Goal: Use online tool/utility: Utilize a website feature to perform a specific function

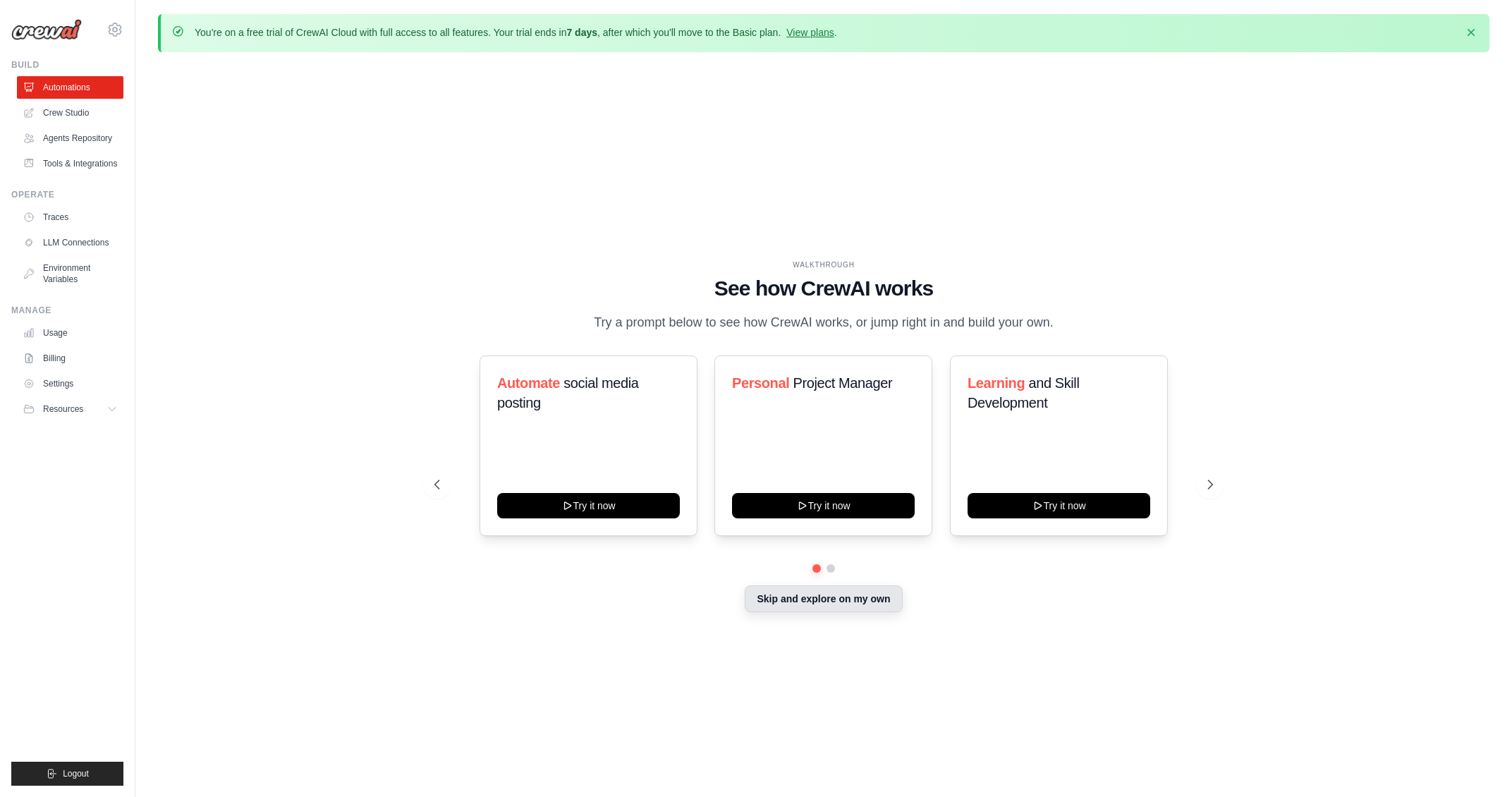
click at [790, 599] on button "Skip and explore on my own" at bounding box center [823, 598] width 157 height 27
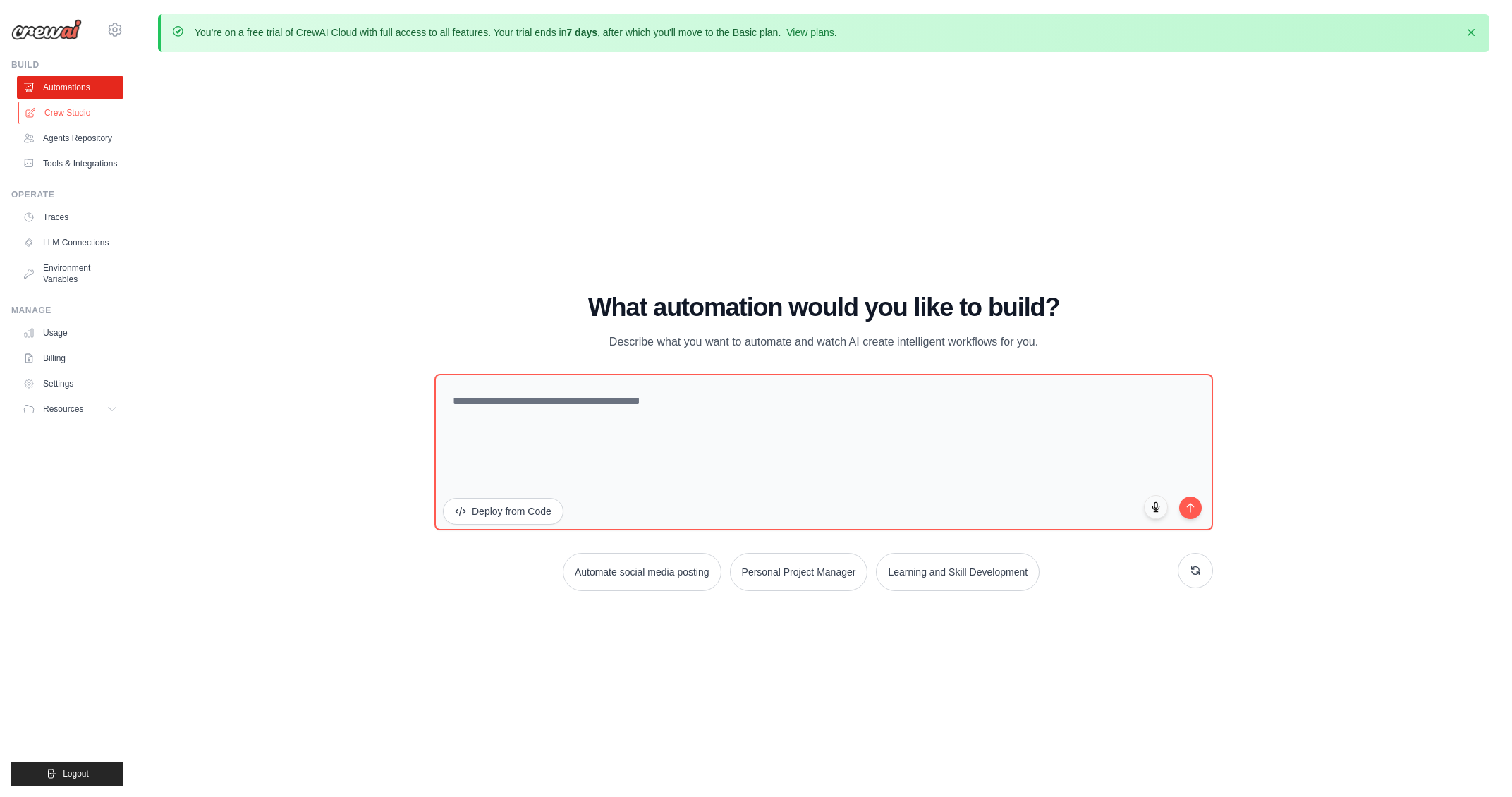
click at [55, 114] on link "Crew Studio" at bounding box center [71, 113] width 106 height 22
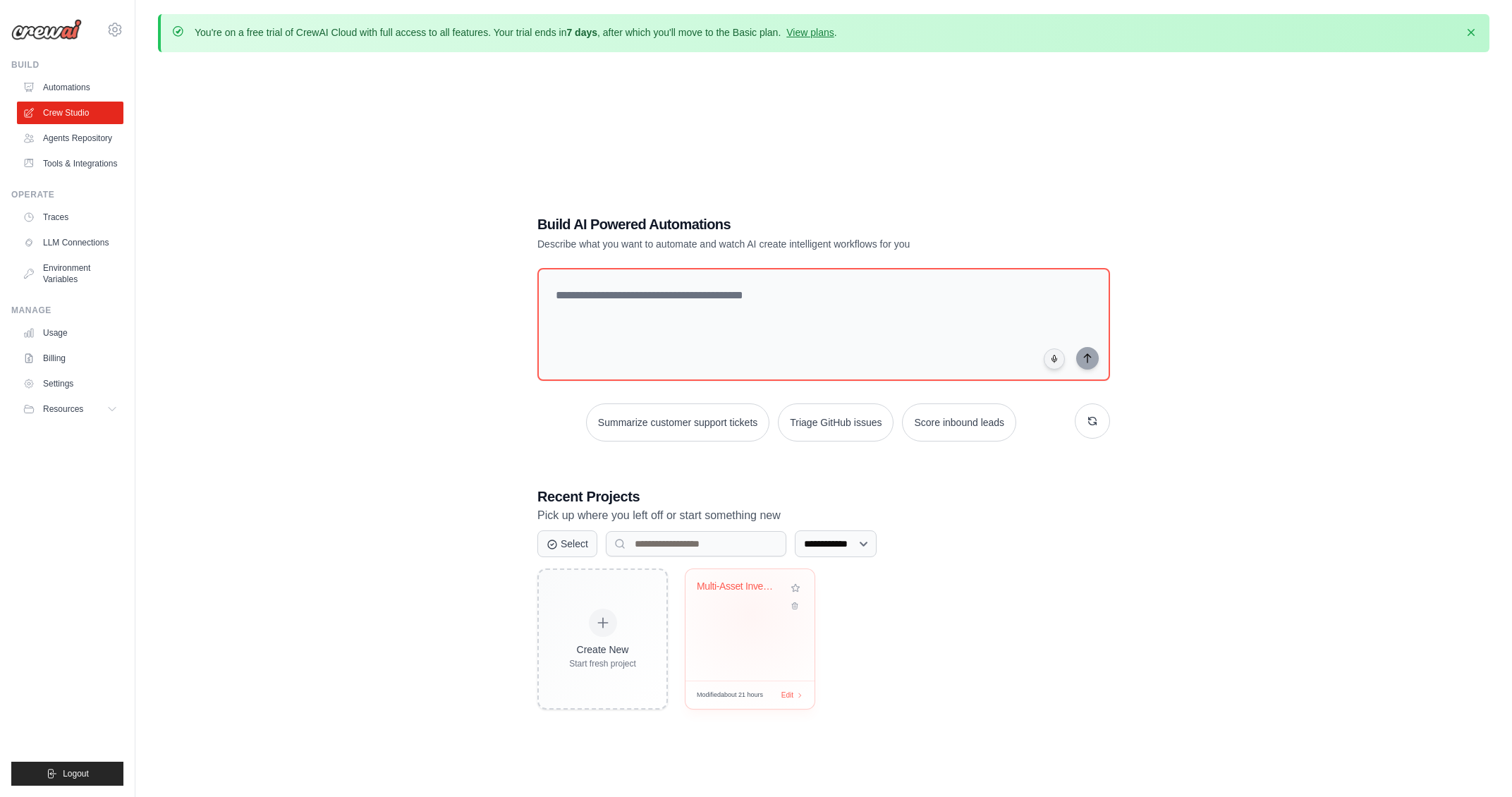
click at [752, 612] on div "Multi-Asset Investment Analysis wit..." at bounding box center [749, 625] width 129 height 111
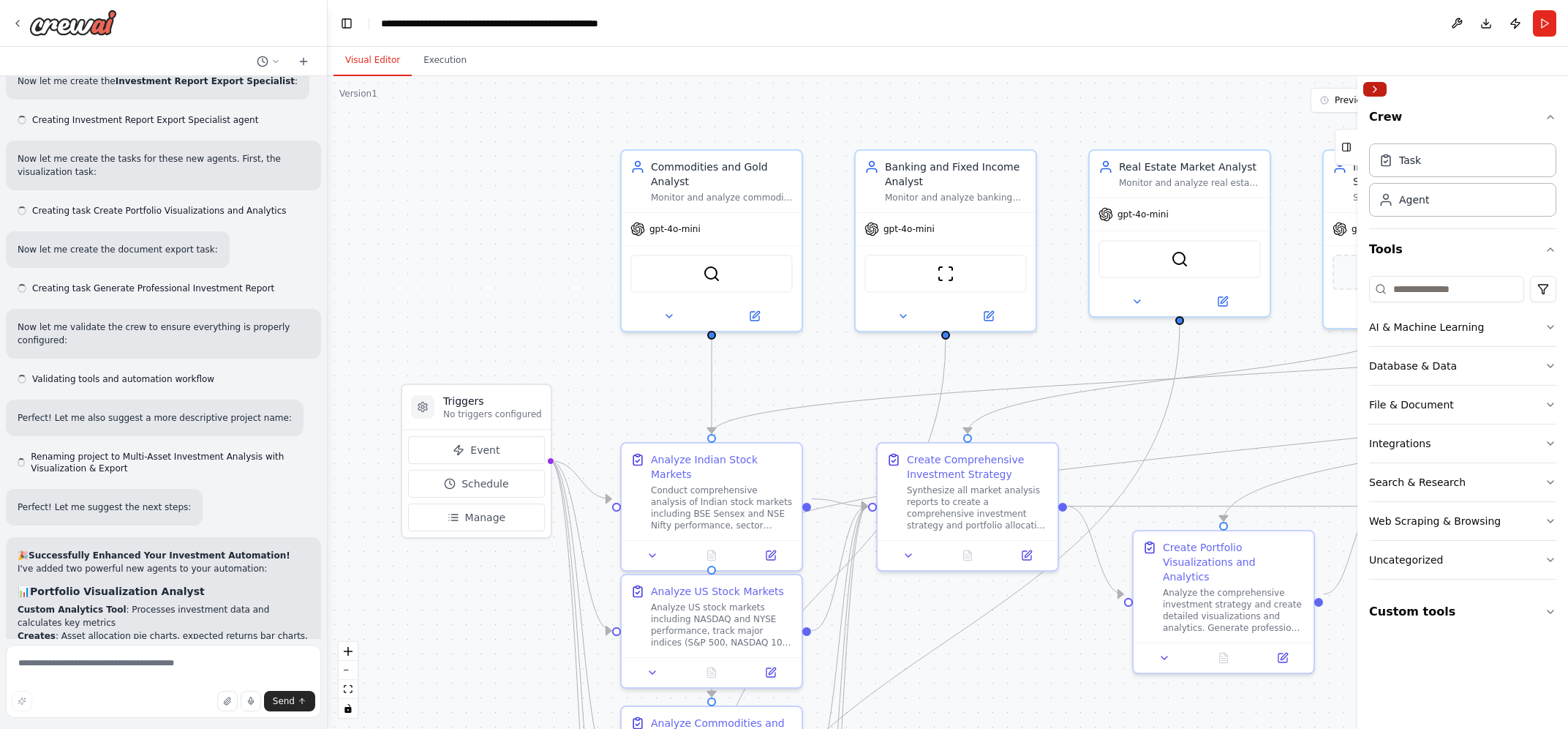
scroll to position [8772, 0]
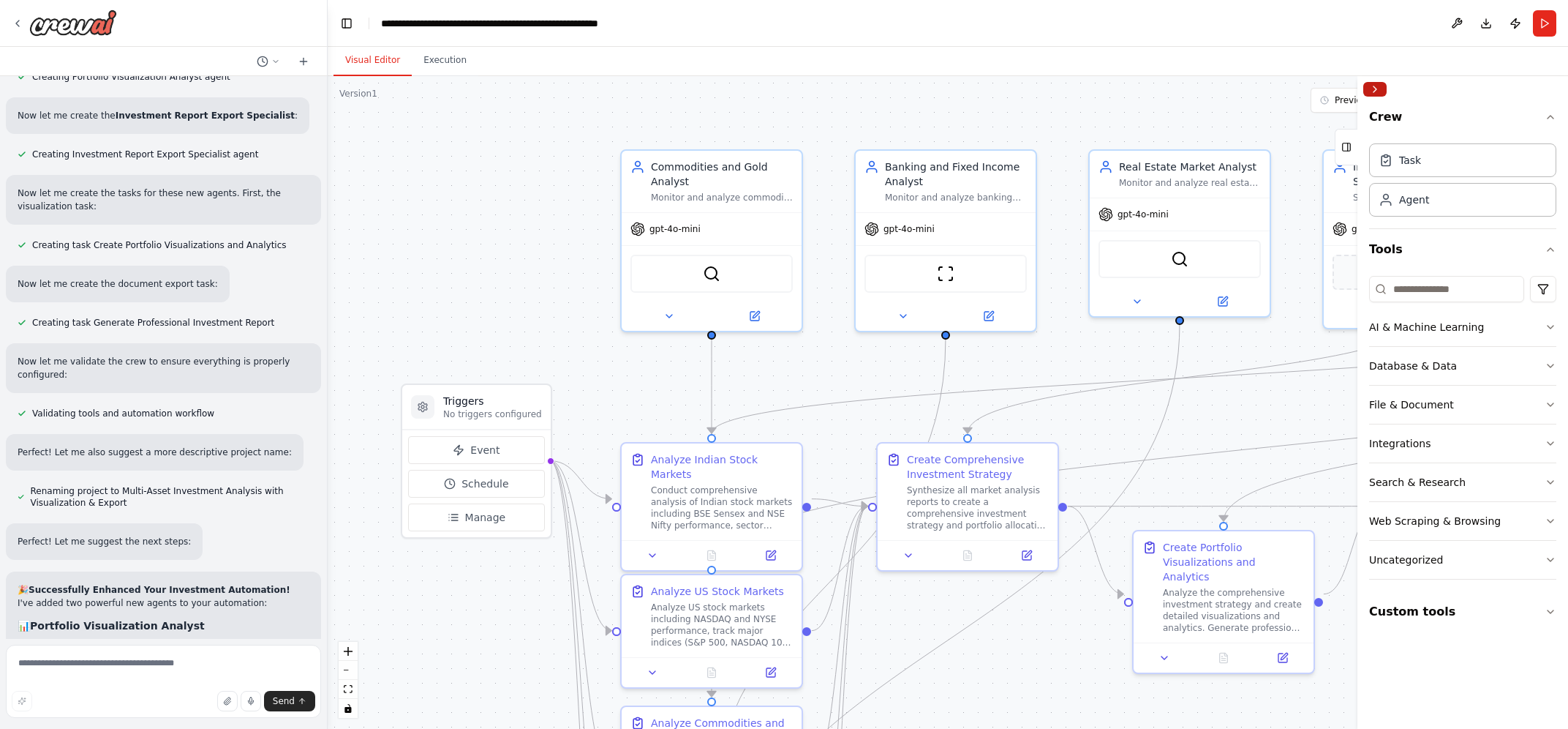
click at [1370, 89] on button "Collapse right sidebar" at bounding box center [1375, 88] width 23 height 14
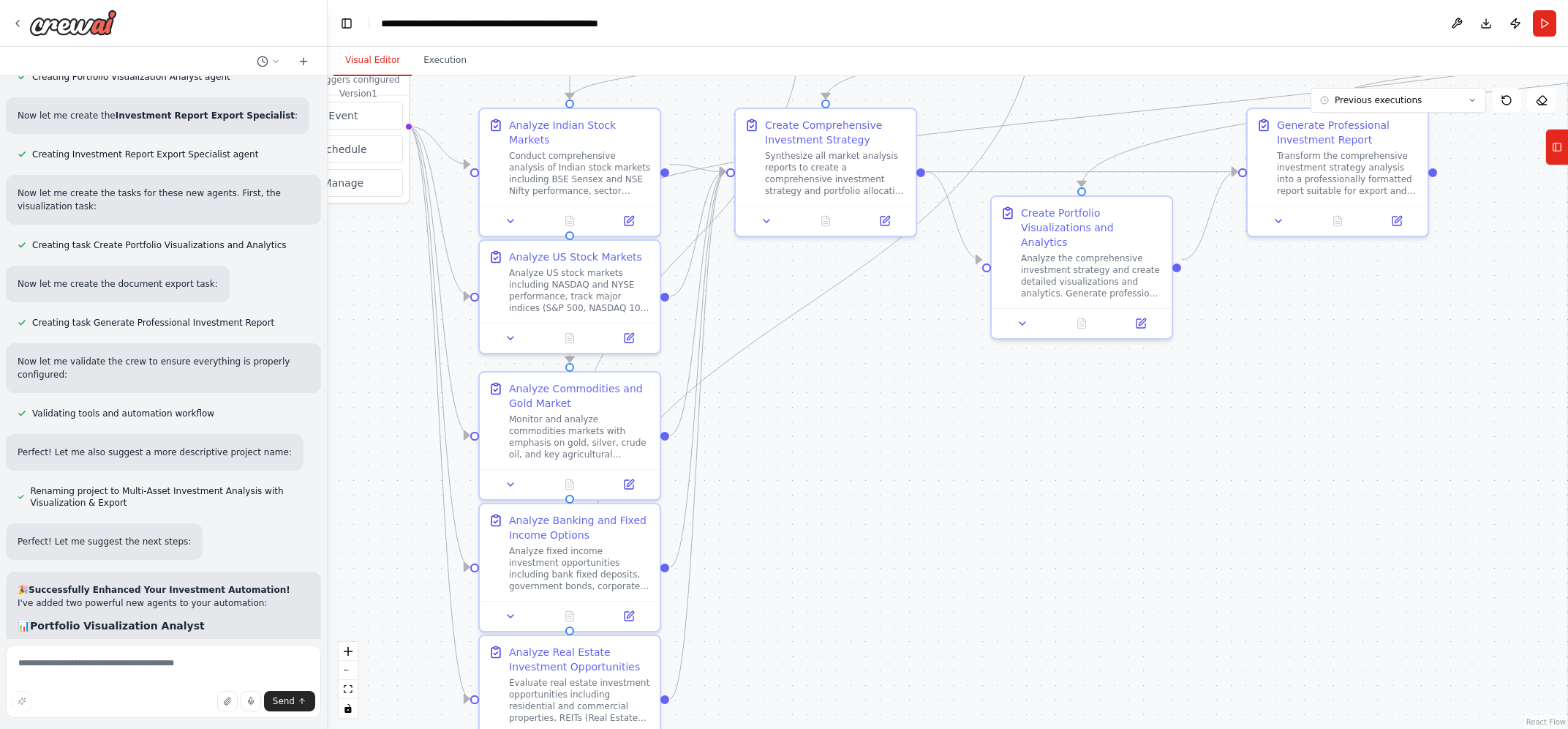
drag, startPoint x: 1529, startPoint y: 304, endPoint x: 1387, endPoint y: -31, distance: 363.9
click at [1387, 76] on div ".deletable-edge-delete-btn { width: 20px; height: 20px; border: 0px solid #ffff…" at bounding box center [948, 401] width 1241 height 652
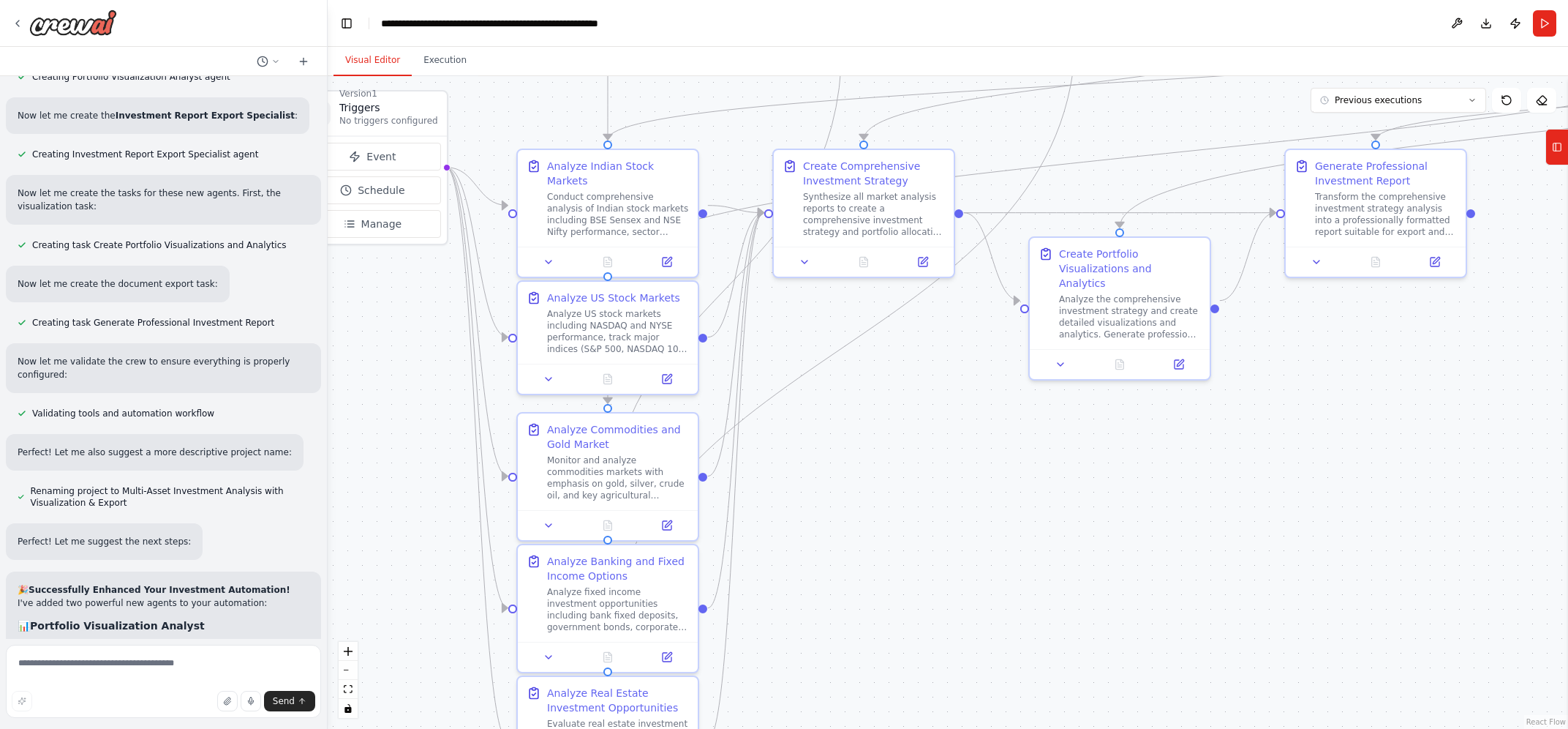
drag, startPoint x: 784, startPoint y: 485, endPoint x: 790, endPoint y: 575, distance: 90.2
click at [790, 575] on div ".deletable-edge-delete-btn { width: 20px; height: 20px; border: 0px solid #ffff…" at bounding box center [948, 401] width 1241 height 652
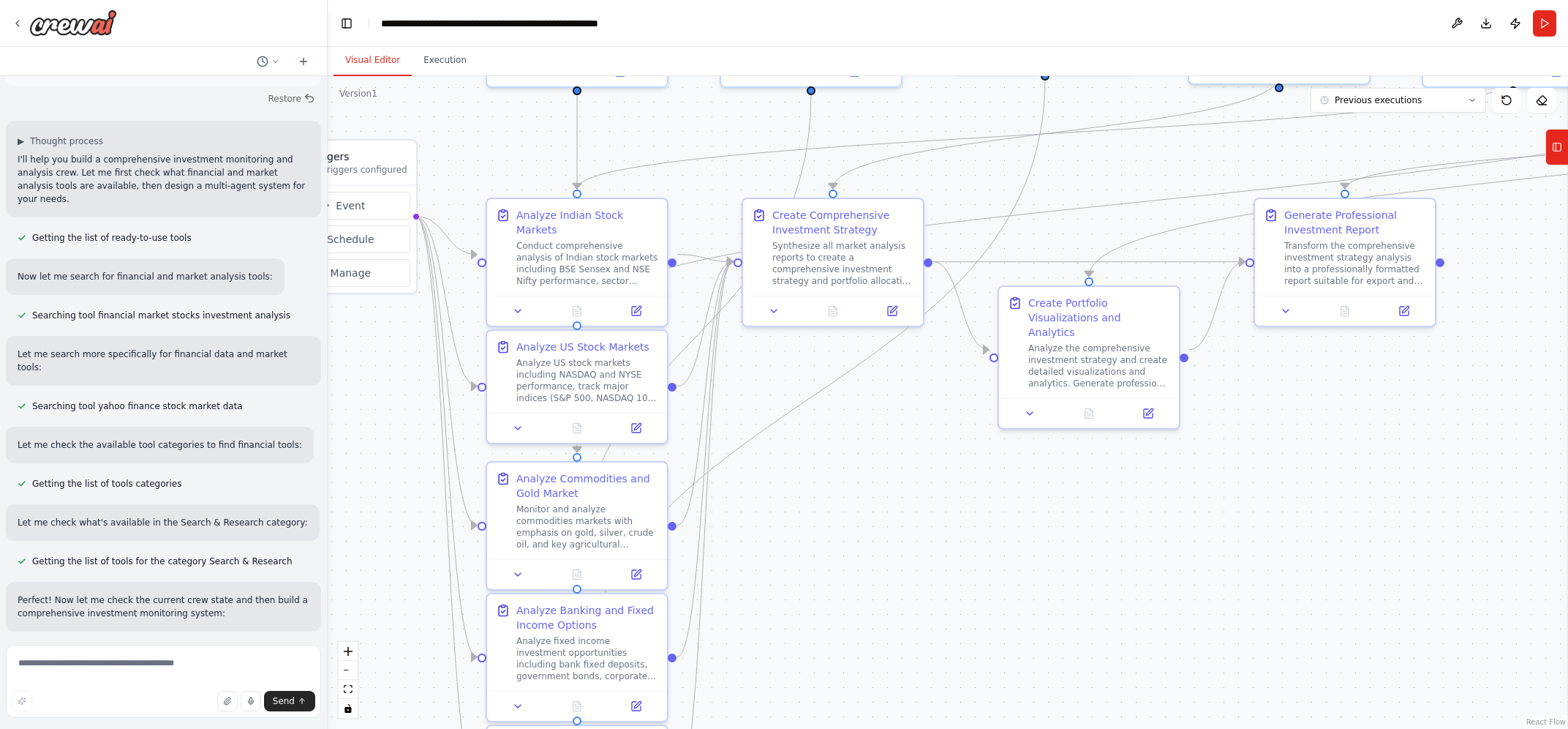
scroll to position [0, 0]
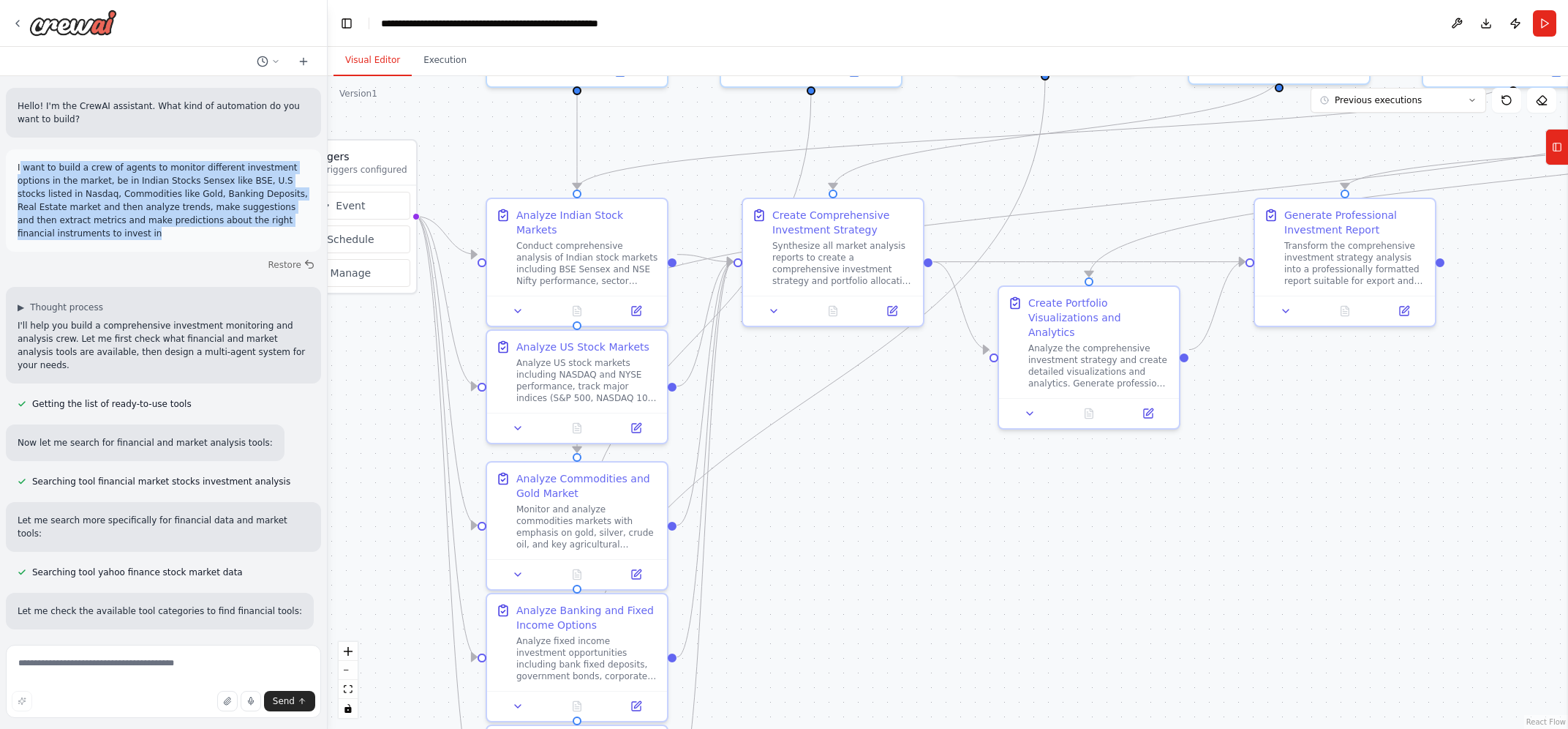
drag, startPoint x: 19, startPoint y: 168, endPoint x: 272, endPoint y: 217, distance: 257.7
click at [272, 217] on p "I want to build a crew of agents to monitor different investment options in the…" at bounding box center [163, 201] width 292 height 79
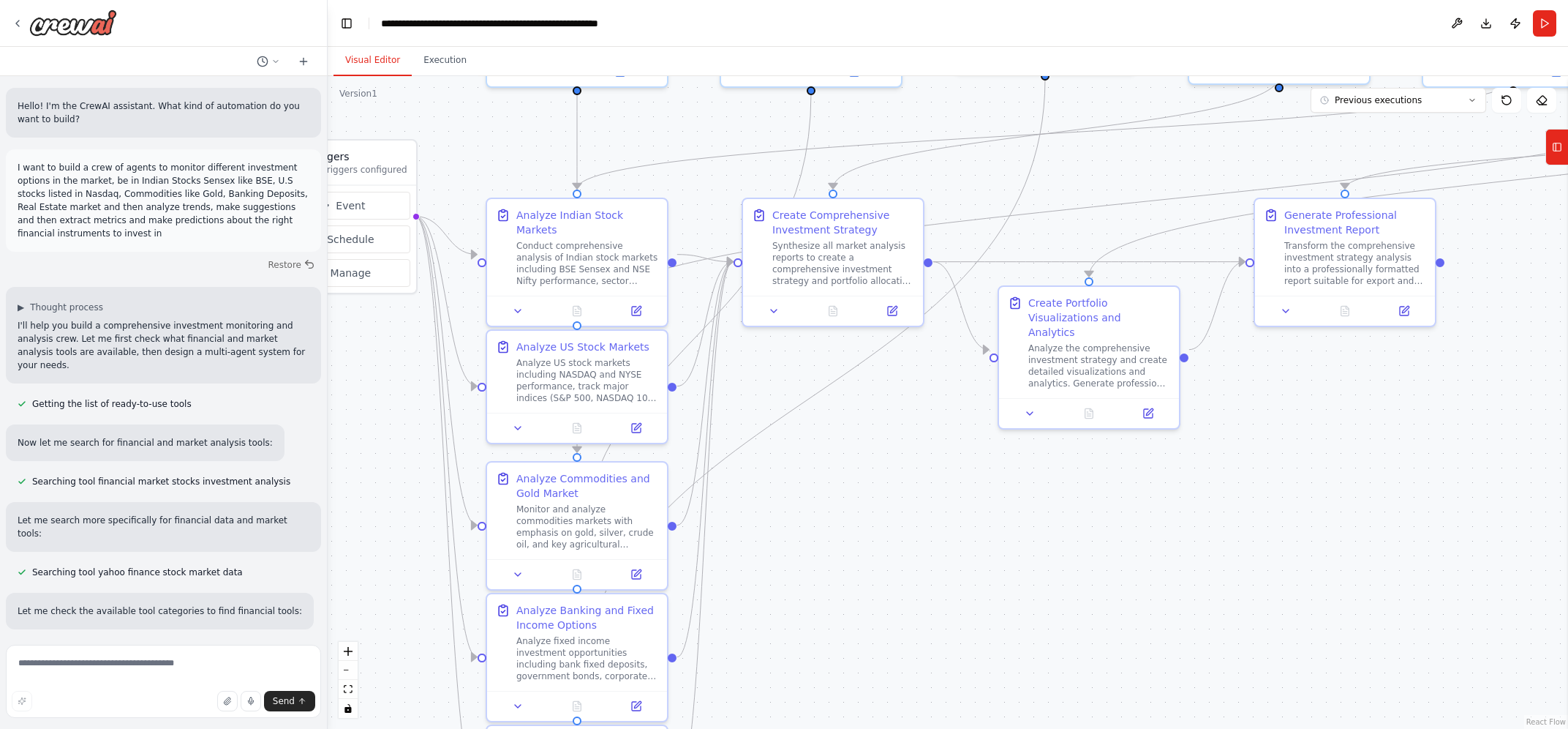
click at [272, 217] on p "I want to build a crew of agents to monitor different investment options in the…" at bounding box center [163, 201] width 292 height 79
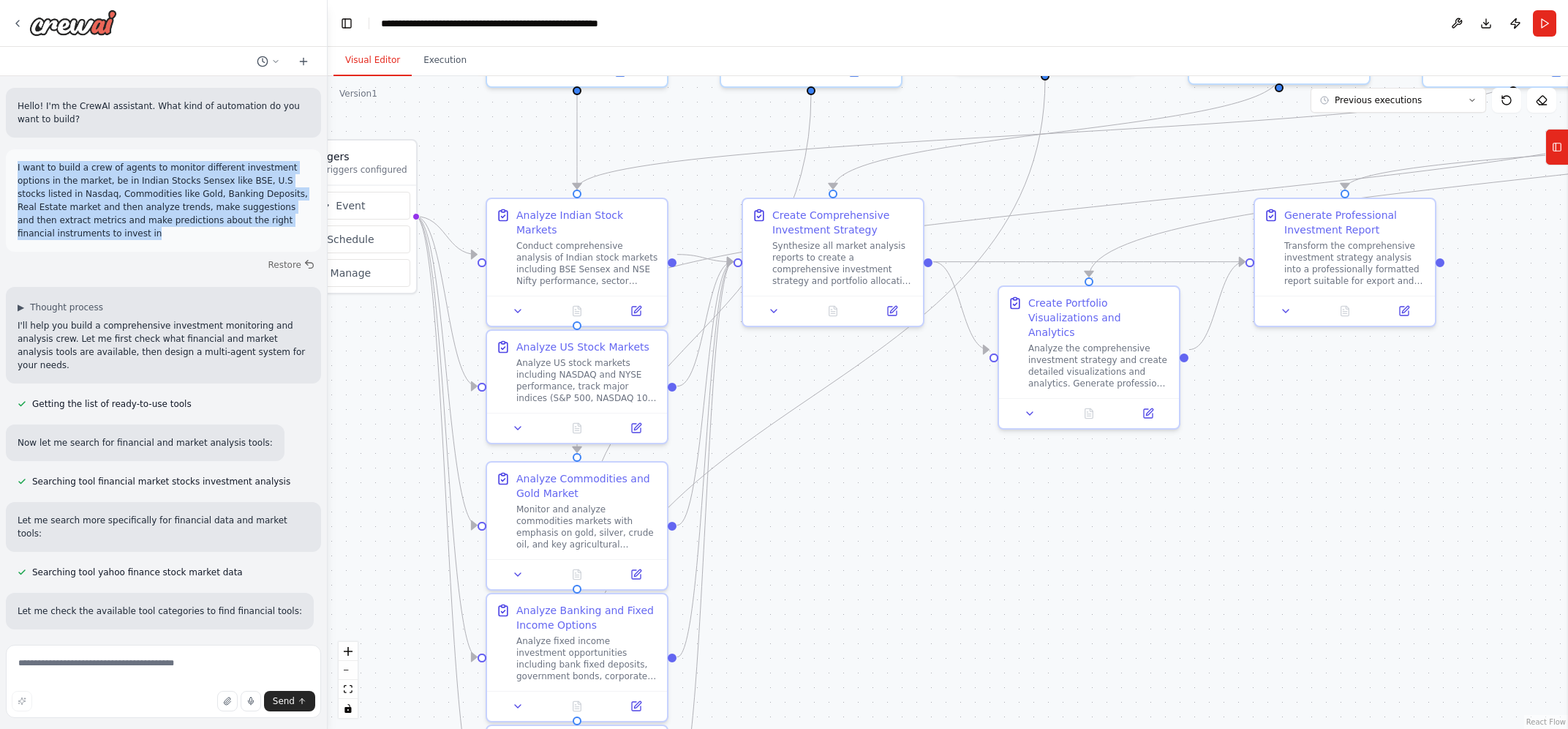
drag, startPoint x: 272, startPoint y: 217, endPoint x: 11, endPoint y: 167, distance: 265.7
click at [17, 167] on div "I want to build a crew of agents to monitor different investment options in the…" at bounding box center [163, 201] width 292 height 79
click at [76, 186] on p "I want to build a crew of agents to monitor different investment options in the…" at bounding box center [163, 201] width 292 height 79
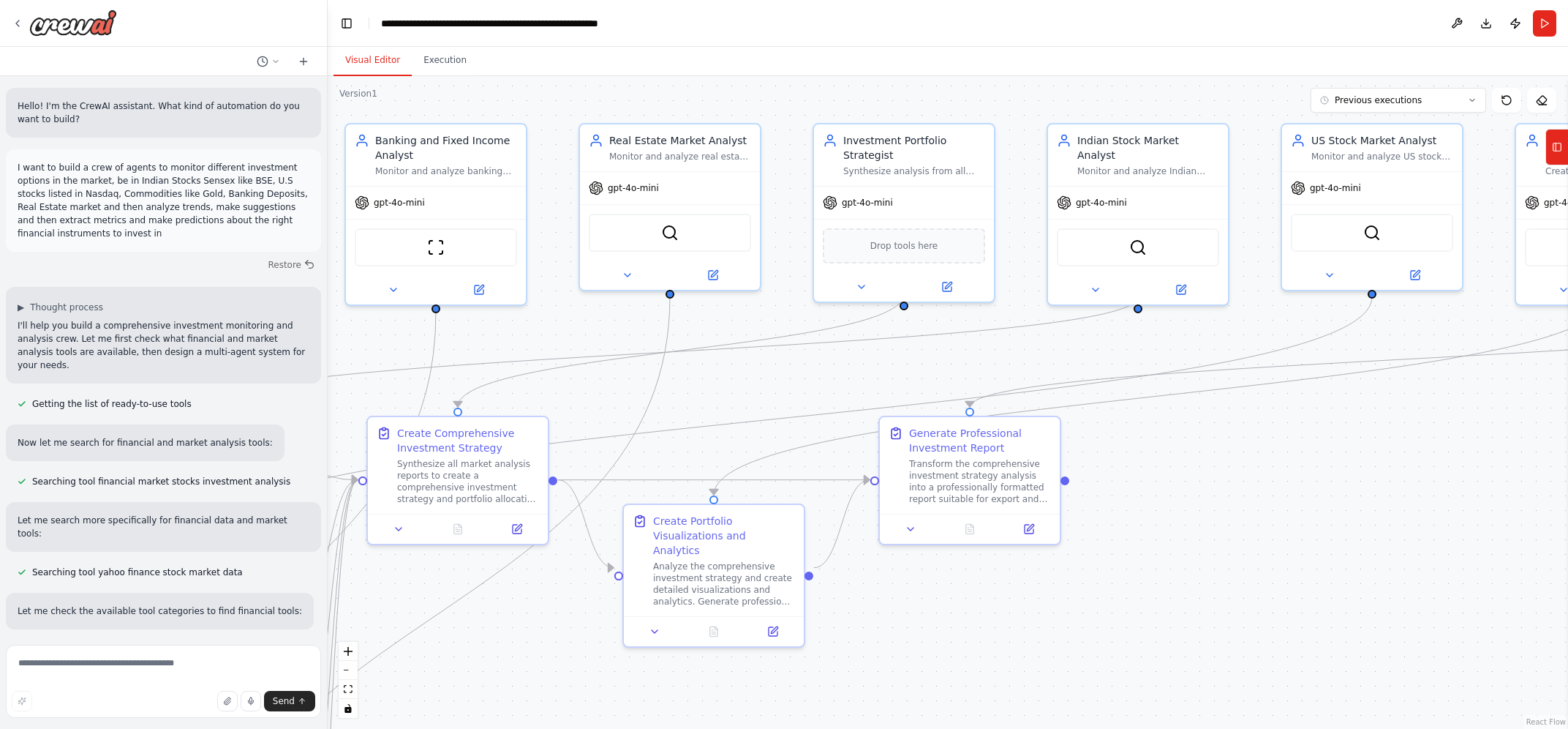
drag, startPoint x: 744, startPoint y: 119, endPoint x: 369, endPoint y: 337, distance: 433.8
click at [369, 337] on div ".deletable-edge-delete-btn { width: 20px; height: 20px; border: 0px solid #ffff…" at bounding box center [948, 401] width 1241 height 652
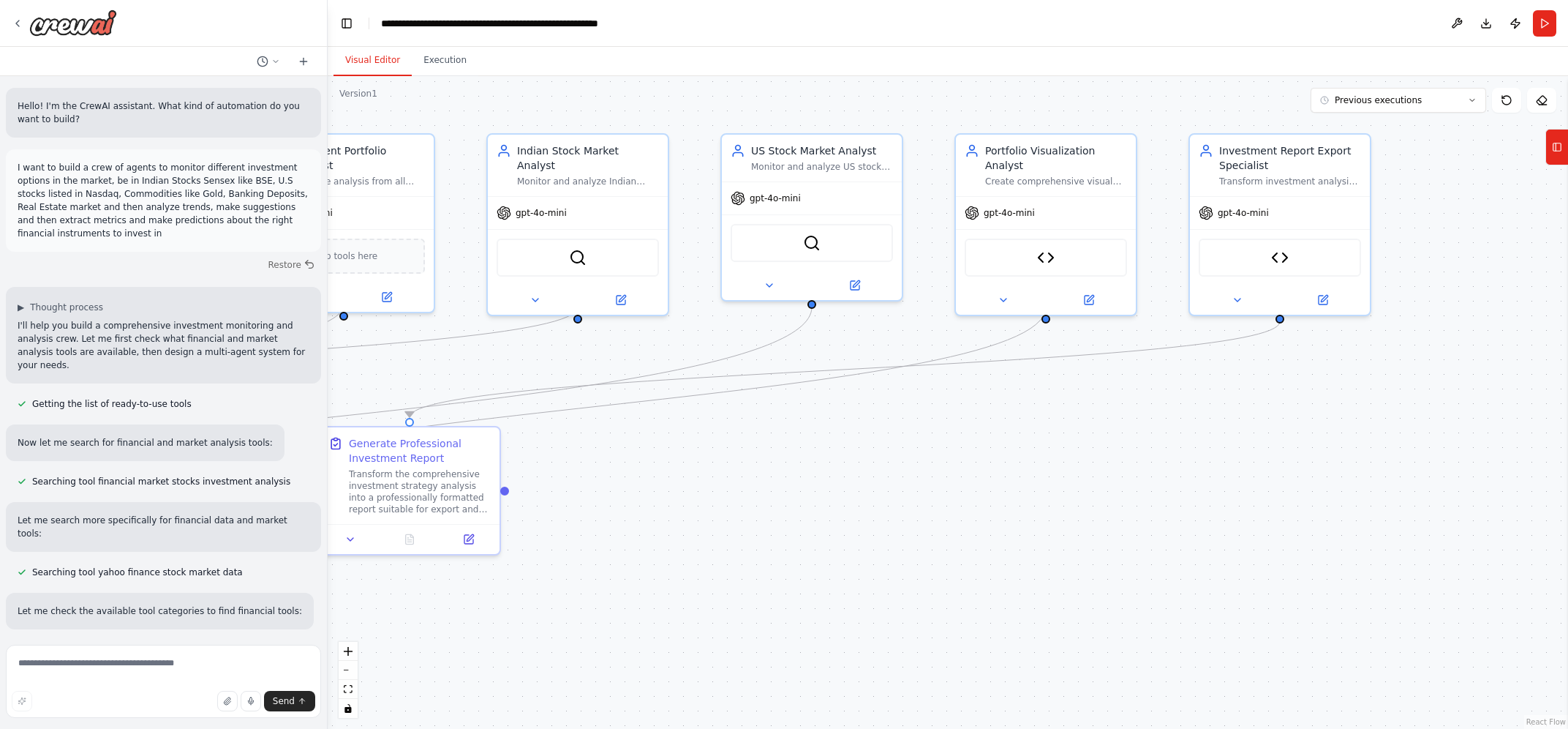
drag, startPoint x: 1296, startPoint y: 460, endPoint x: 736, endPoint y: 470, distance: 560.1
click at [736, 470] on div ".deletable-edge-delete-btn { width: 20px; height: 20px; border: 0px solid #ffff…" at bounding box center [948, 401] width 1241 height 652
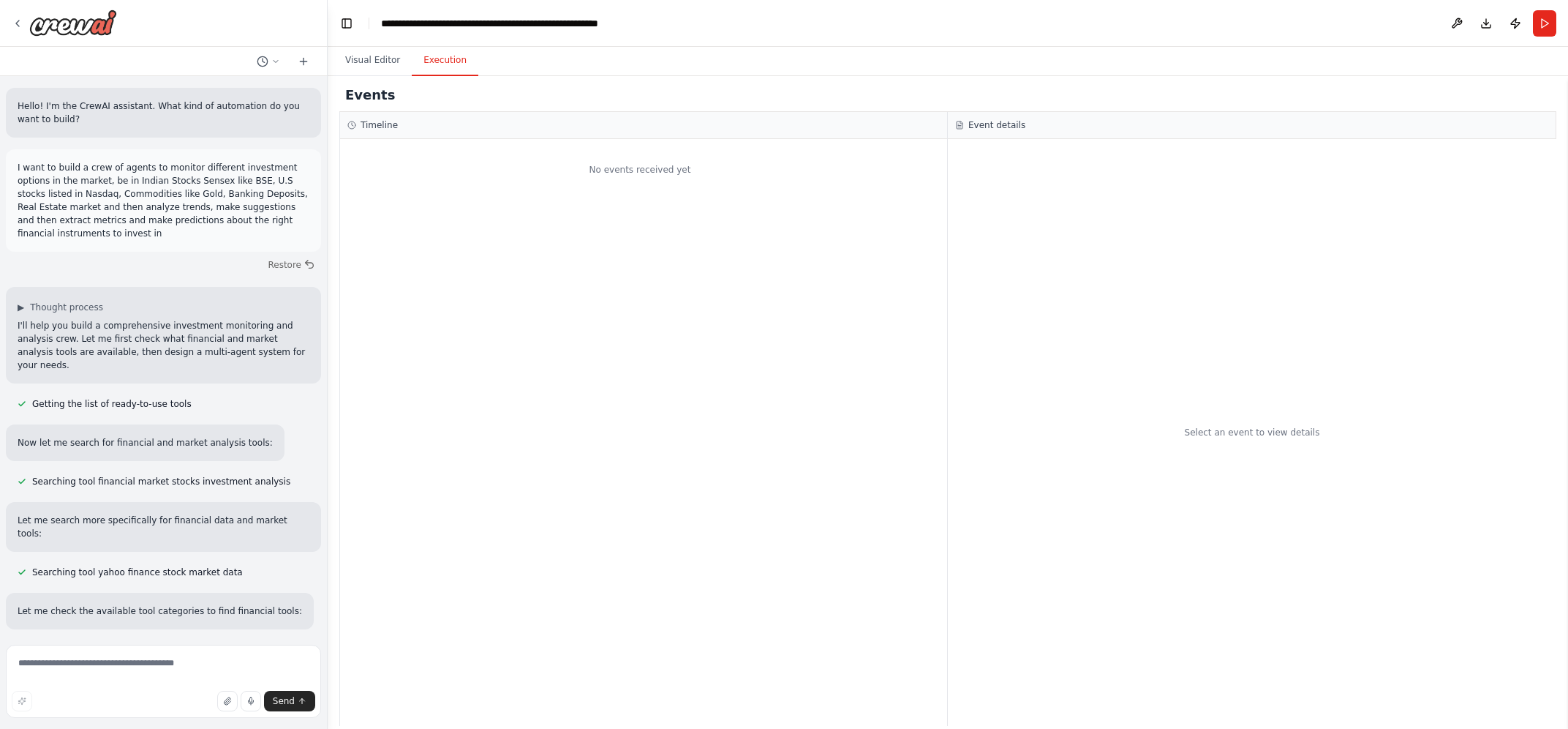
click at [442, 55] on button "Execution" at bounding box center [445, 61] width 66 height 31
click at [1547, 17] on button "Run" at bounding box center [1544, 23] width 23 height 26
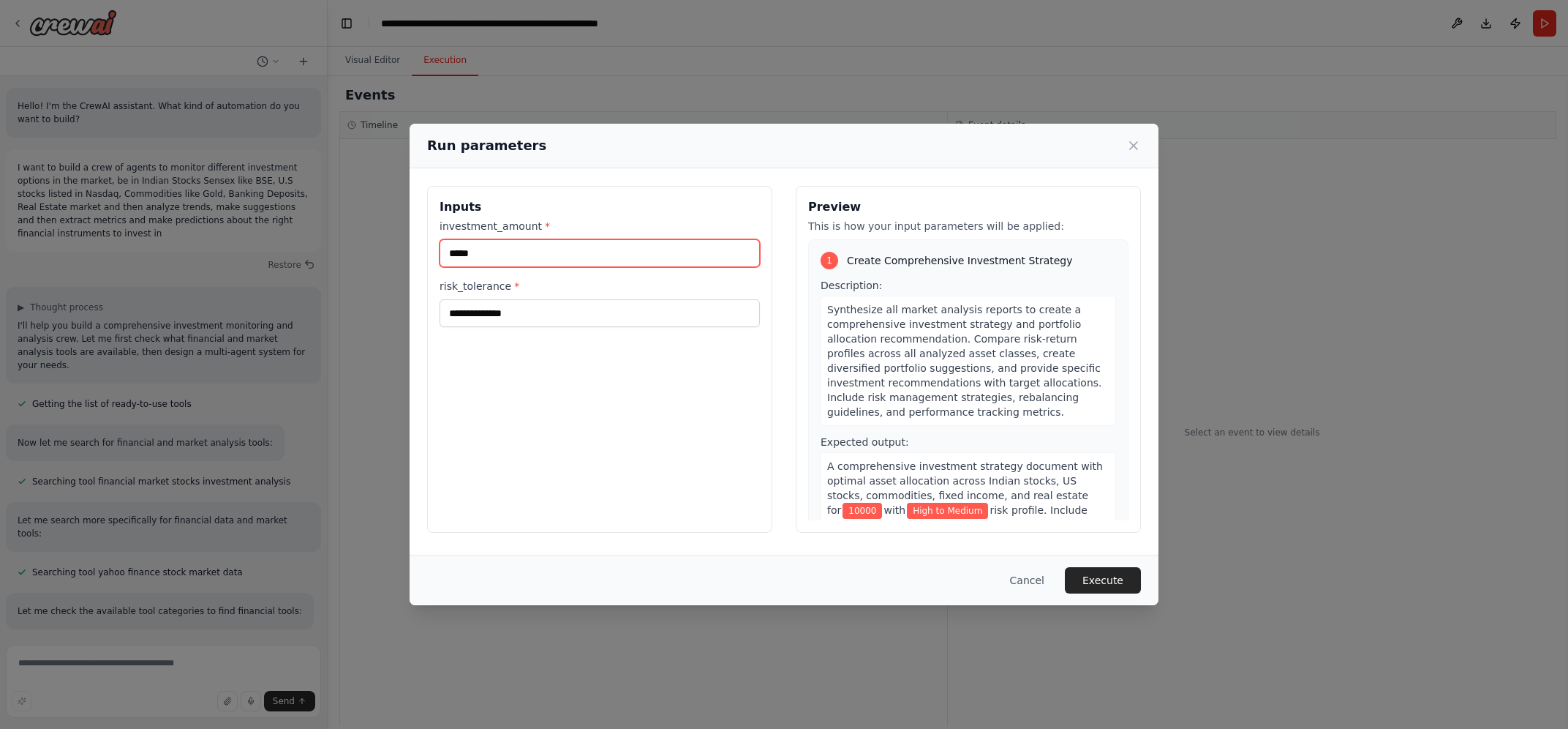
drag, startPoint x: 499, startPoint y: 255, endPoint x: 274, endPoint y: 263, distance: 225.1
click at [440, 263] on input "*****" at bounding box center [600, 253] width 321 height 28
click at [1105, 582] on button "Execute" at bounding box center [1102, 579] width 76 height 26
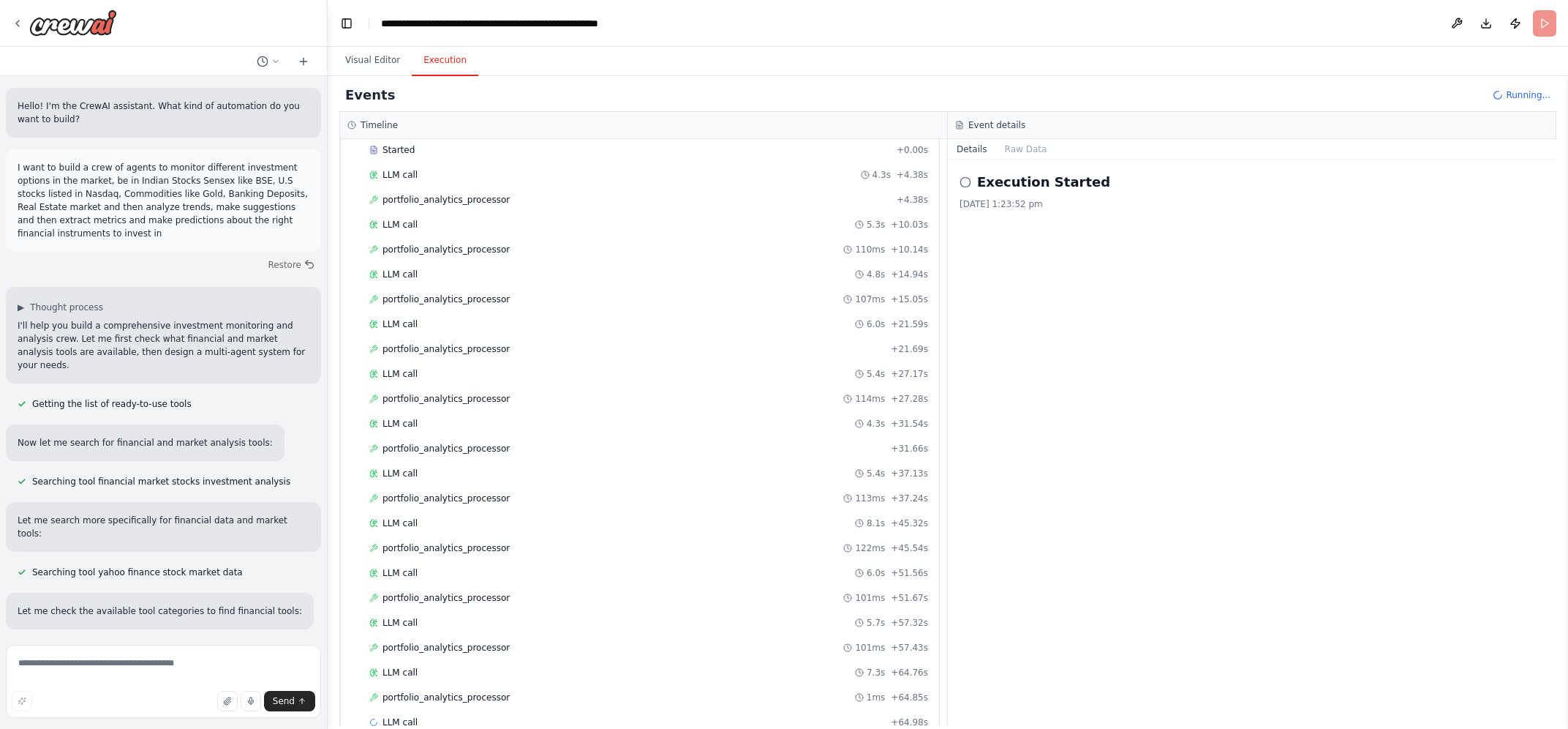
scroll to position [2677, 0]
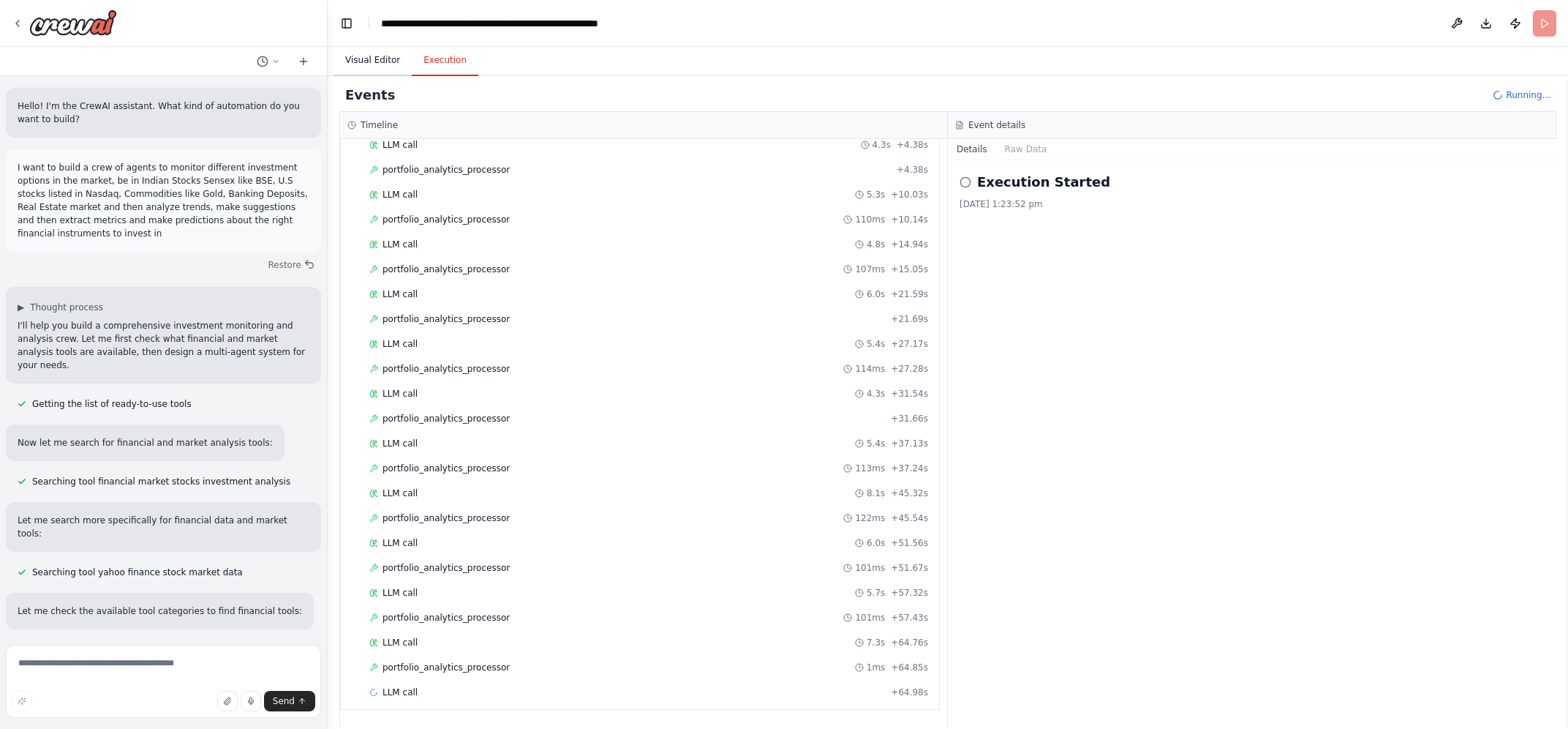
click at [366, 63] on button "Visual Editor" at bounding box center [372, 61] width 78 height 31
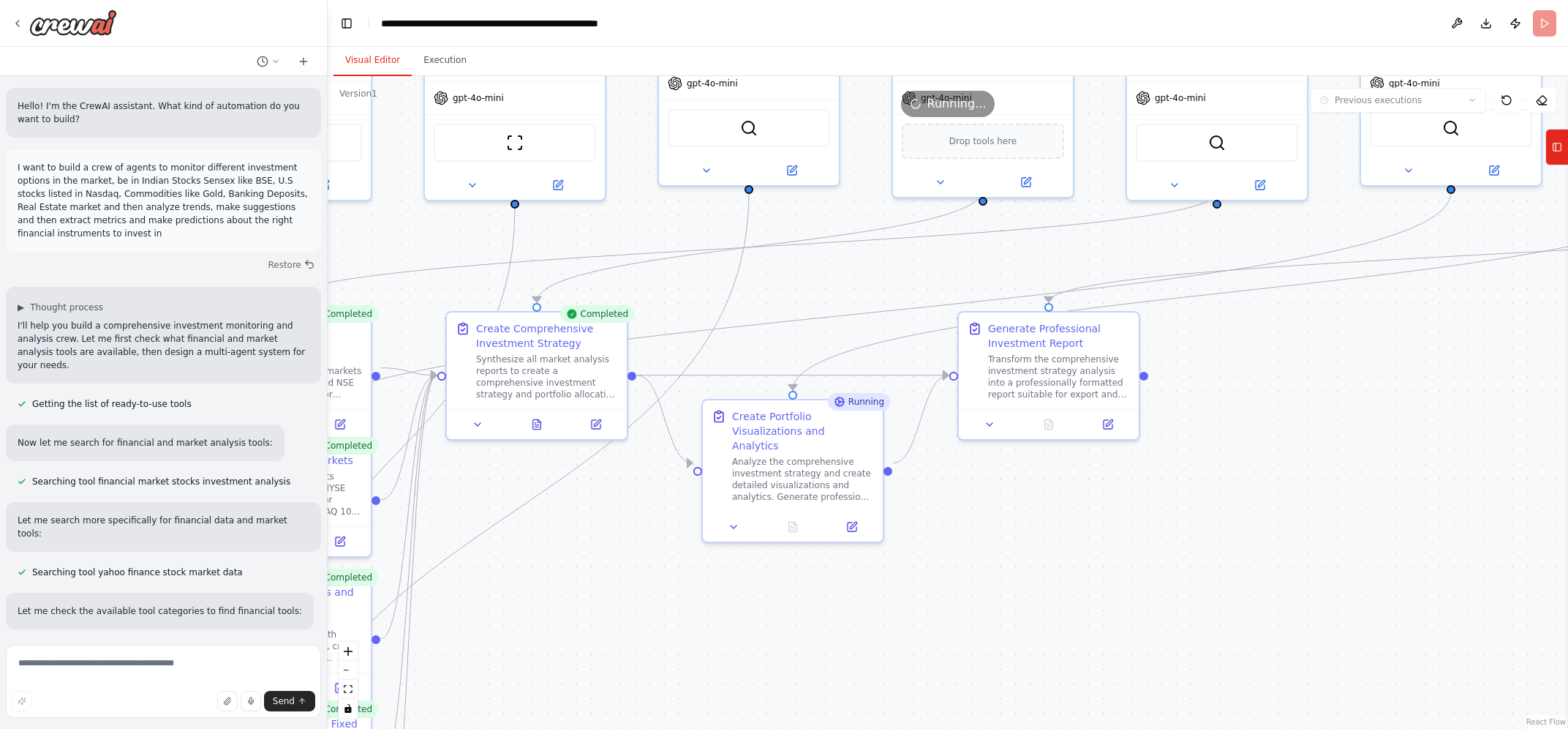
drag, startPoint x: 861, startPoint y: 533, endPoint x: 1496, endPoint y: 417, distance: 645.5
click at [1496, 417] on div ".deletable-edge-delete-btn { width: 20px; height: 20px; border: 0px solid #ffff…" at bounding box center [948, 401] width 1241 height 652
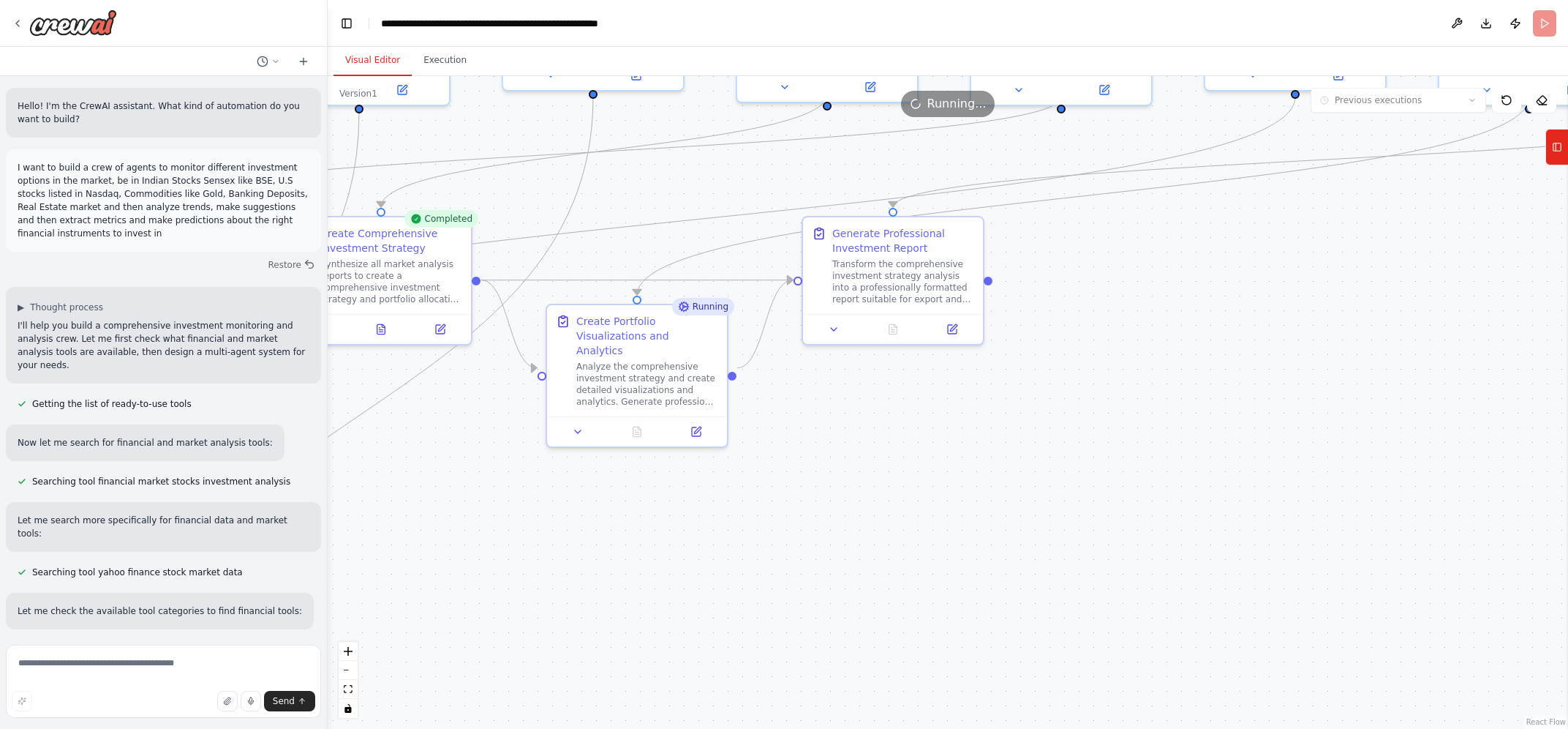
drag, startPoint x: 864, startPoint y: 261, endPoint x: 712, endPoint y: 168, distance: 178.2
click at [712, 168] on div ".deletable-edge-delete-btn { width: 20px; height: 20px; border: 0px solid #ffff…" at bounding box center [948, 401] width 1241 height 652
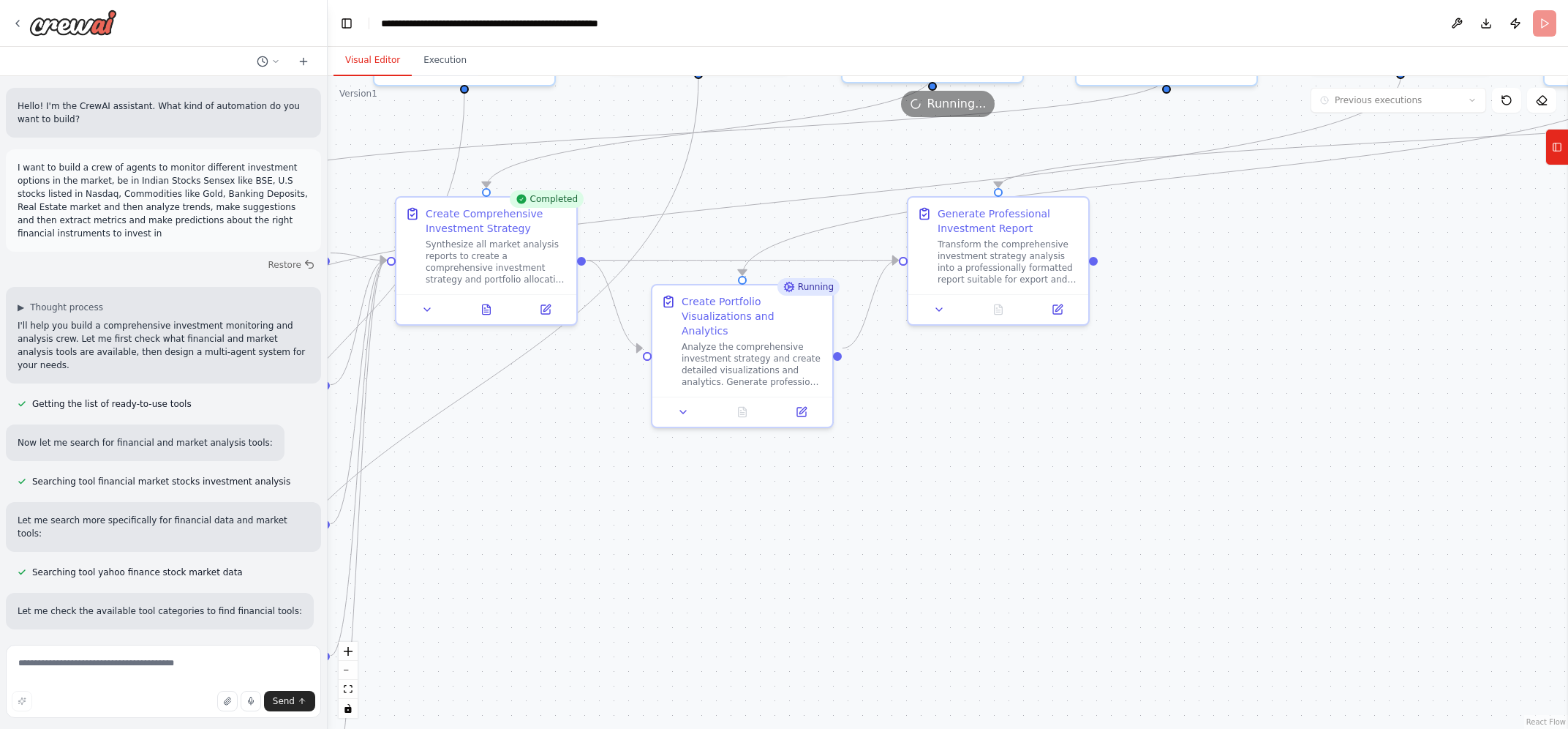
drag, startPoint x: 712, startPoint y: 168, endPoint x: 818, endPoint y: 149, distance: 107.7
click at [818, 149] on div ".deletable-edge-delete-btn { width: 20px; height: 20px; border: 0px solid #ffff…" at bounding box center [948, 401] width 1241 height 652
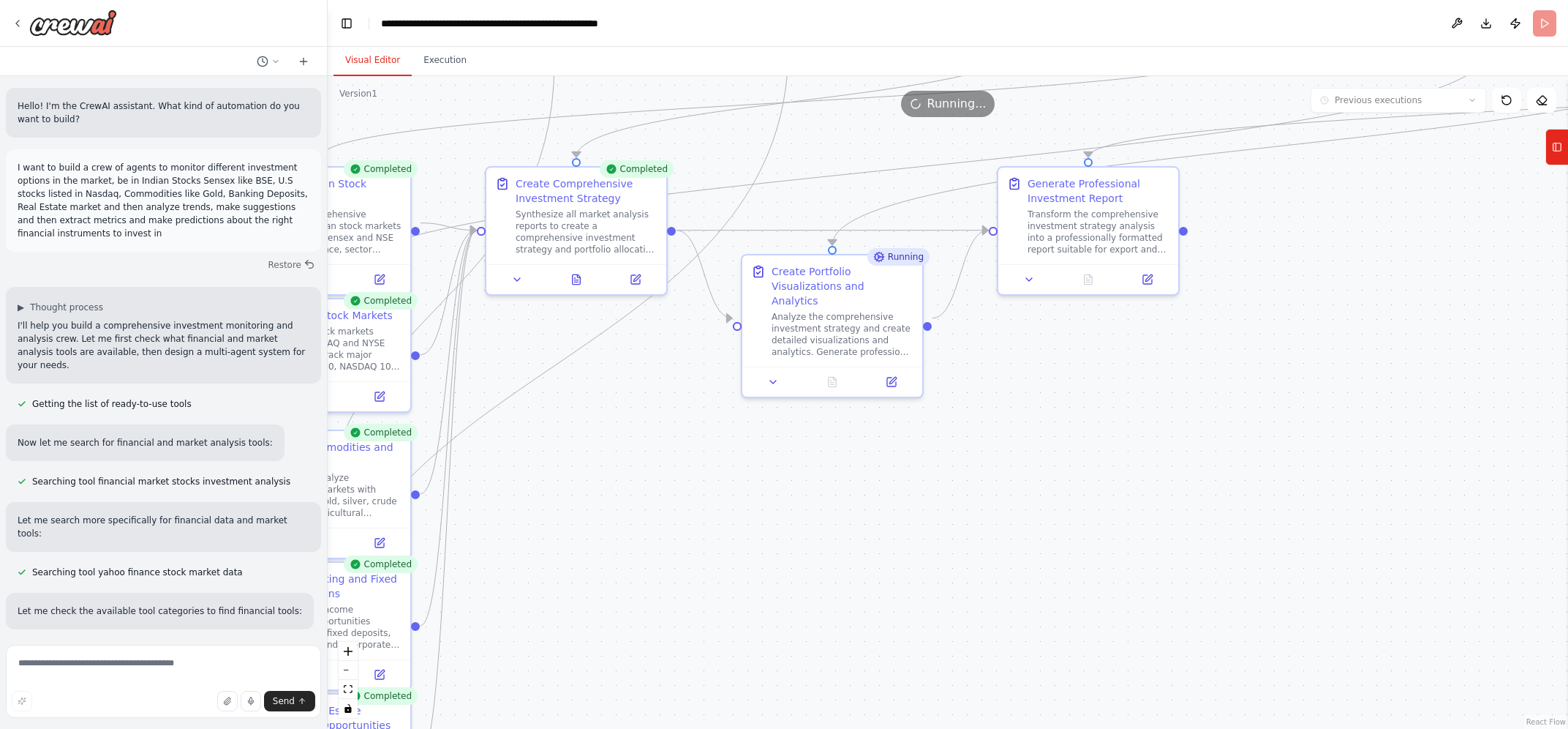
drag, startPoint x: 518, startPoint y: 438, endPoint x: 605, endPoint y: 408, distance: 92.0
click at [605, 408] on div ".deletable-edge-delete-btn { width: 20px; height: 20px; border: 0px solid #ffff…" at bounding box center [948, 401] width 1241 height 652
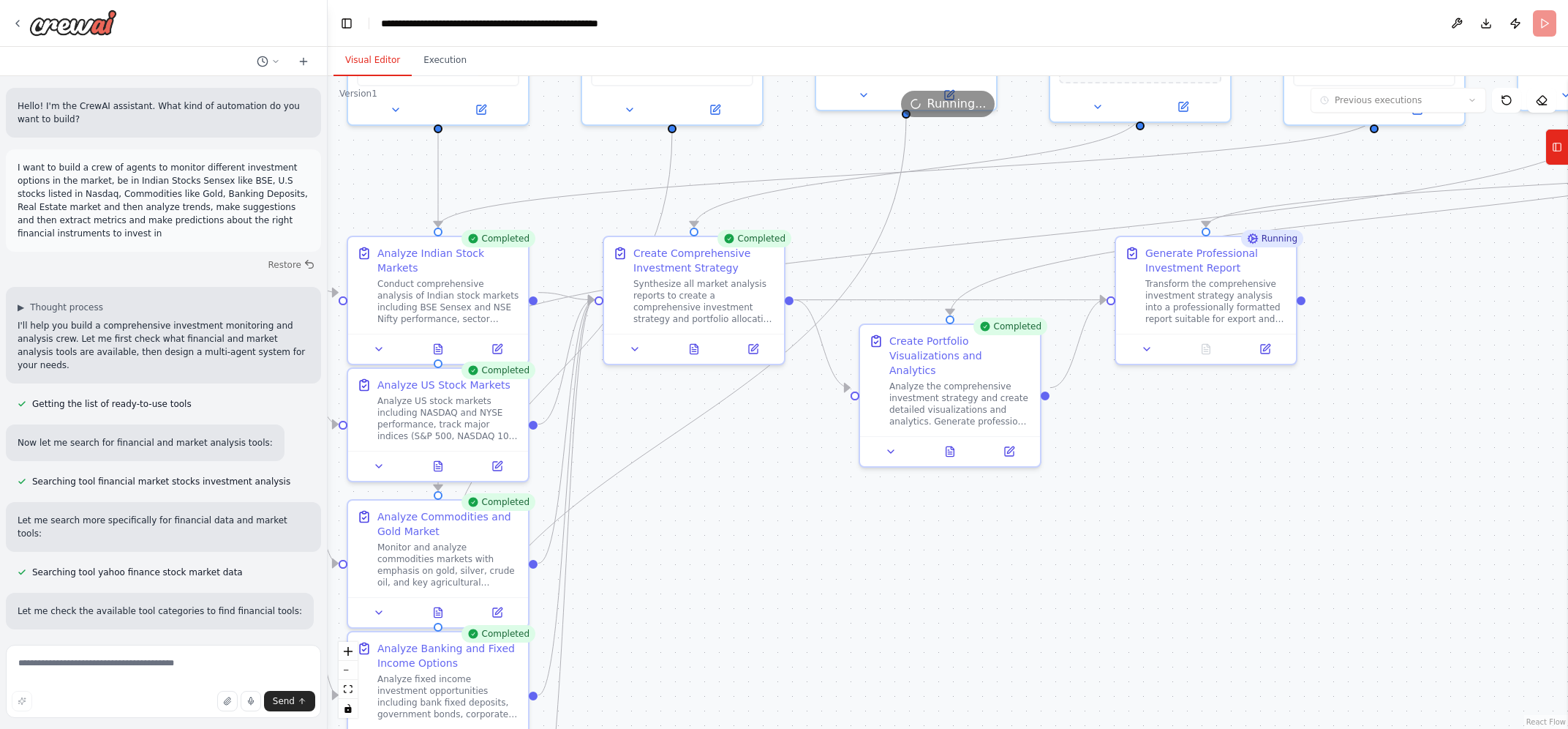
drag, startPoint x: 657, startPoint y: 422, endPoint x: 777, endPoint y: 492, distance: 138.9
click at [777, 492] on div ".deletable-edge-delete-btn { width: 20px; height: 20px; border: 0px solid #ffff…" at bounding box center [948, 401] width 1241 height 652
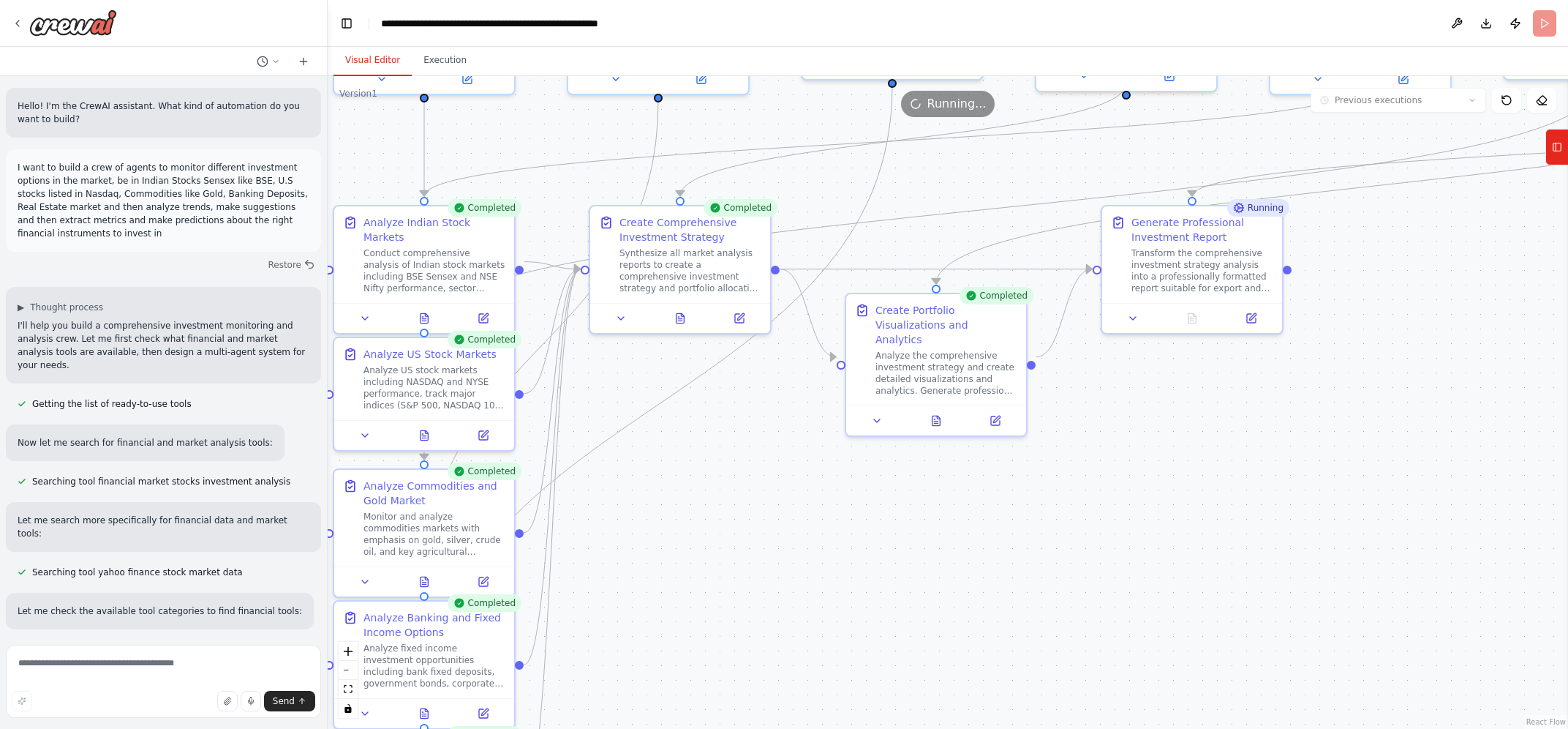
drag, startPoint x: 1229, startPoint y: 485, endPoint x: 1216, endPoint y: 454, distance: 33.6
click at [1216, 454] on div ".deletable-edge-delete-btn { width: 20px; height: 20px; border: 0px solid #ffff…" at bounding box center [948, 401] width 1241 height 652
click at [430, 56] on button "Execution" at bounding box center [445, 61] width 66 height 31
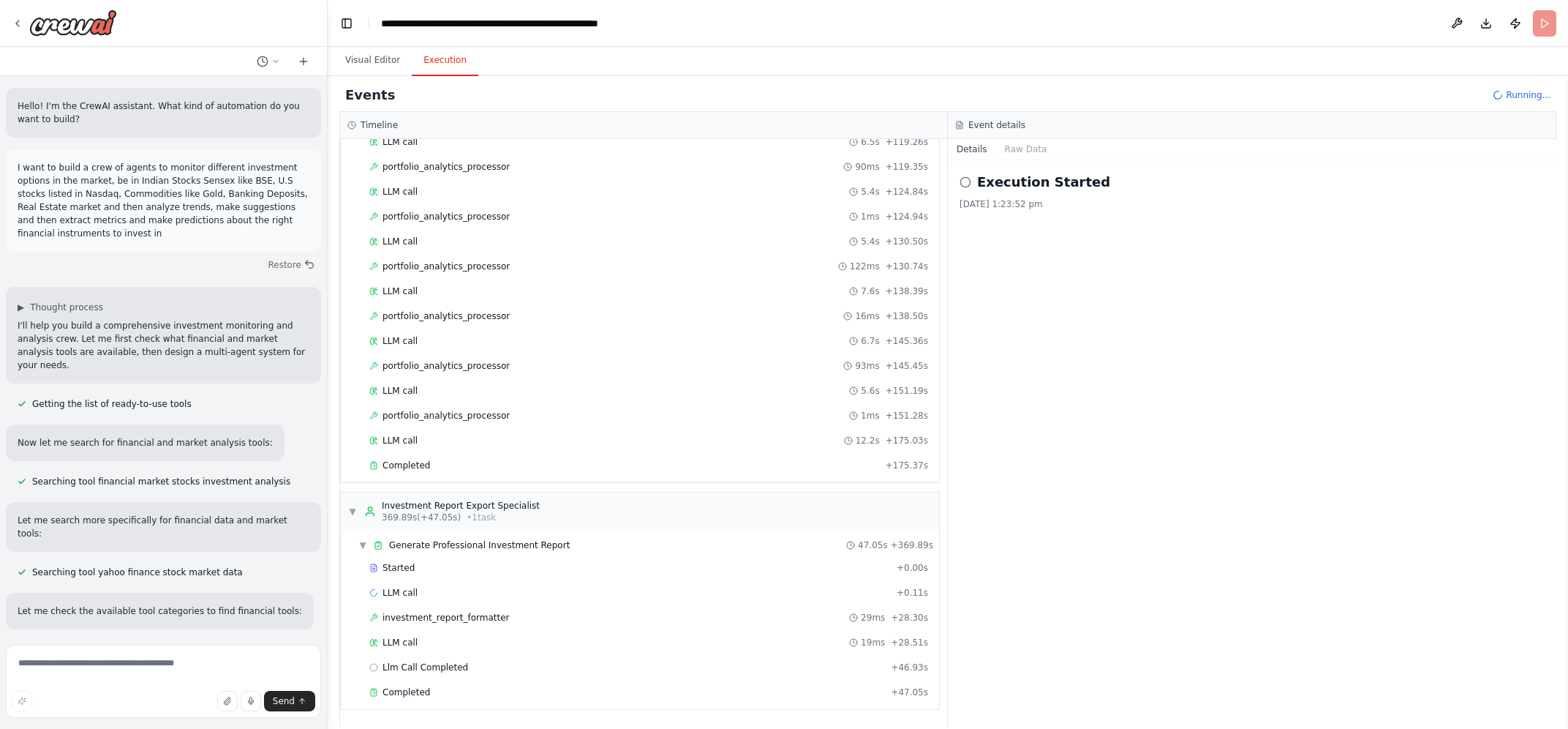
scroll to position [3631, 0]
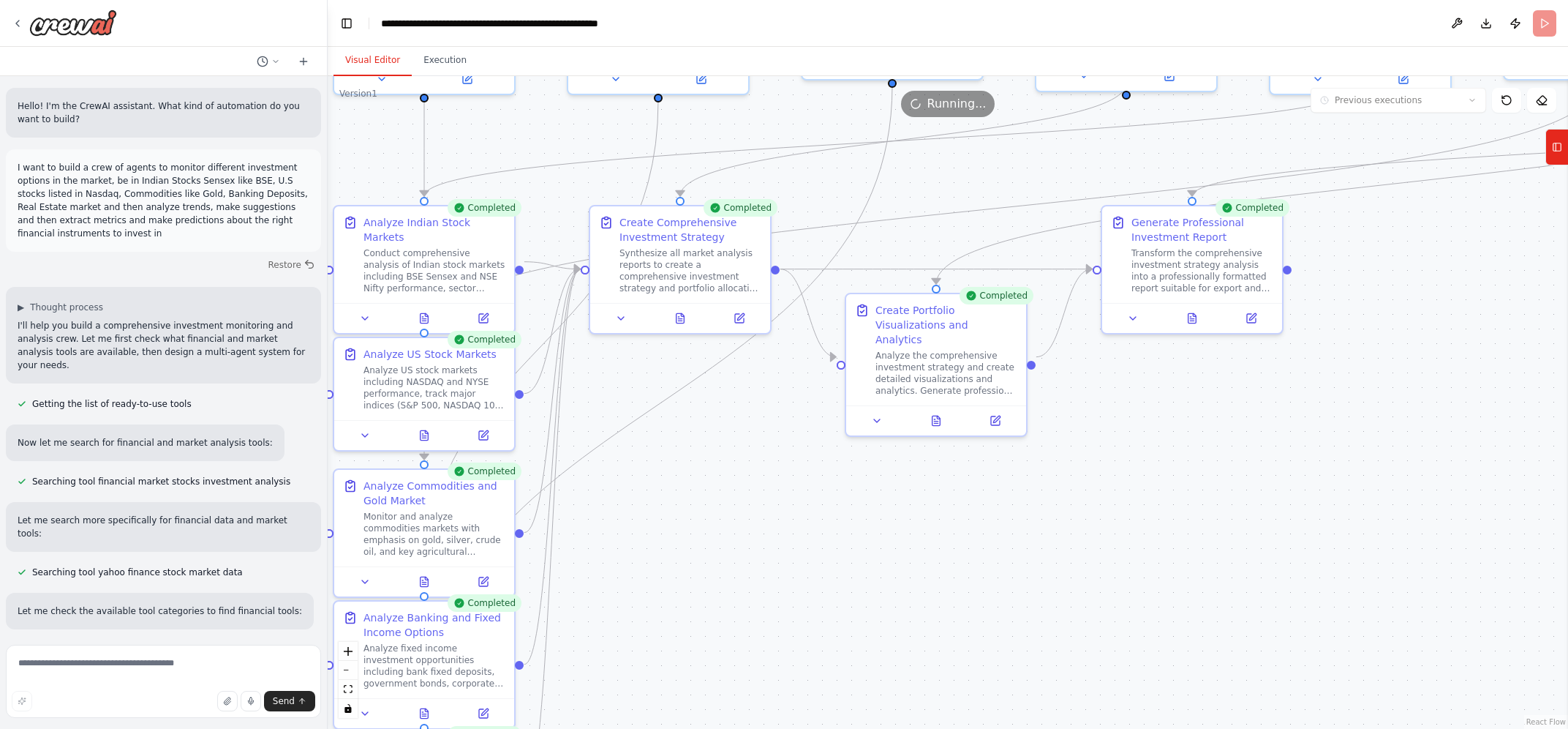
click at [375, 57] on button "Visual Editor" at bounding box center [372, 61] width 78 height 31
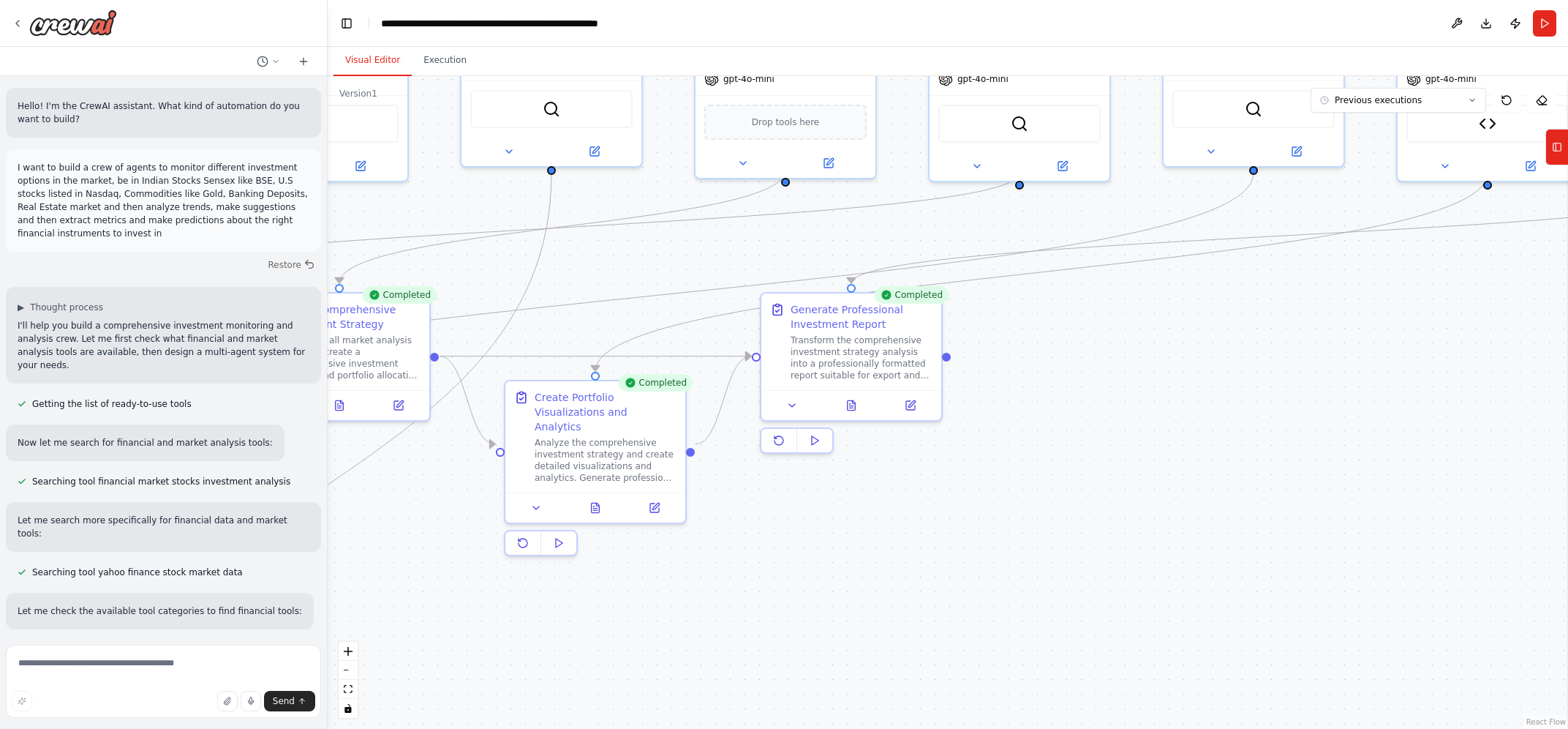
drag, startPoint x: 1403, startPoint y: 327, endPoint x: 1063, endPoint y: 414, distance: 351.0
click at [1063, 414] on div ".deletable-edge-delete-btn { width: 20px; height: 20px; border: 0px solid #ffff…" at bounding box center [948, 401] width 1241 height 652
click at [853, 404] on icon at bounding box center [853, 402] width 8 height 10
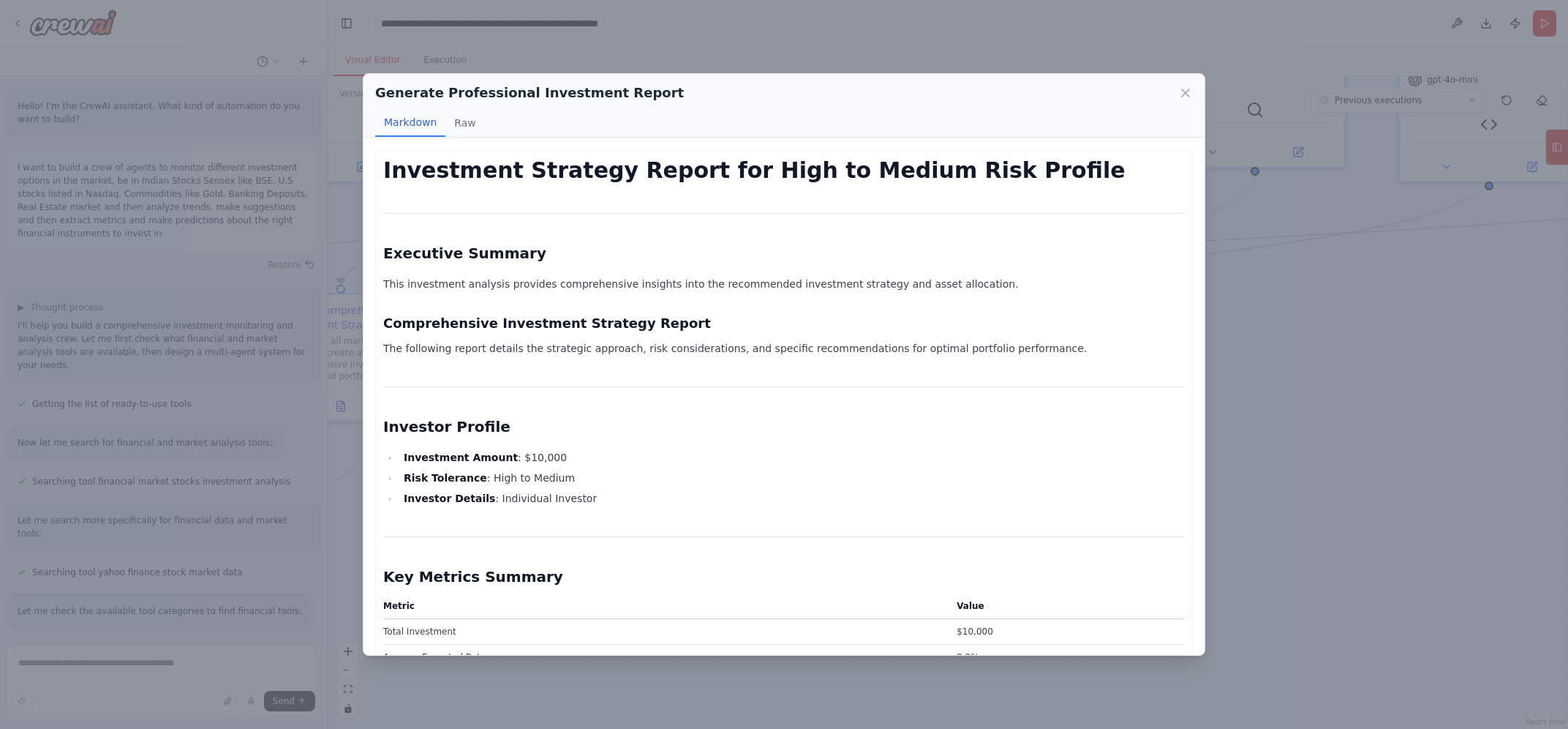
click at [1185, 97] on icon at bounding box center [1185, 92] width 14 height 14
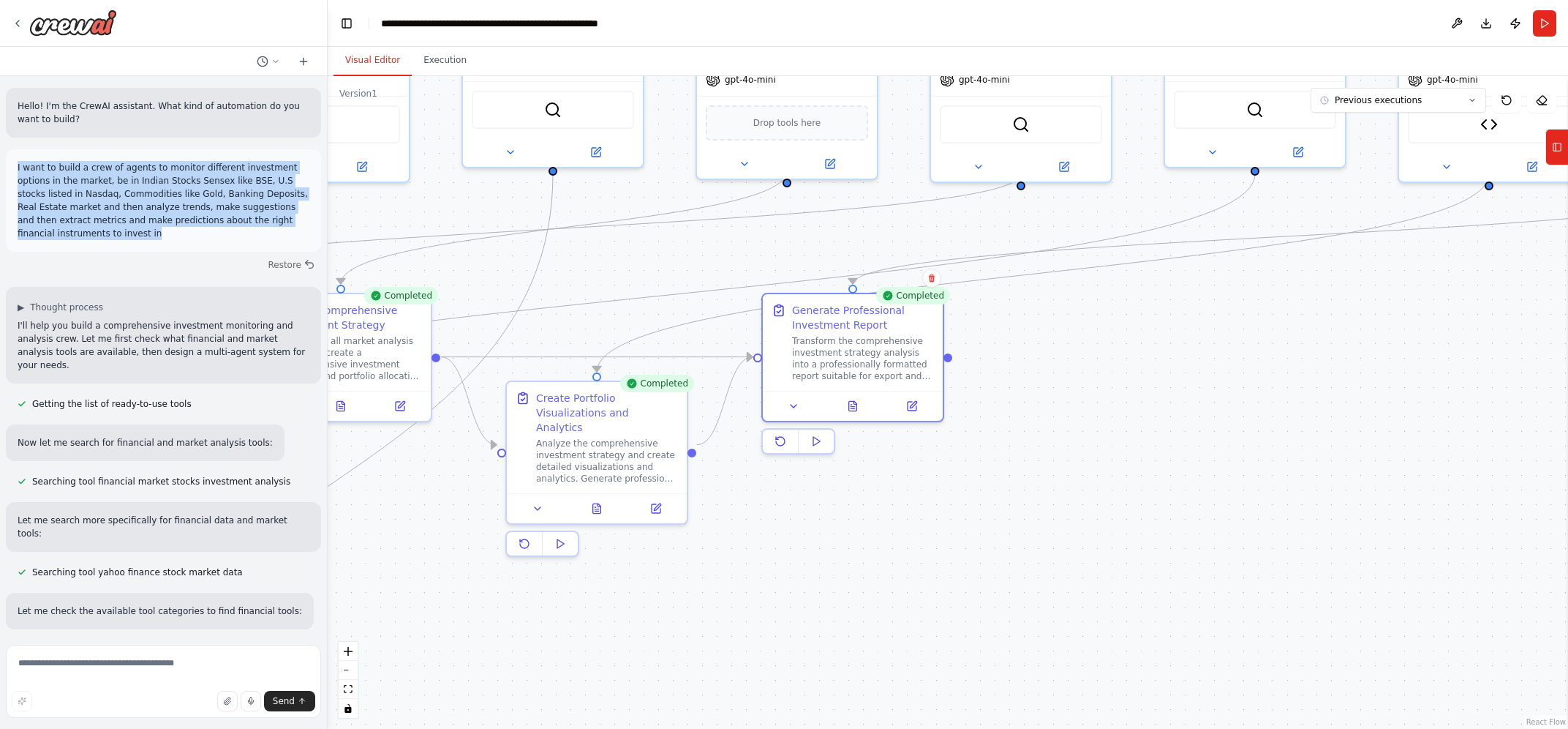
drag, startPoint x: 18, startPoint y: 169, endPoint x: 259, endPoint y: 223, distance: 247.0
click at [259, 223] on p "I want to build a crew of agents to monitor different investment options in the…" at bounding box center [163, 201] width 292 height 79
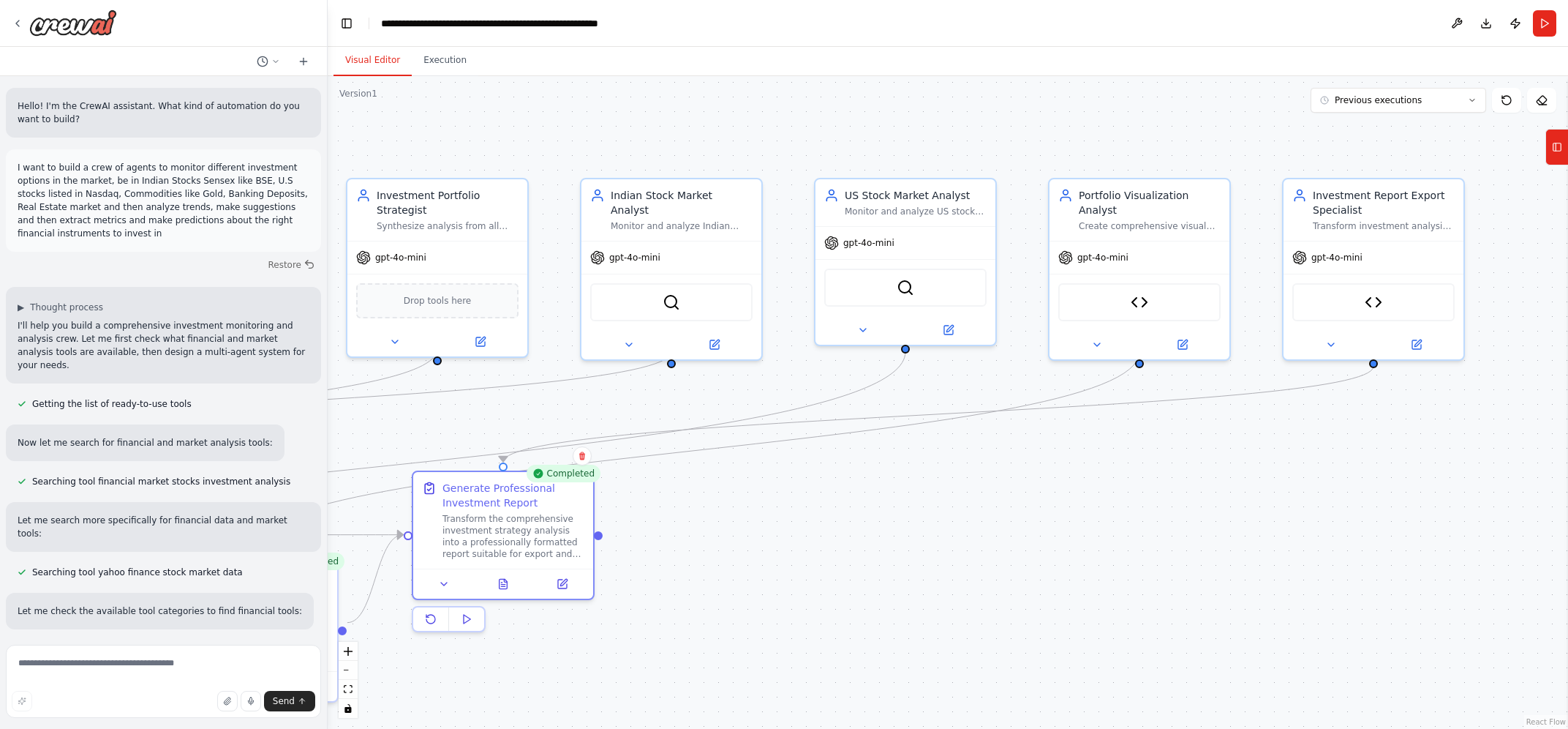
drag, startPoint x: 628, startPoint y: 262, endPoint x: 277, endPoint y: 440, distance: 393.6
click at [327, 440] on div ".deletable-edge-delete-btn { width: 20px; height: 20px; border: 0px solid #ffff…" at bounding box center [948, 401] width 1241 height 652
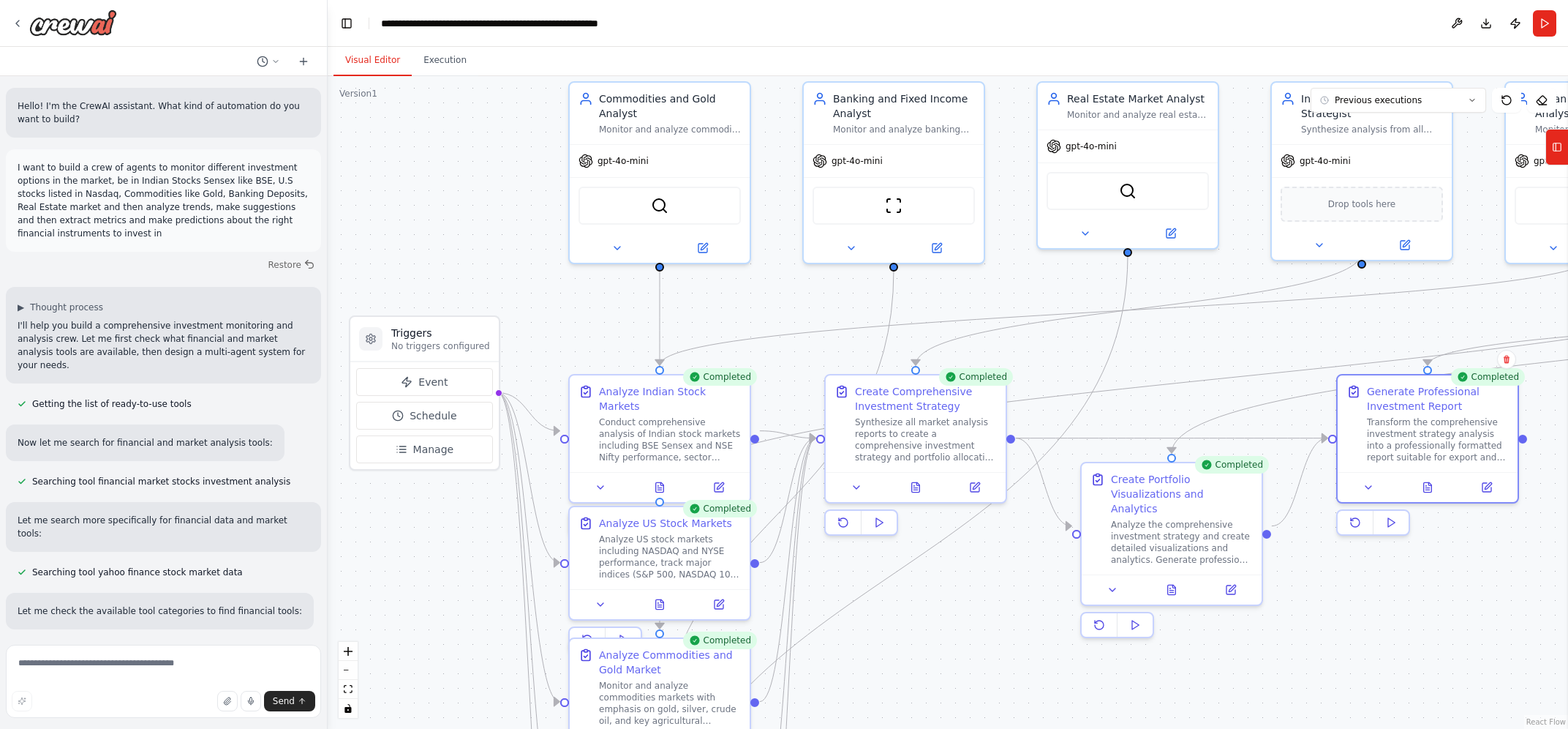
drag, startPoint x: 575, startPoint y: 136, endPoint x: 1500, endPoint y: 39, distance: 930.1
click at [1500, 76] on div ".deletable-edge-delete-btn { width: 20px; height: 20px; border: 0px solid #ffff…" at bounding box center [948, 401] width 1241 height 652
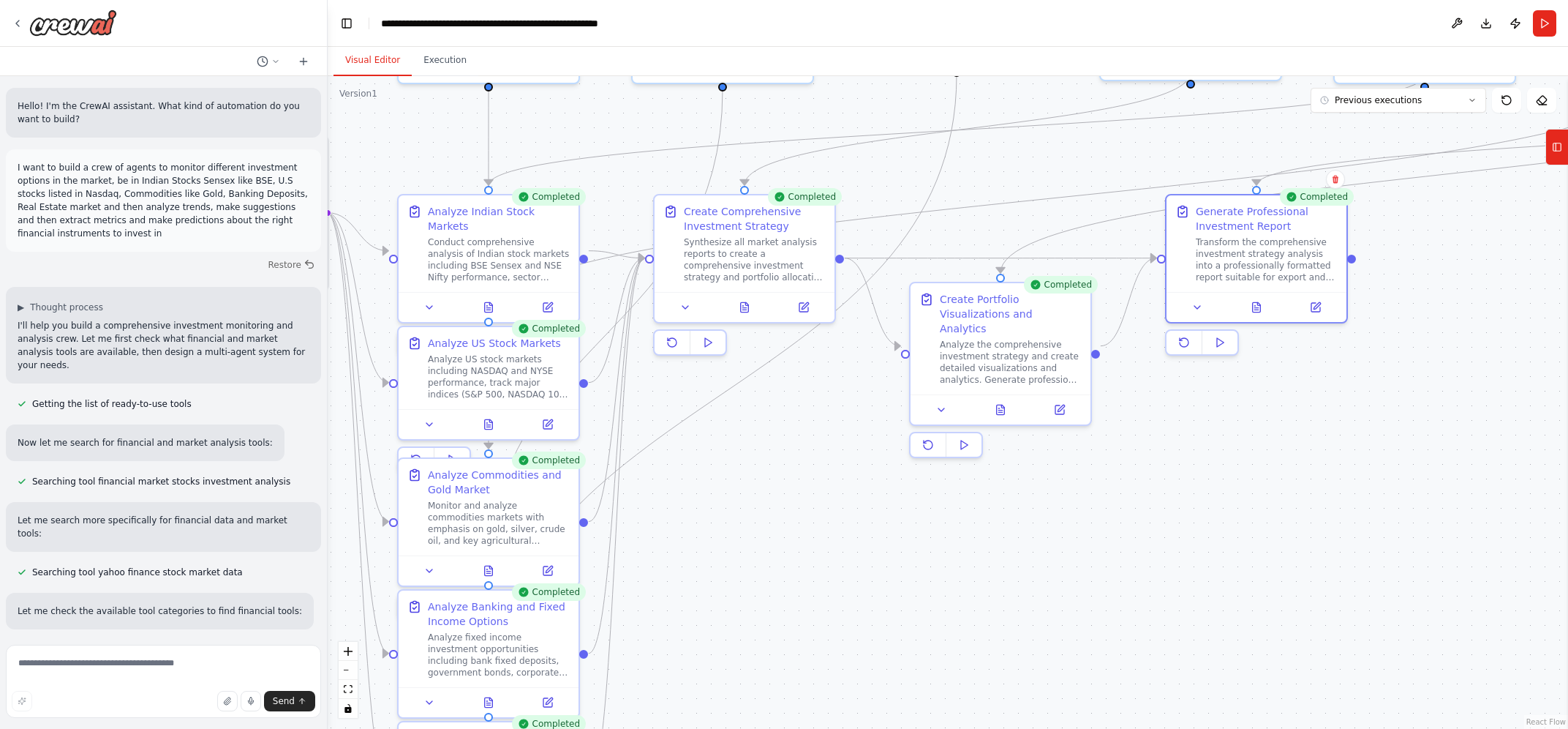
drag, startPoint x: 577, startPoint y: 322, endPoint x: 406, endPoint y: 142, distance: 248.3
click at [406, 142] on div ".deletable-edge-delete-btn { width: 20px; height: 20px; border: 0px solid #ffff…" at bounding box center [948, 401] width 1241 height 652
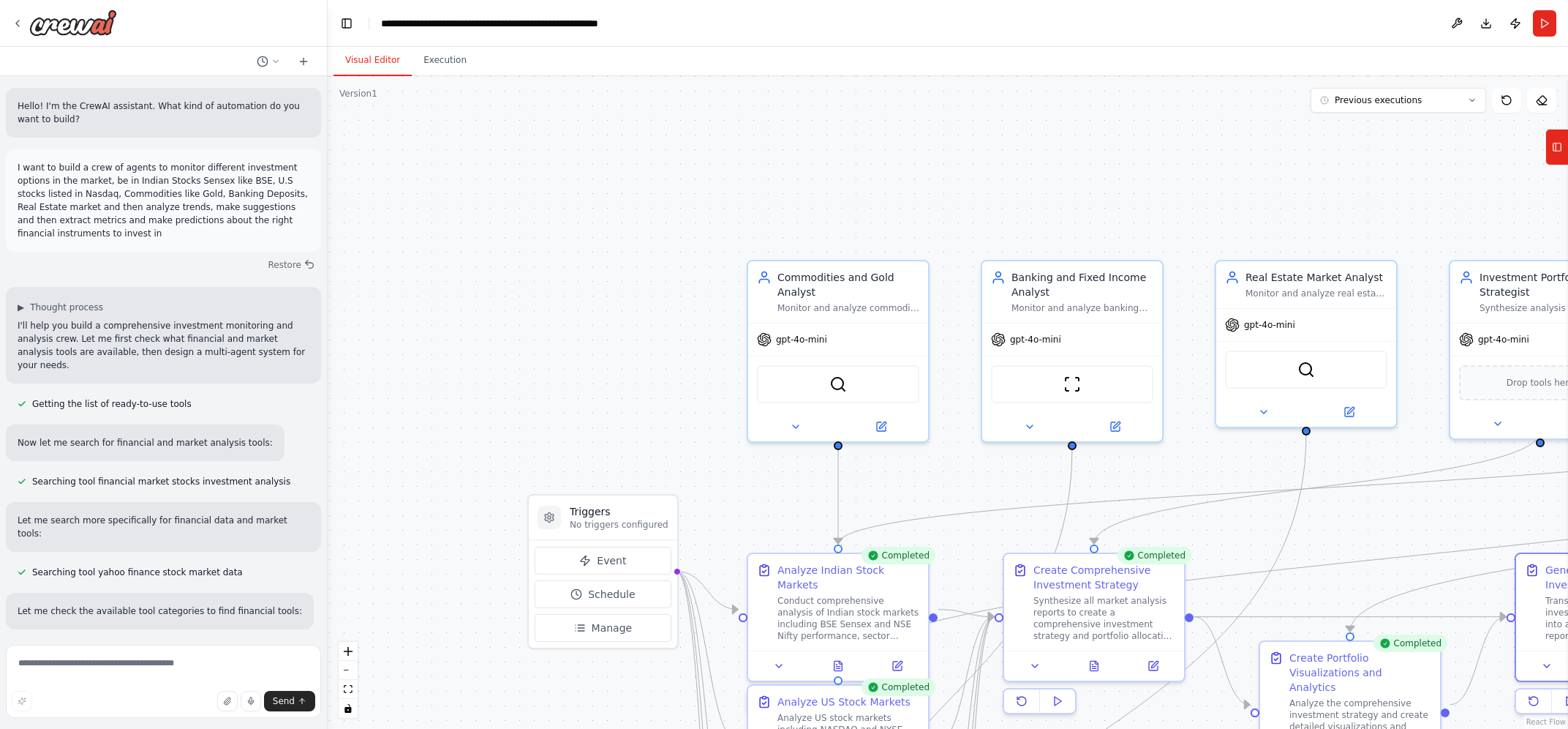
drag, startPoint x: 1025, startPoint y: 150, endPoint x: 1374, endPoint y: 508, distance: 500.0
click at [1374, 508] on div ".deletable-edge-delete-btn { width: 20px; height: 20px; border: 0px solid #ffff…" at bounding box center [948, 401] width 1241 height 652
click at [811, 330] on span "gpt-4o-mini" at bounding box center [801, 336] width 51 height 12
click at [791, 418] on icon at bounding box center [796, 424] width 12 height 12
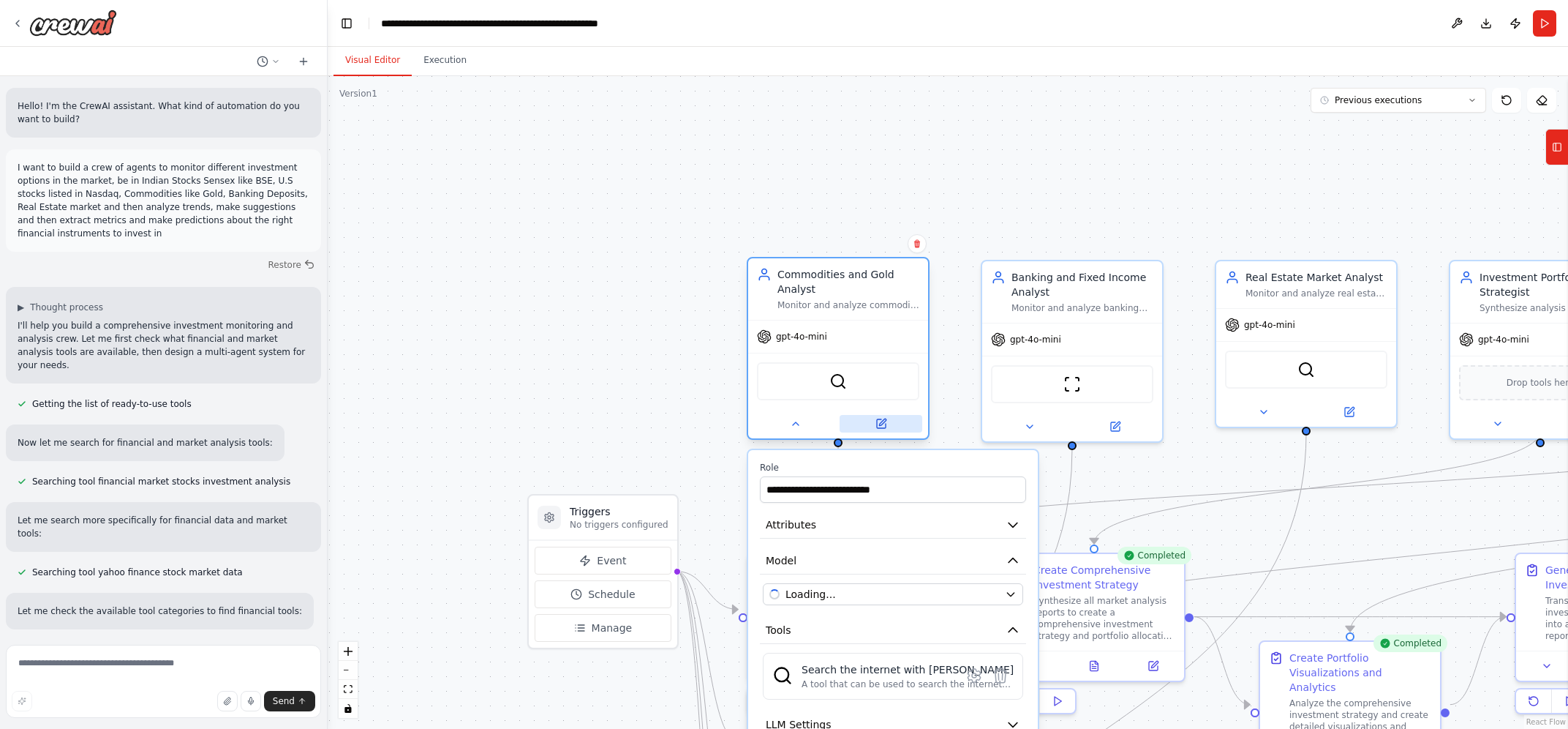
click at [878, 419] on icon at bounding box center [880, 423] width 9 height 9
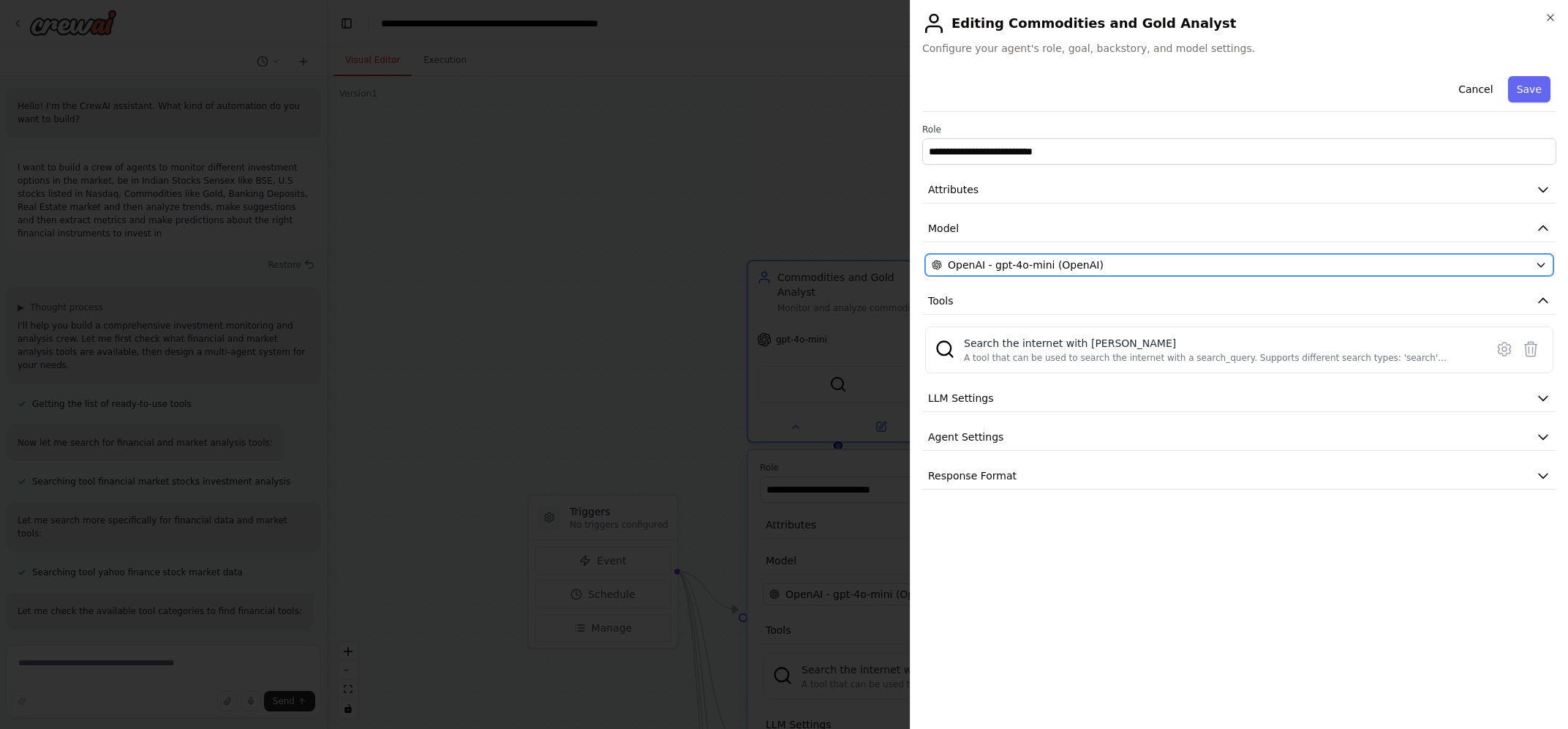
click at [1057, 265] on span "OpenAI - gpt-4o-mini (OpenAI)" at bounding box center [1025, 264] width 156 height 14
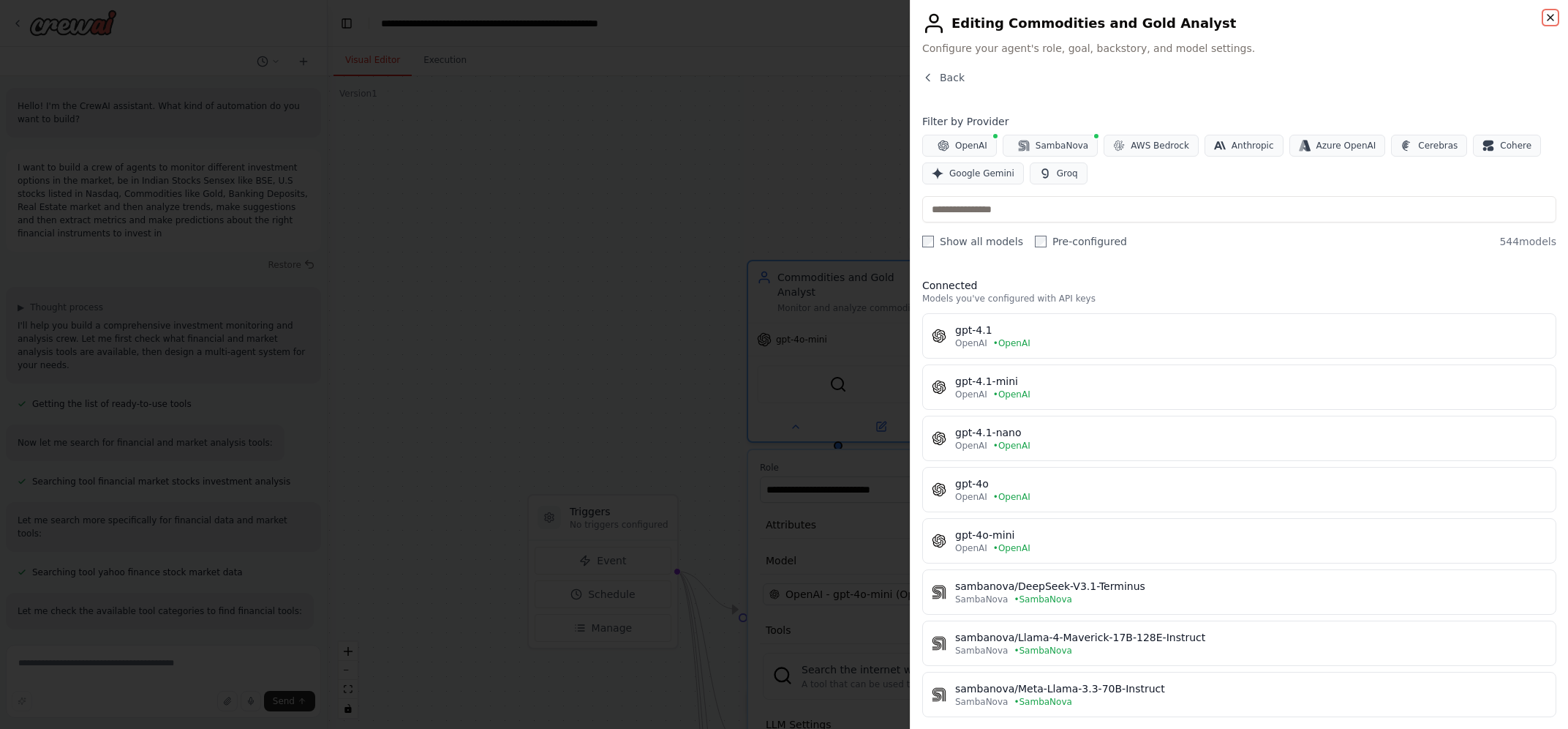
click at [1548, 22] on icon "button" at bounding box center [1551, 17] width 12 height 12
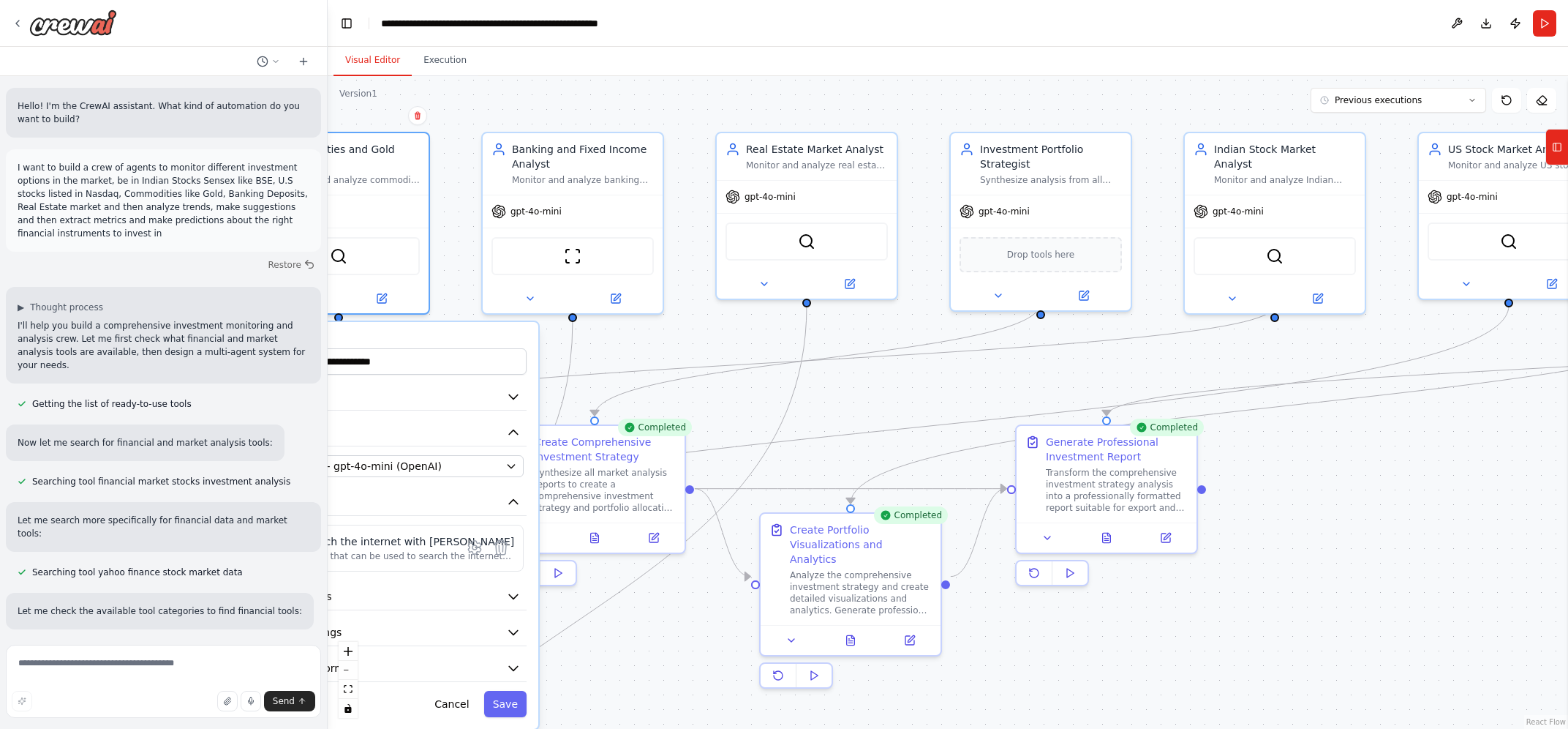
drag, startPoint x: 704, startPoint y: 198, endPoint x: 205, endPoint y: 69, distance: 515.4
click at [327, 76] on div ".deletable-edge-delete-btn { width: 20px; height: 20px; border: 0px solid #ffff…" at bounding box center [948, 401] width 1241 height 652
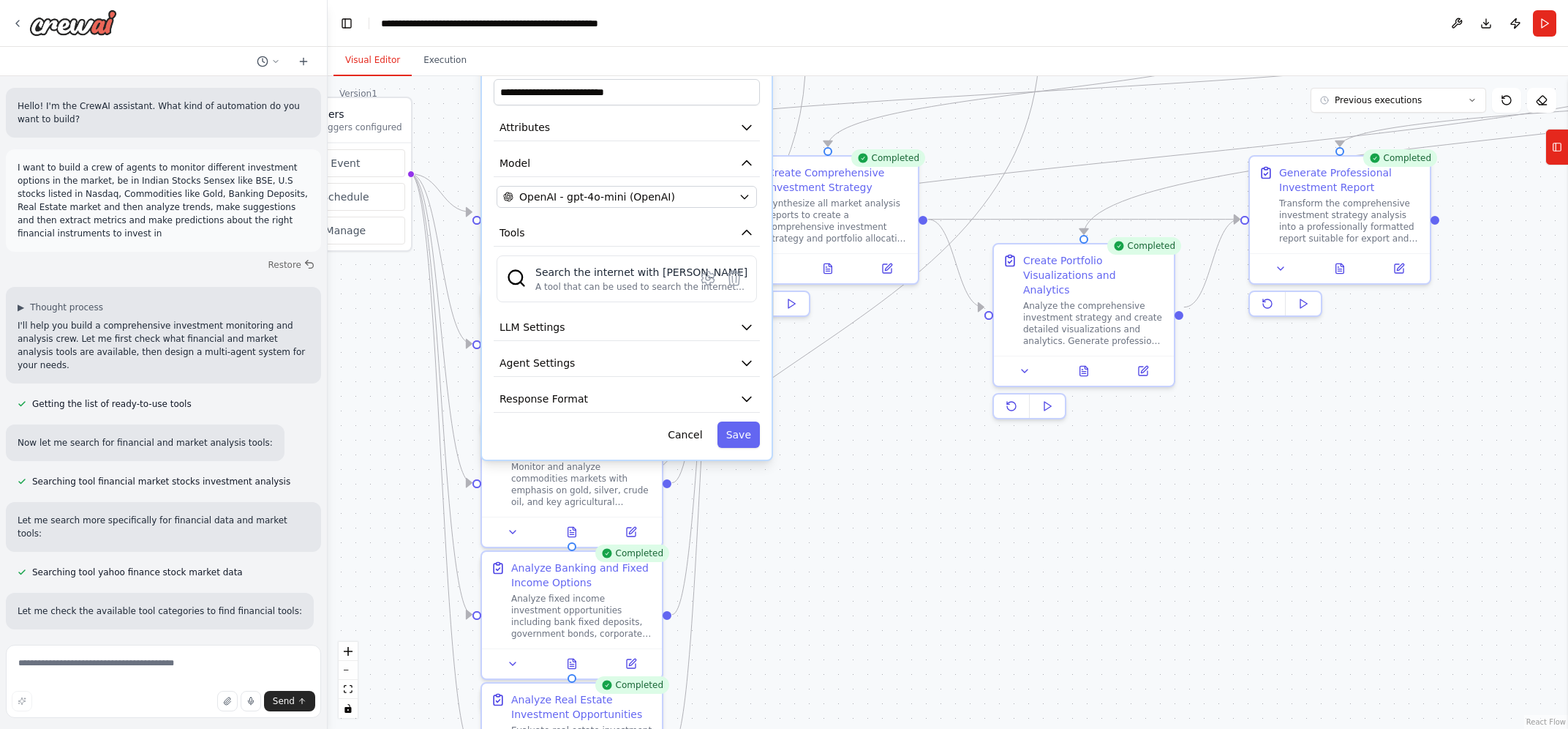
drag, startPoint x: 946, startPoint y: 390, endPoint x: 1179, endPoint y: 121, distance: 355.9
click at [1179, 121] on div ".deletable-edge-delete-btn { width: 20px; height: 20px; border: 0px solid #ffff…" at bounding box center [948, 401] width 1241 height 652
click at [915, 436] on div ".deletable-edge-delete-btn { width: 20px; height: 20px; border: 0px solid #ffff…" at bounding box center [948, 401] width 1241 height 652
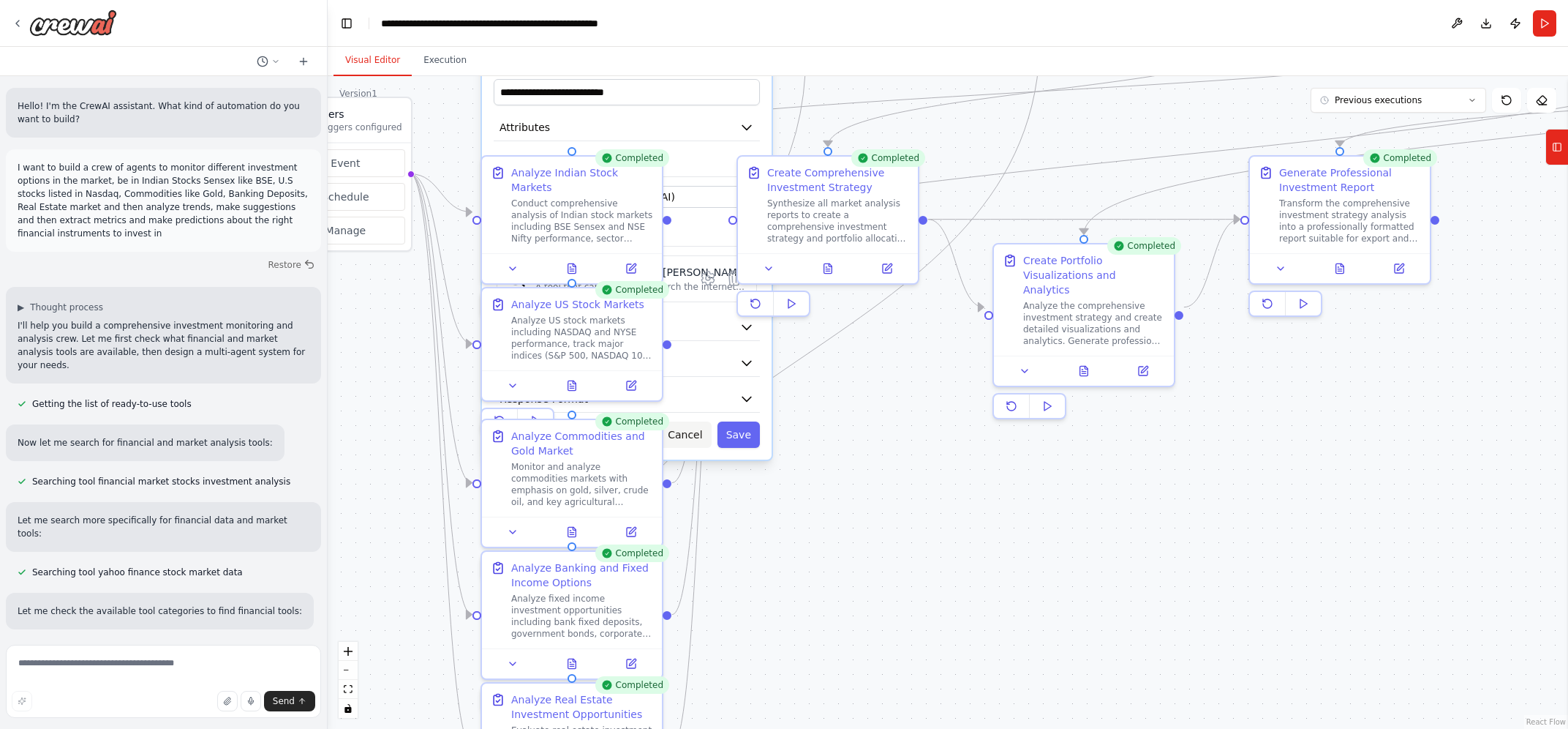
click at [687, 422] on button "Cancel" at bounding box center [685, 434] width 52 height 26
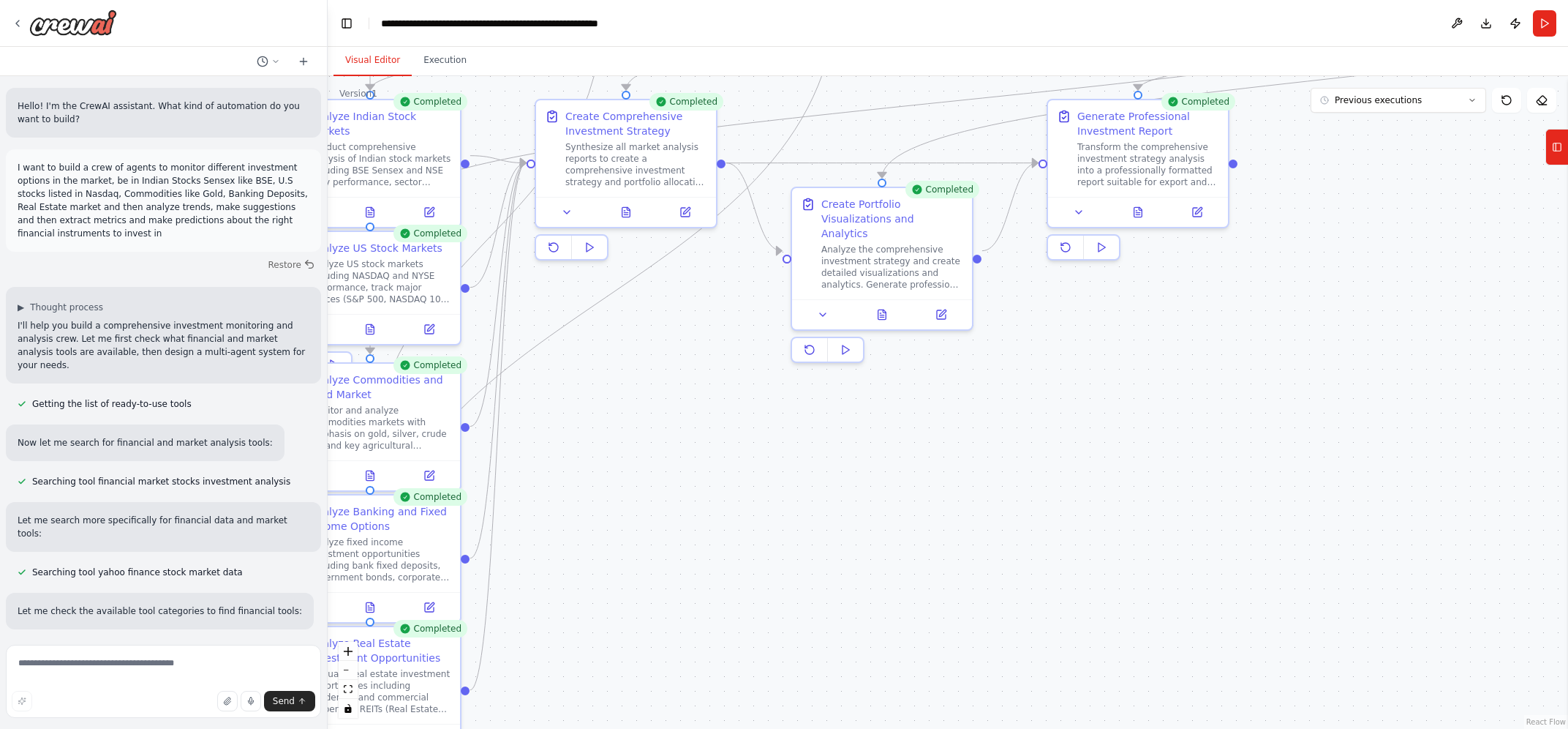
drag, startPoint x: 852, startPoint y: 456, endPoint x: 650, endPoint y: 400, distance: 209.6
click at [650, 400] on div ".deletable-edge-delete-btn { width: 20px; height: 20px; border: 0px solid #ffff…" at bounding box center [948, 401] width 1241 height 652
click at [1132, 210] on button at bounding box center [1138, 209] width 62 height 17
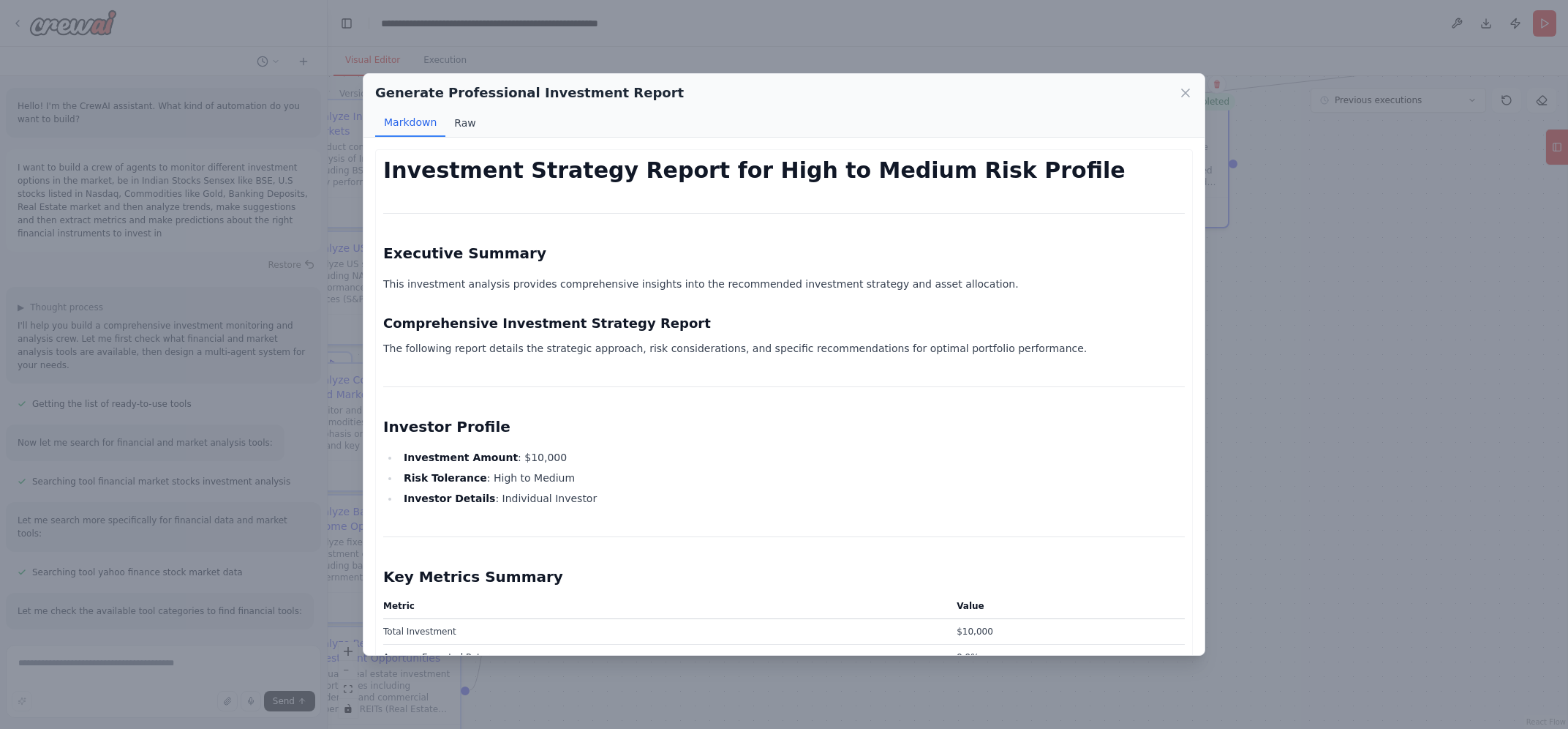
click at [457, 127] on button "Raw" at bounding box center [465, 122] width 38 height 28
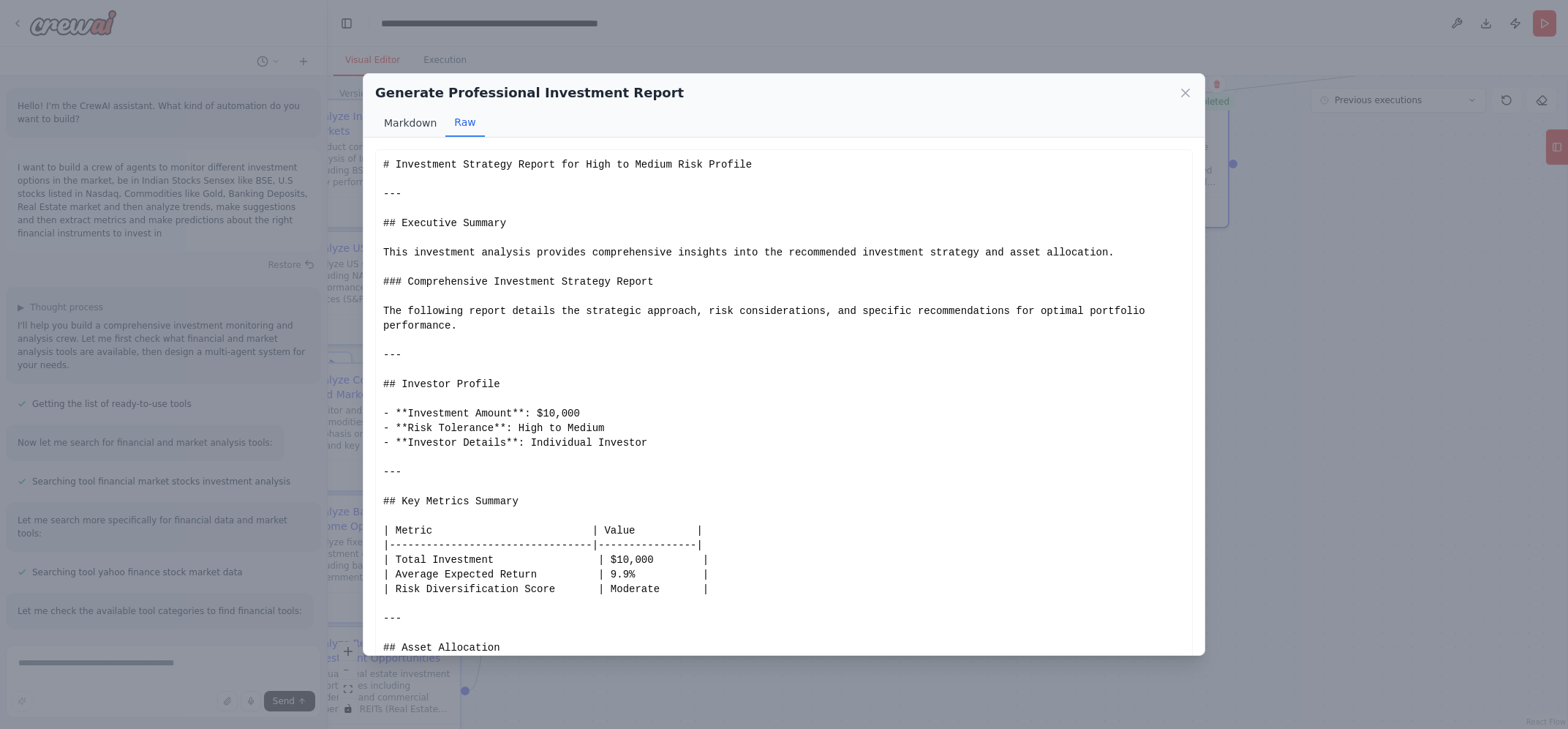
click at [400, 124] on button "Markdown" at bounding box center [410, 122] width 70 height 28
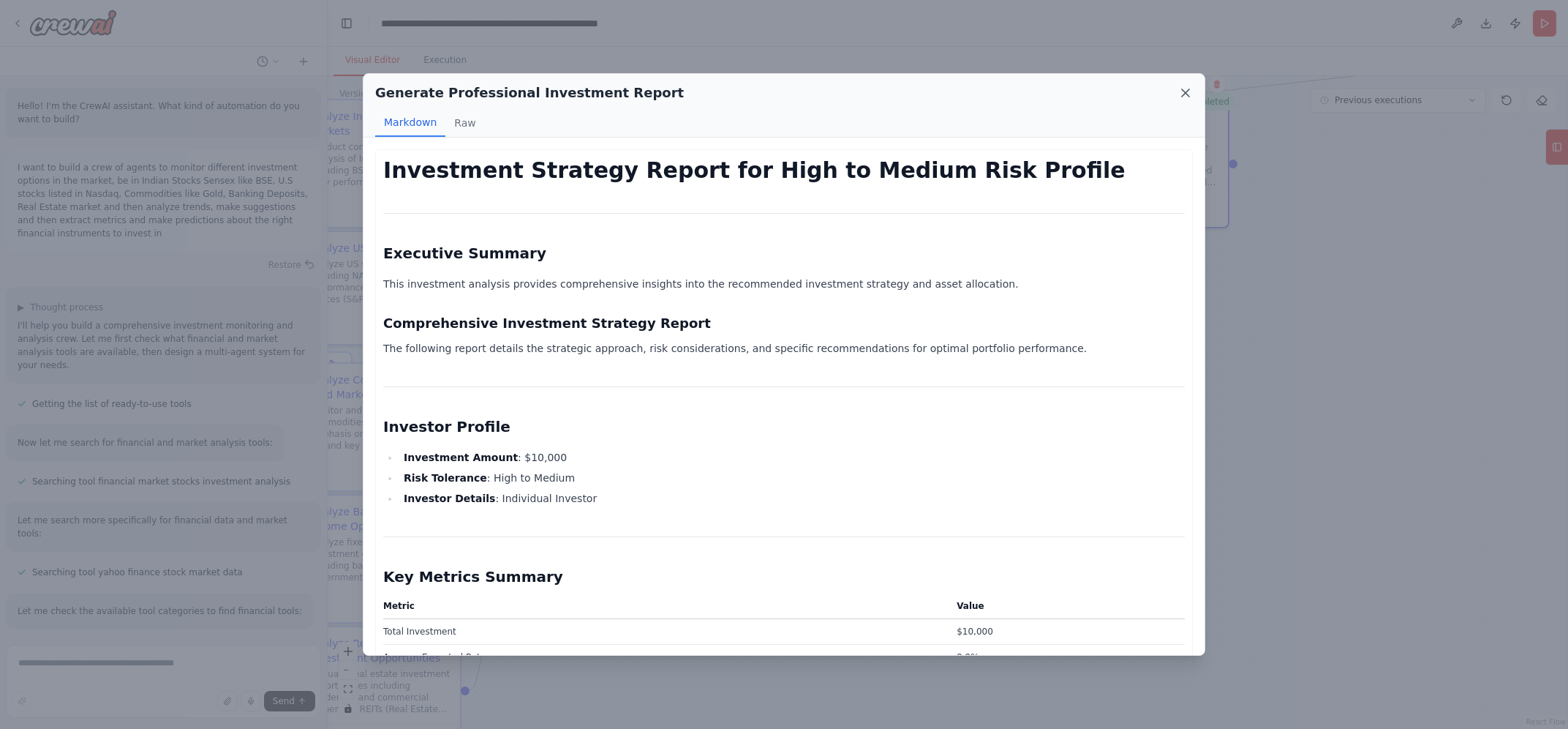
click at [1185, 93] on icon at bounding box center [1186, 93] width 8 height 8
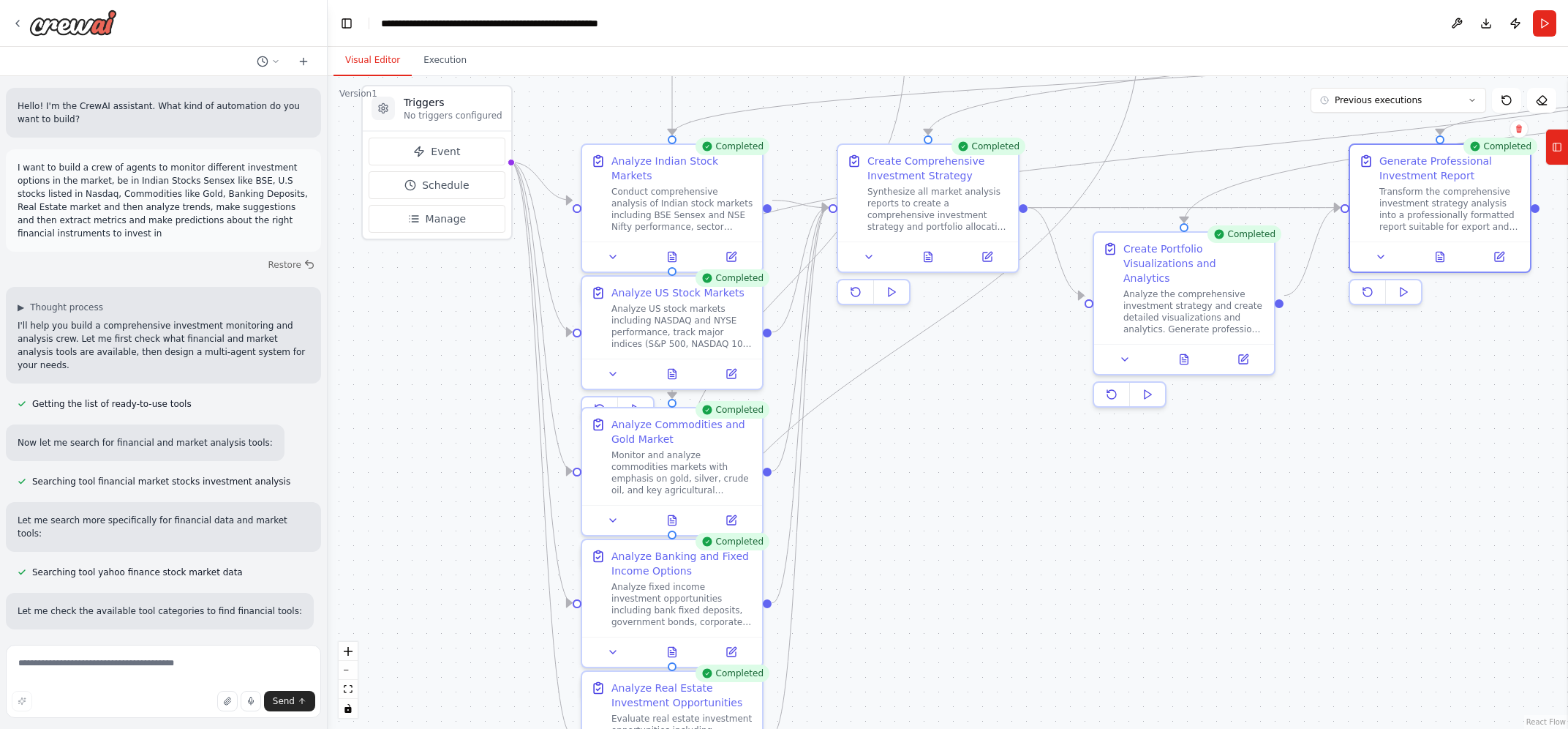
drag, startPoint x: 622, startPoint y: 406, endPoint x: 925, endPoint y: 450, distance: 306.2
click at [925, 450] on div ".deletable-edge-delete-btn { width: 20px; height: 20px; border: 0px solid #ffff…" at bounding box center [948, 401] width 1241 height 652
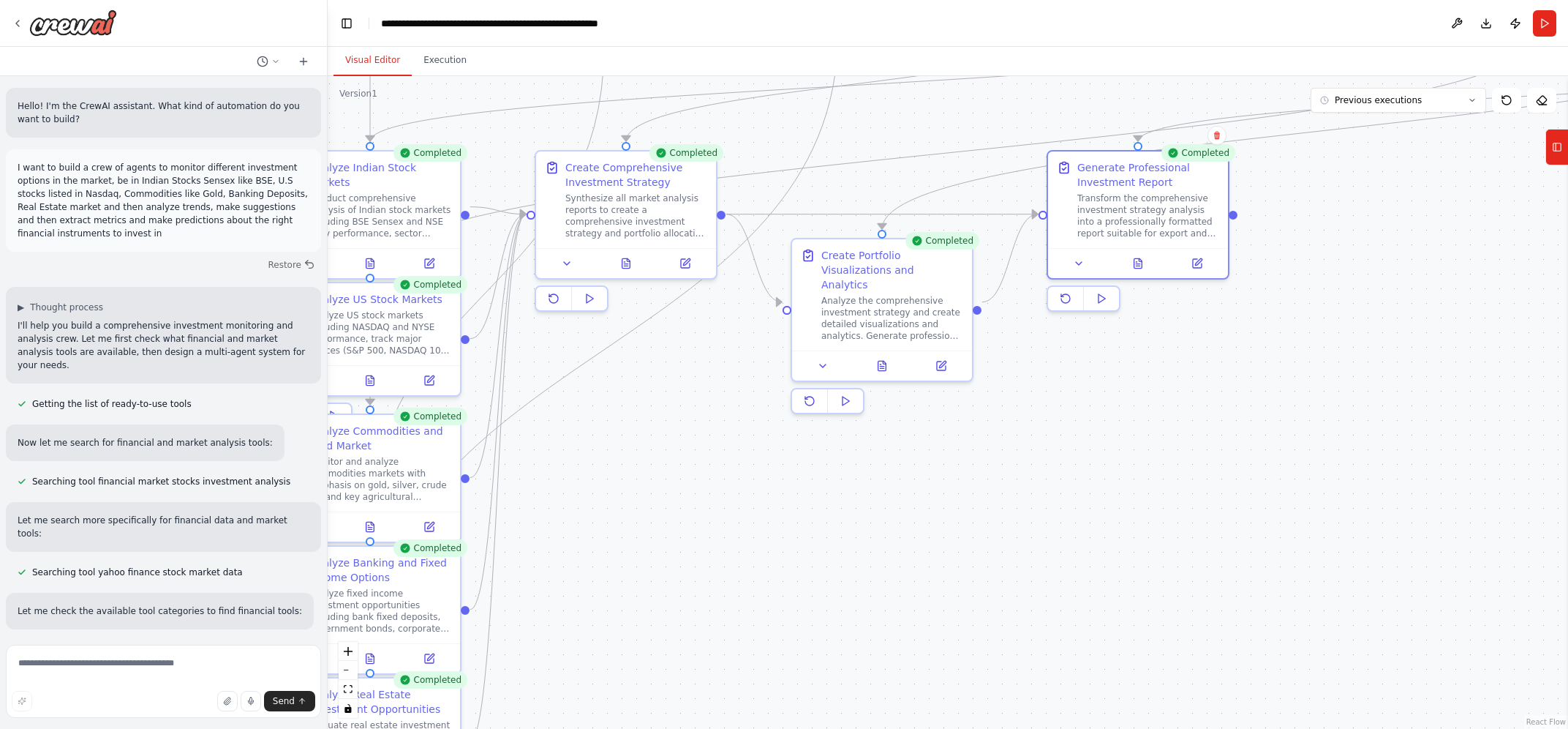
drag, startPoint x: 1351, startPoint y: 444, endPoint x: 1049, endPoint y: 452, distance: 302.1
click at [1049, 452] on div ".deletable-edge-delete-btn { width: 20px; height: 20px; border: 0px solid #ffff…" at bounding box center [948, 401] width 1241 height 652
click at [1135, 264] on icon at bounding box center [1138, 260] width 8 height 10
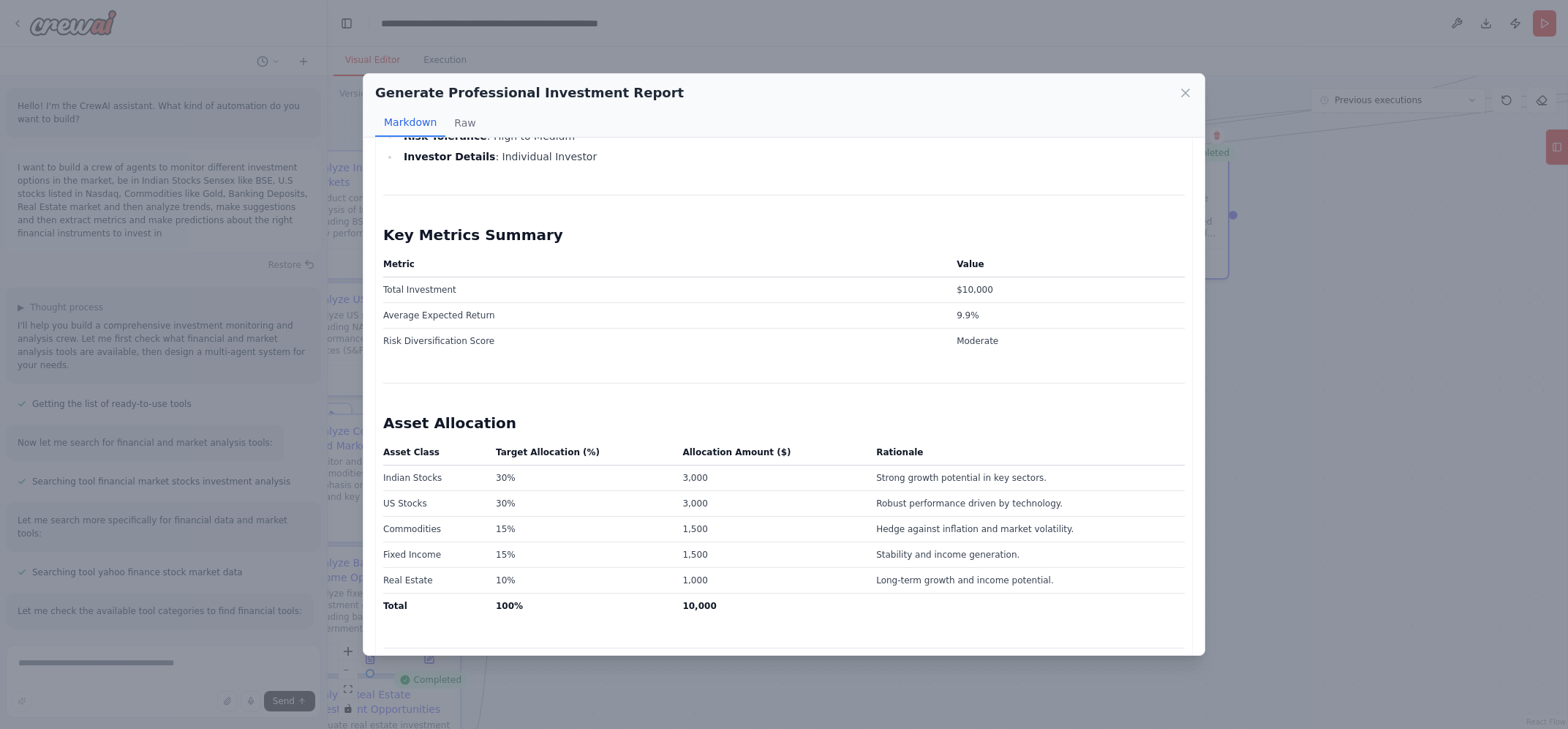
scroll to position [339, 0]
click at [1183, 95] on icon at bounding box center [1186, 93] width 8 height 8
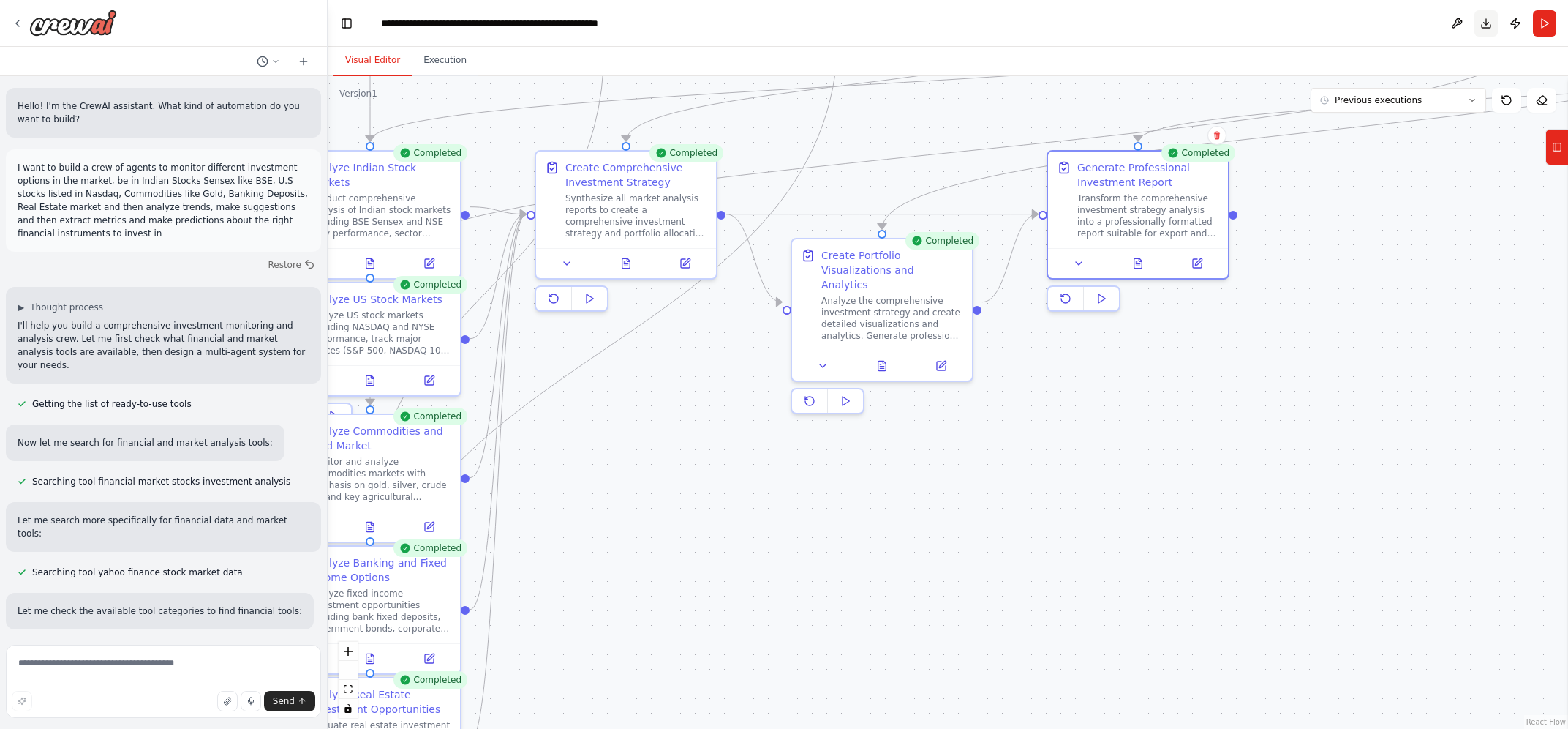
click at [1484, 23] on button "Download" at bounding box center [1486, 23] width 23 height 26
click at [60, 670] on textarea at bounding box center [163, 681] width 315 height 73
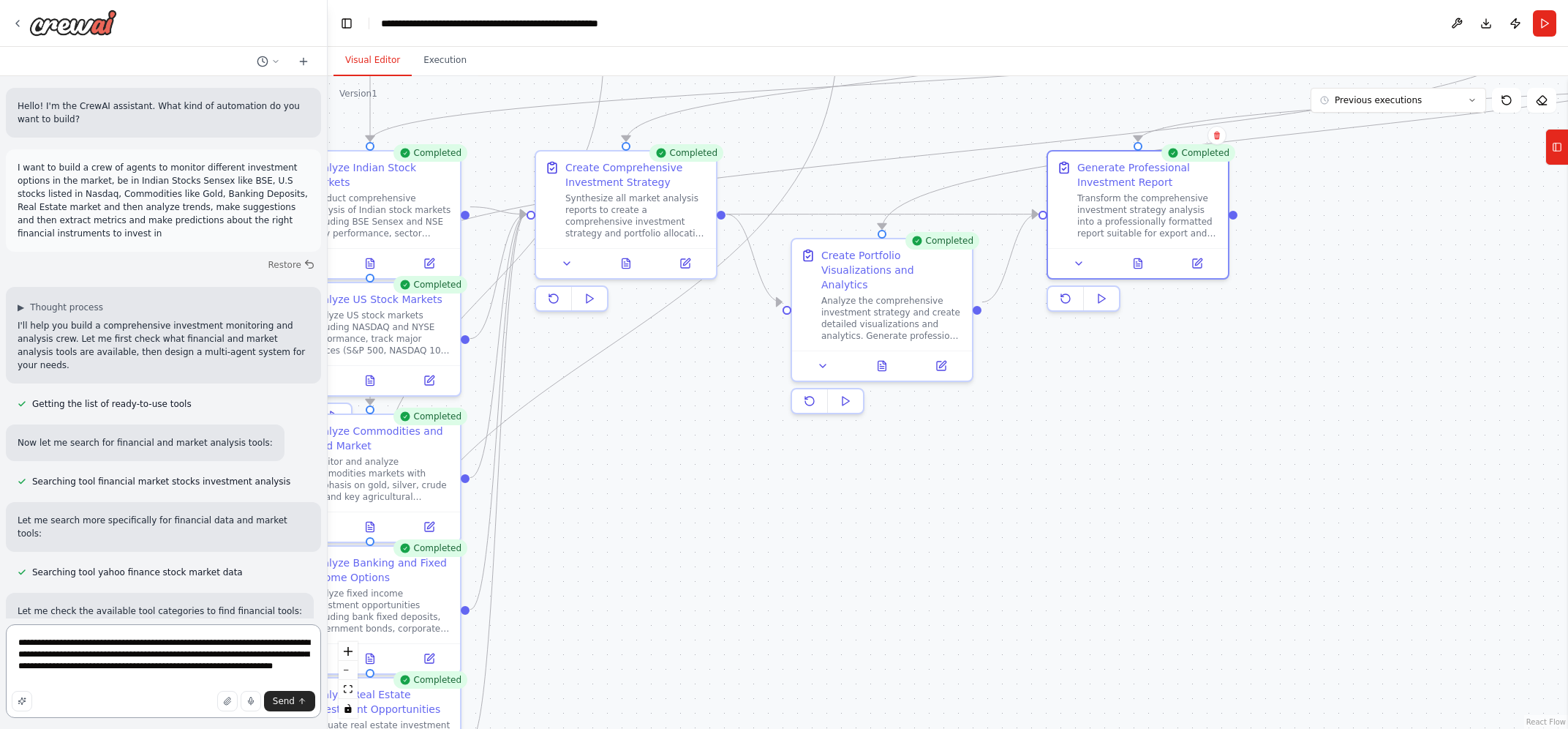
type textarea "**********"
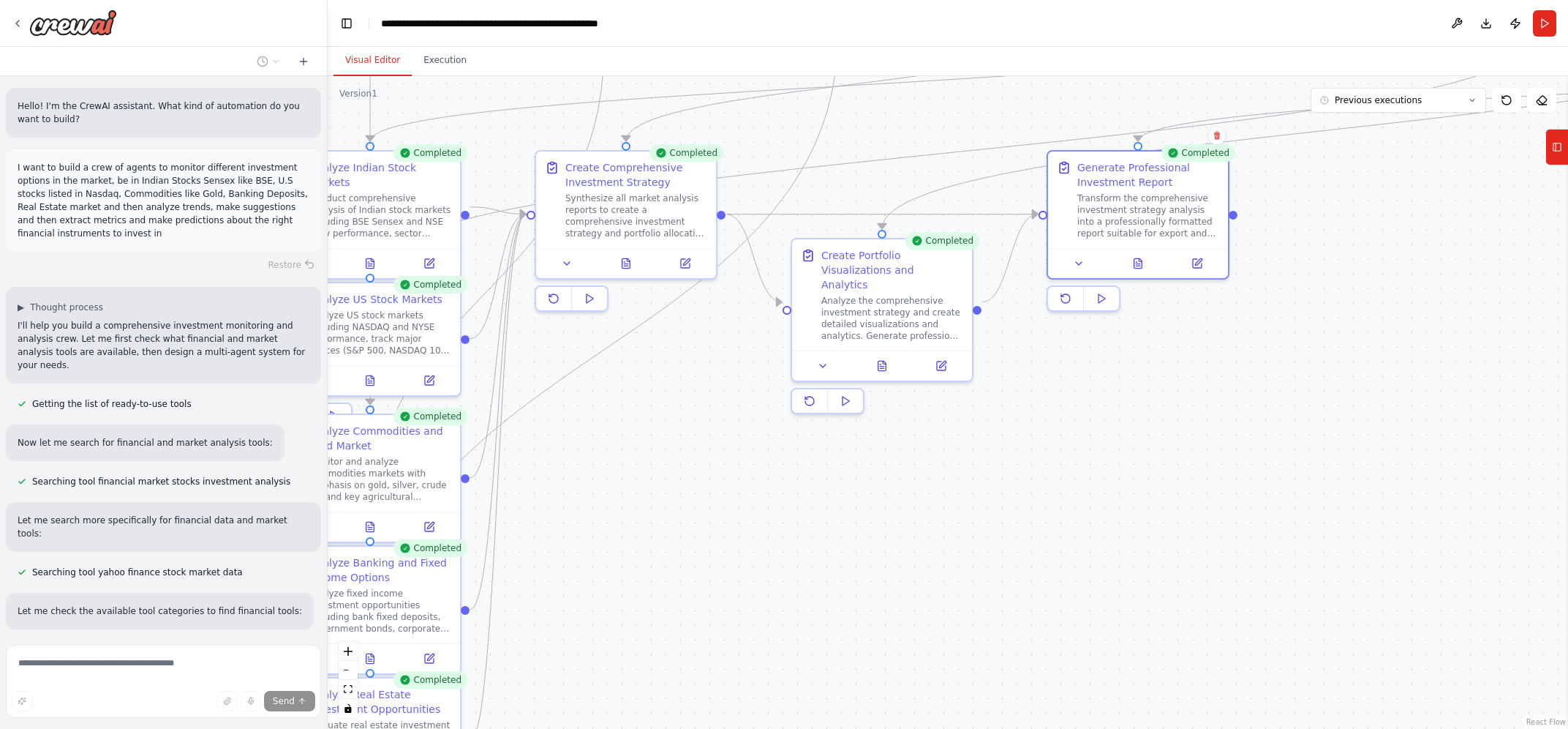
click at [323, 104] on div at bounding box center [325, 364] width 6 height 729
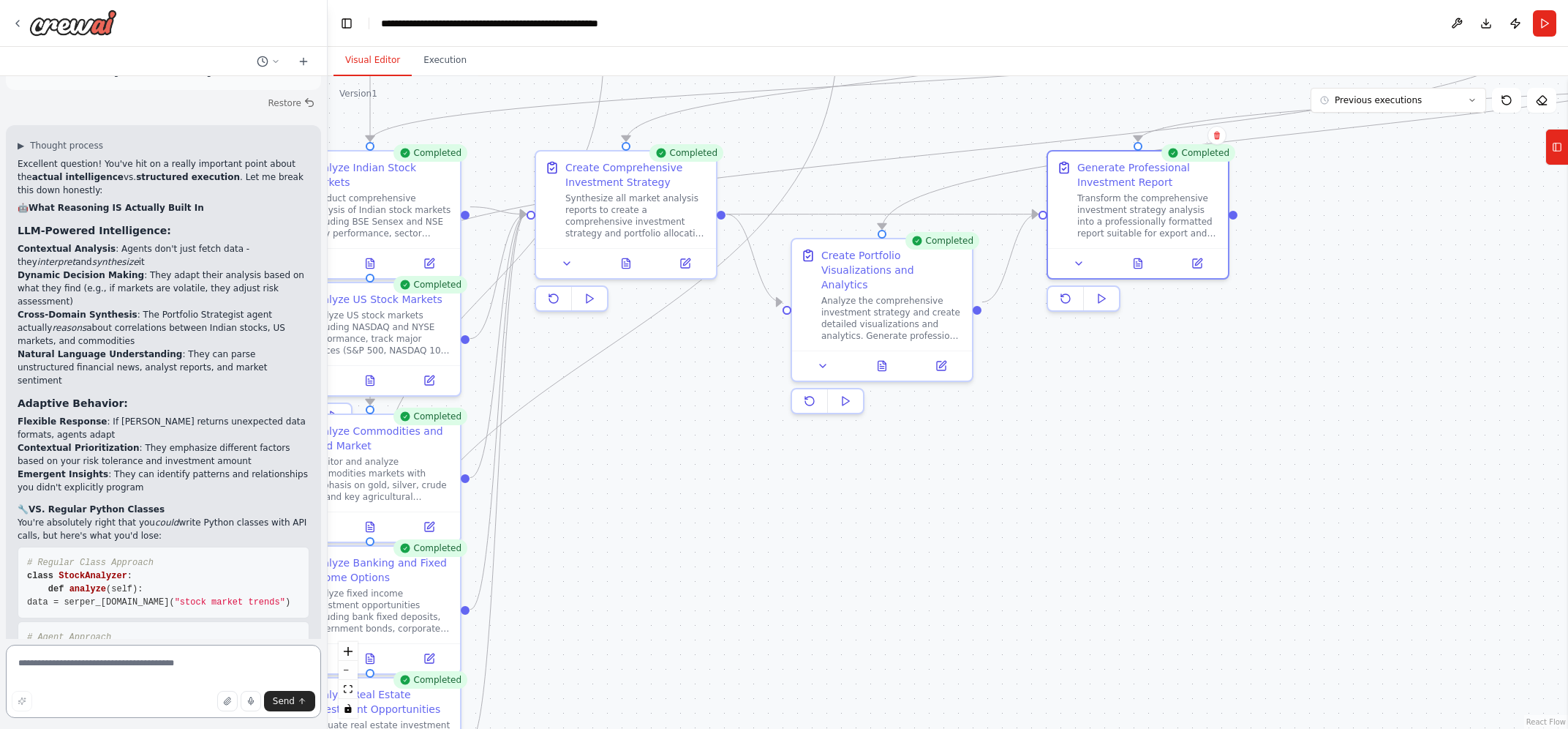
scroll to position [9904, 0]
click at [61, 665] on textarea at bounding box center [163, 681] width 315 height 73
type textarea "*"
type textarea "**********"
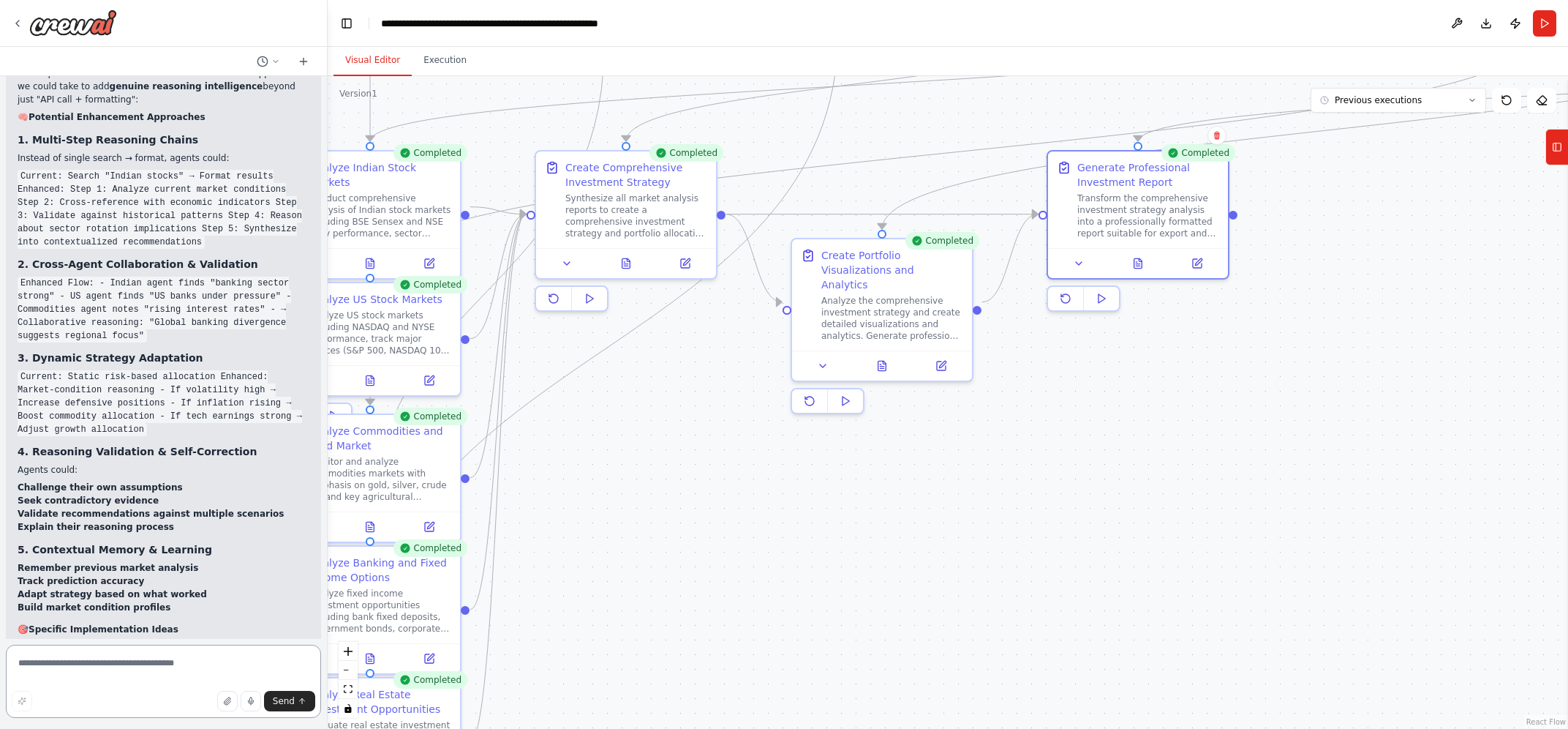
scroll to position [11191, 0]
click at [111, 670] on textarea at bounding box center [163, 681] width 315 height 73
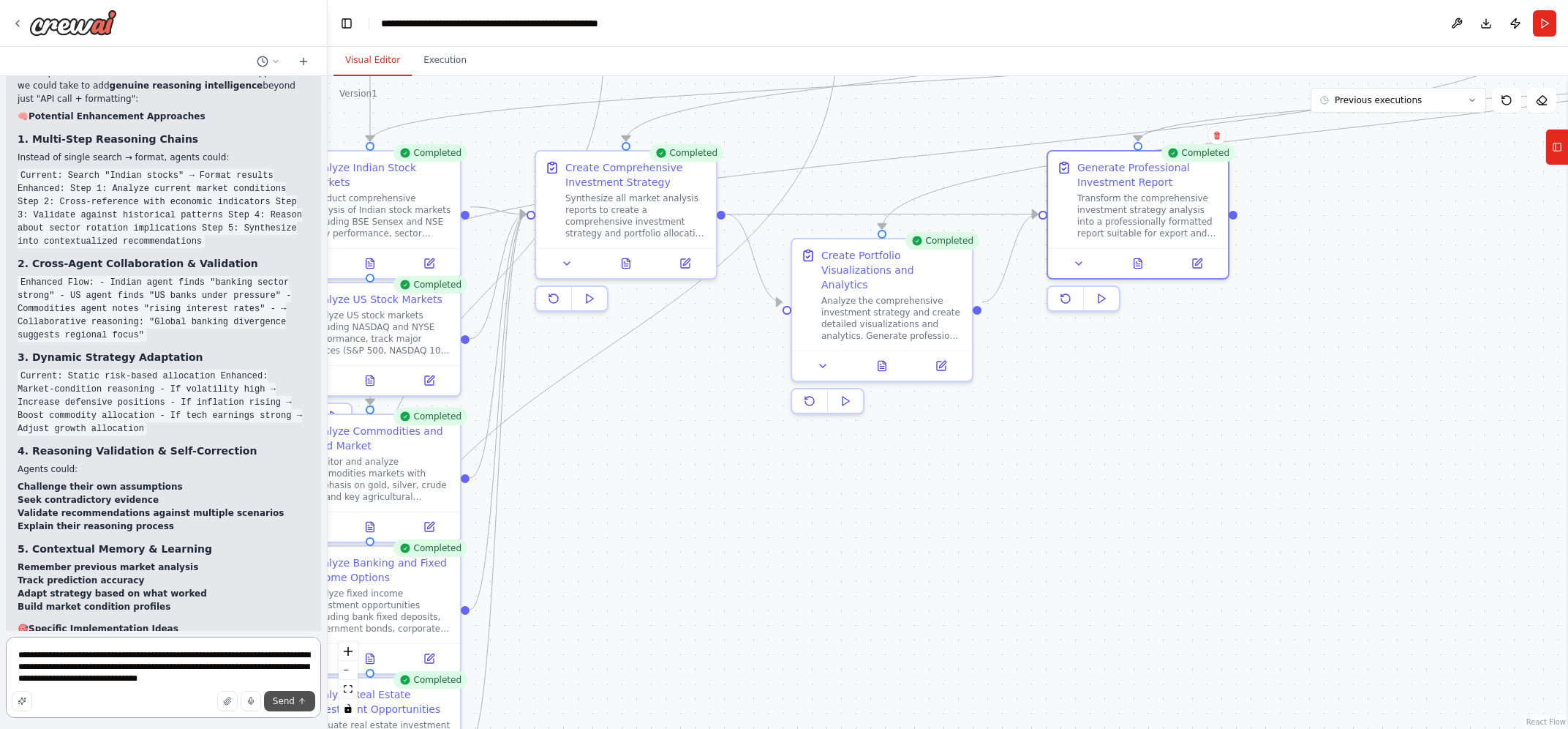
type textarea "**********"
click at [300, 697] on icon "submit" at bounding box center [302, 700] width 9 height 9
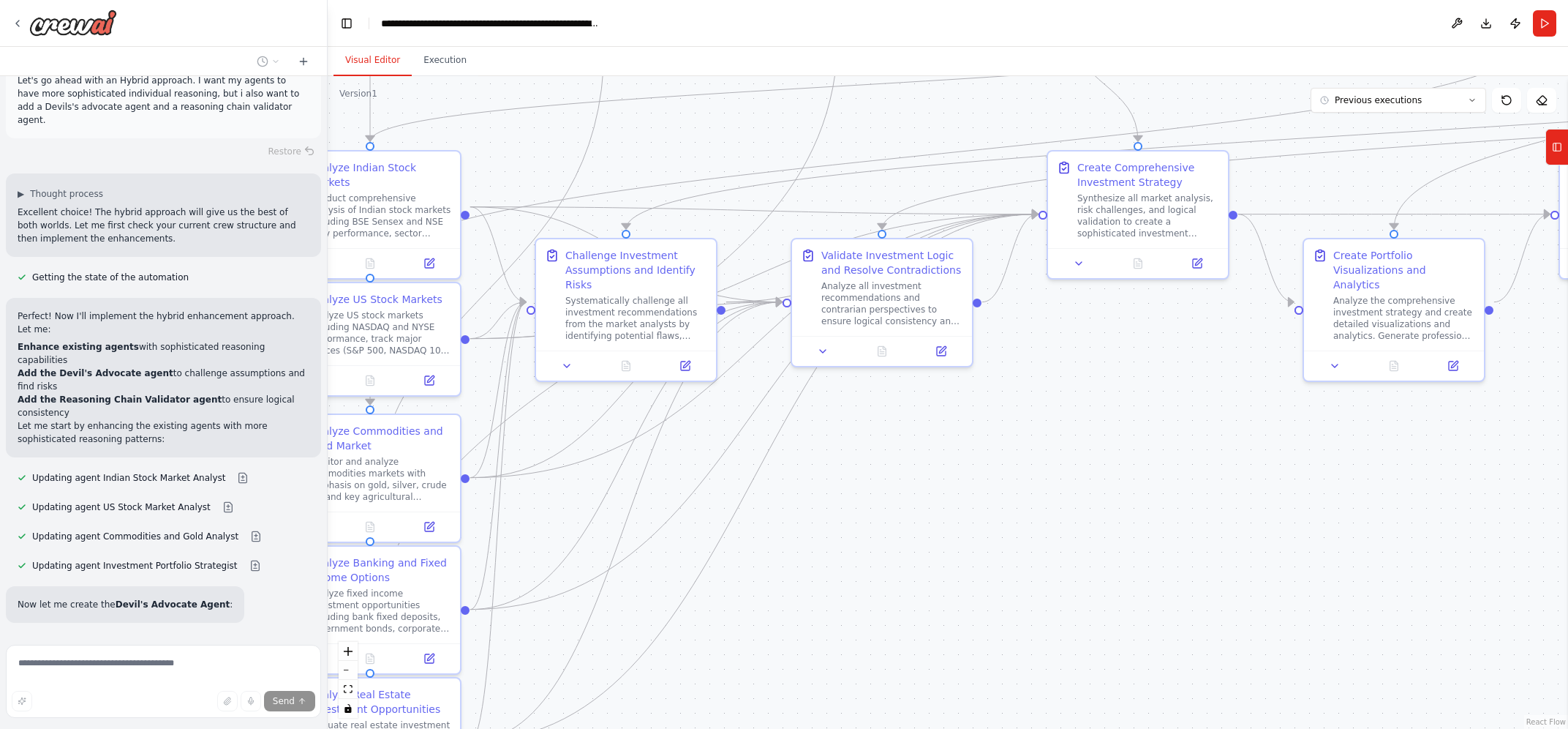
scroll to position [12379, 0]
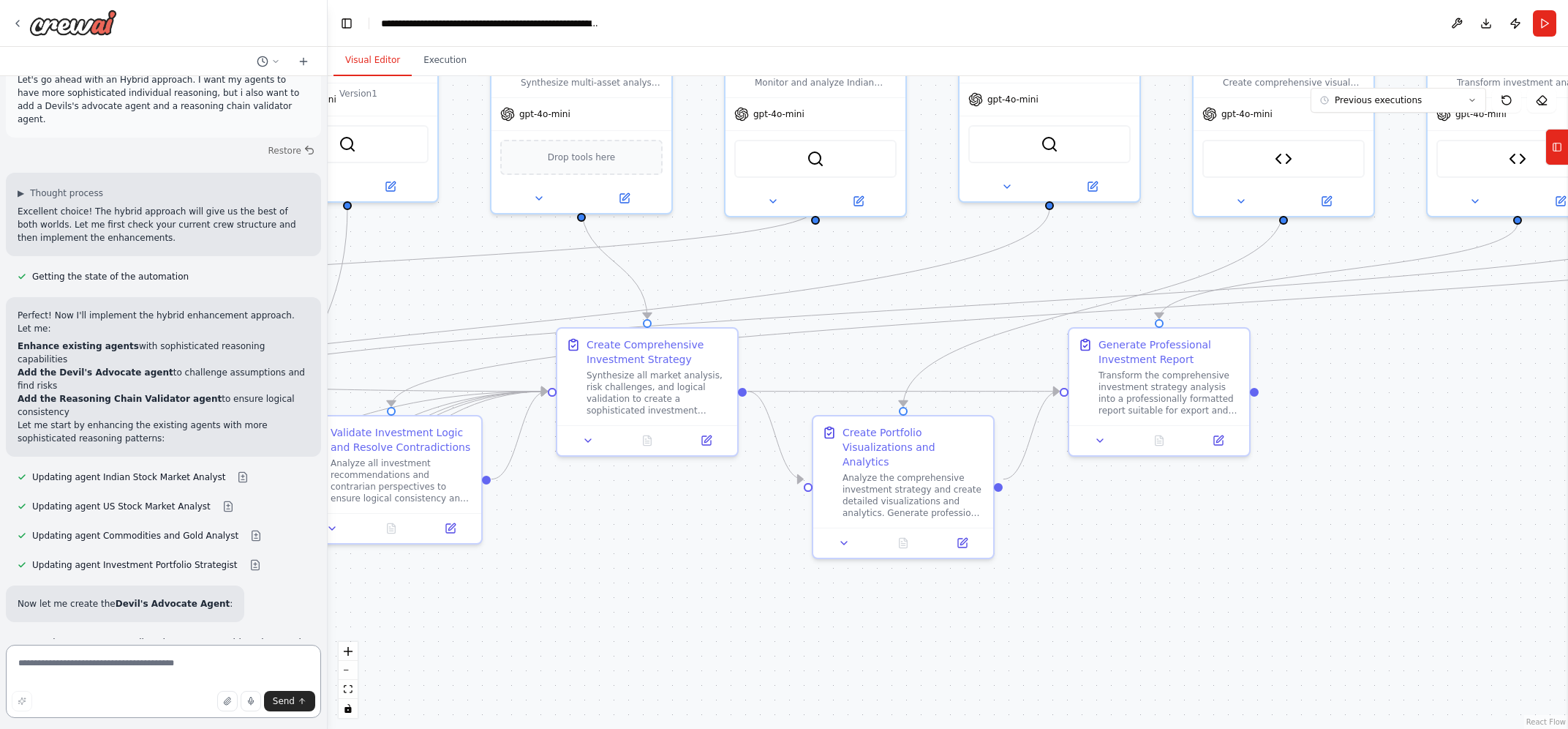
drag, startPoint x: 937, startPoint y: 489, endPoint x: 446, endPoint y: 665, distance: 521.6
click at [446, 665] on div ".deletable-edge-delete-btn { width: 20px; height: 20px; border: 0px solid #ffff…" at bounding box center [948, 401] width 1241 height 652
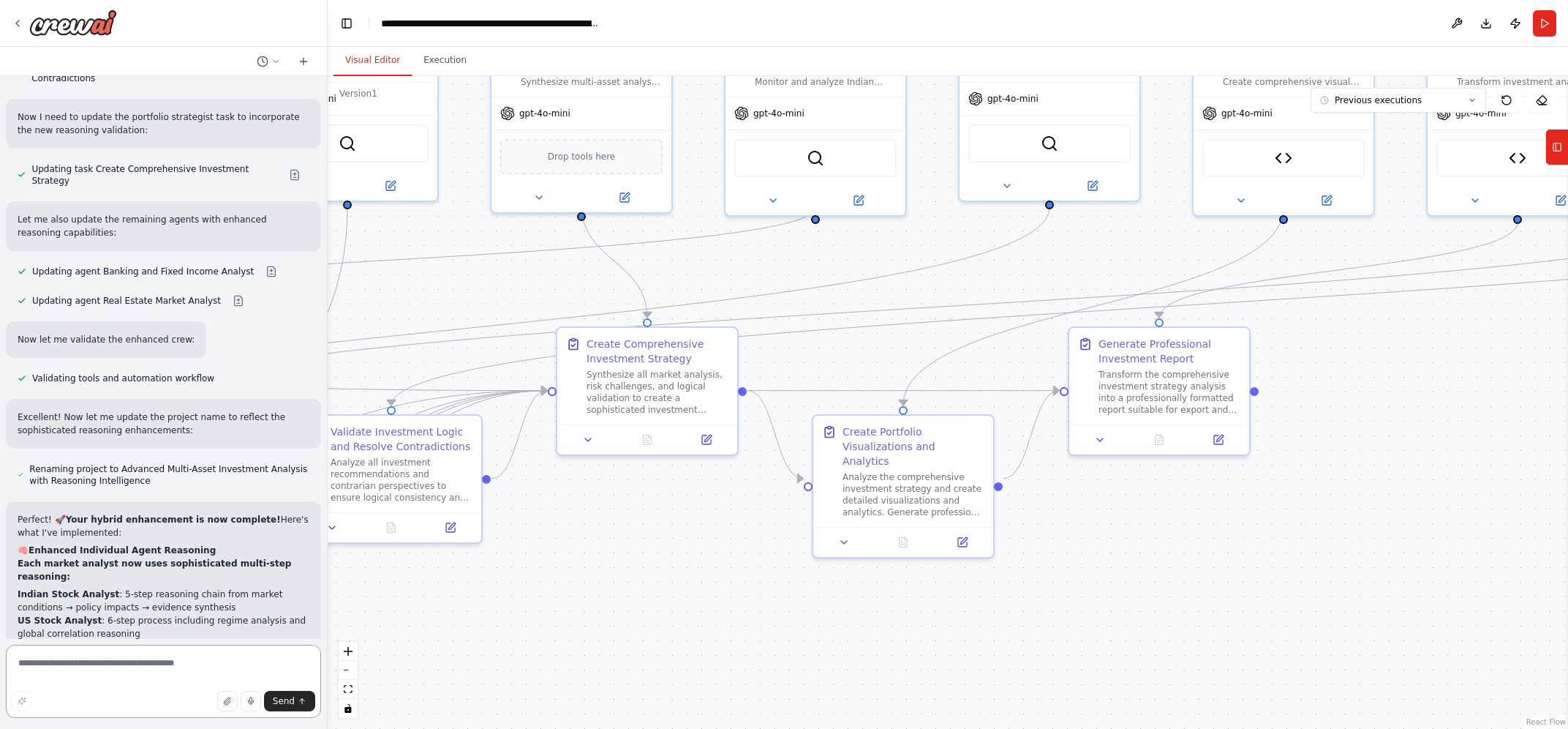
scroll to position [13251, 0]
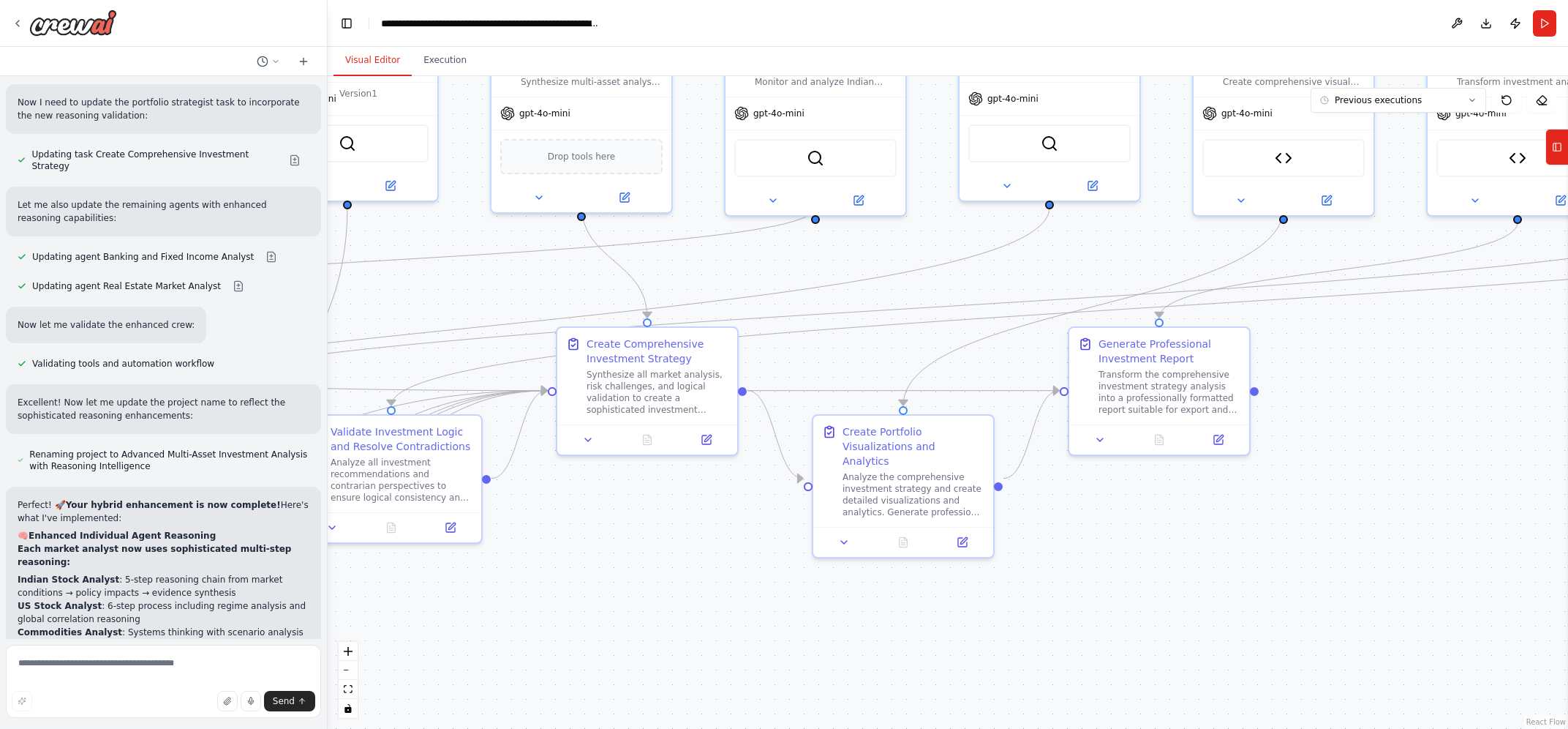
drag, startPoint x: 199, startPoint y: 390, endPoint x: 253, endPoint y: 418, distance: 60.8
drag, startPoint x: 158, startPoint y: 464, endPoint x: 186, endPoint y: 515, distance: 58.2
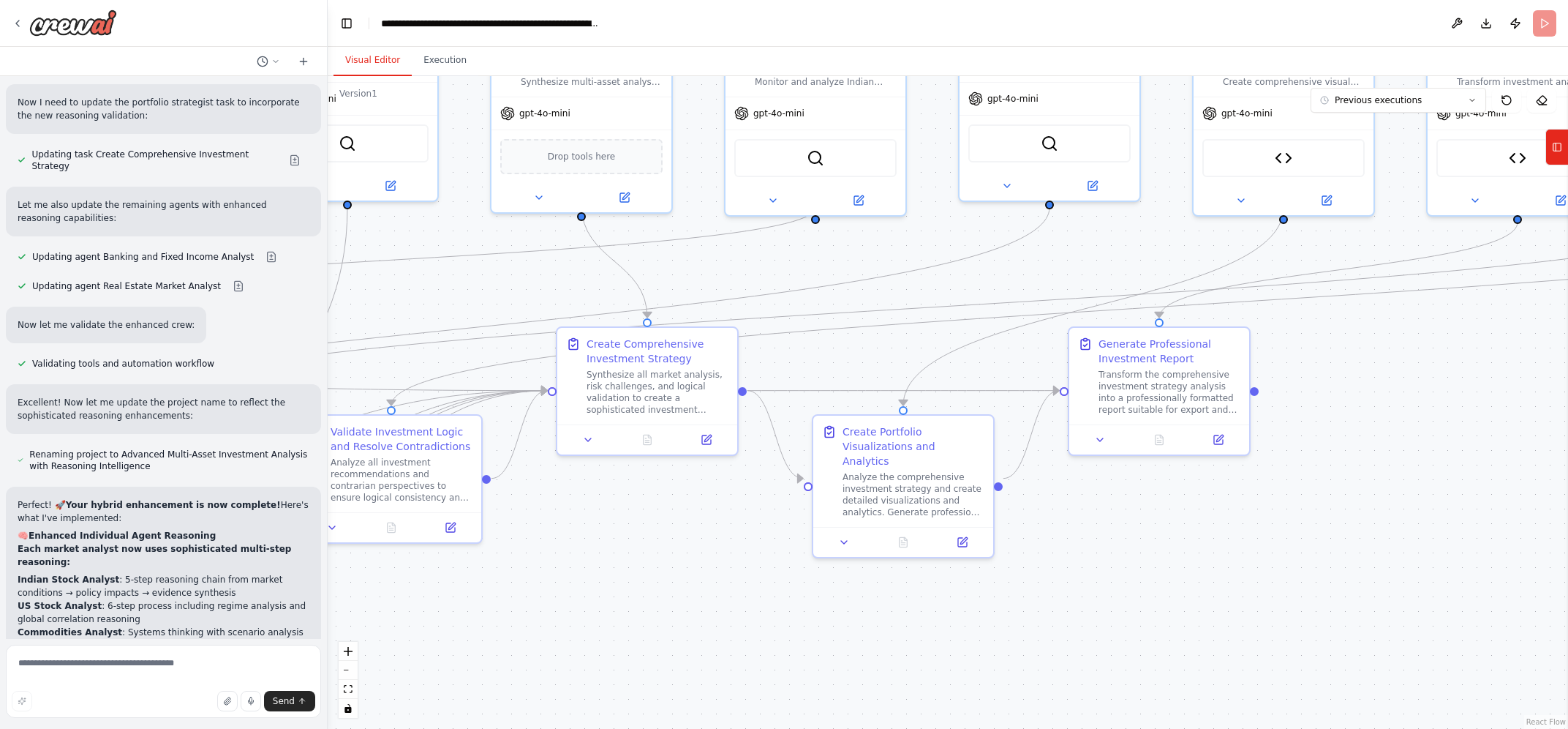
scroll to position [13144, 0]
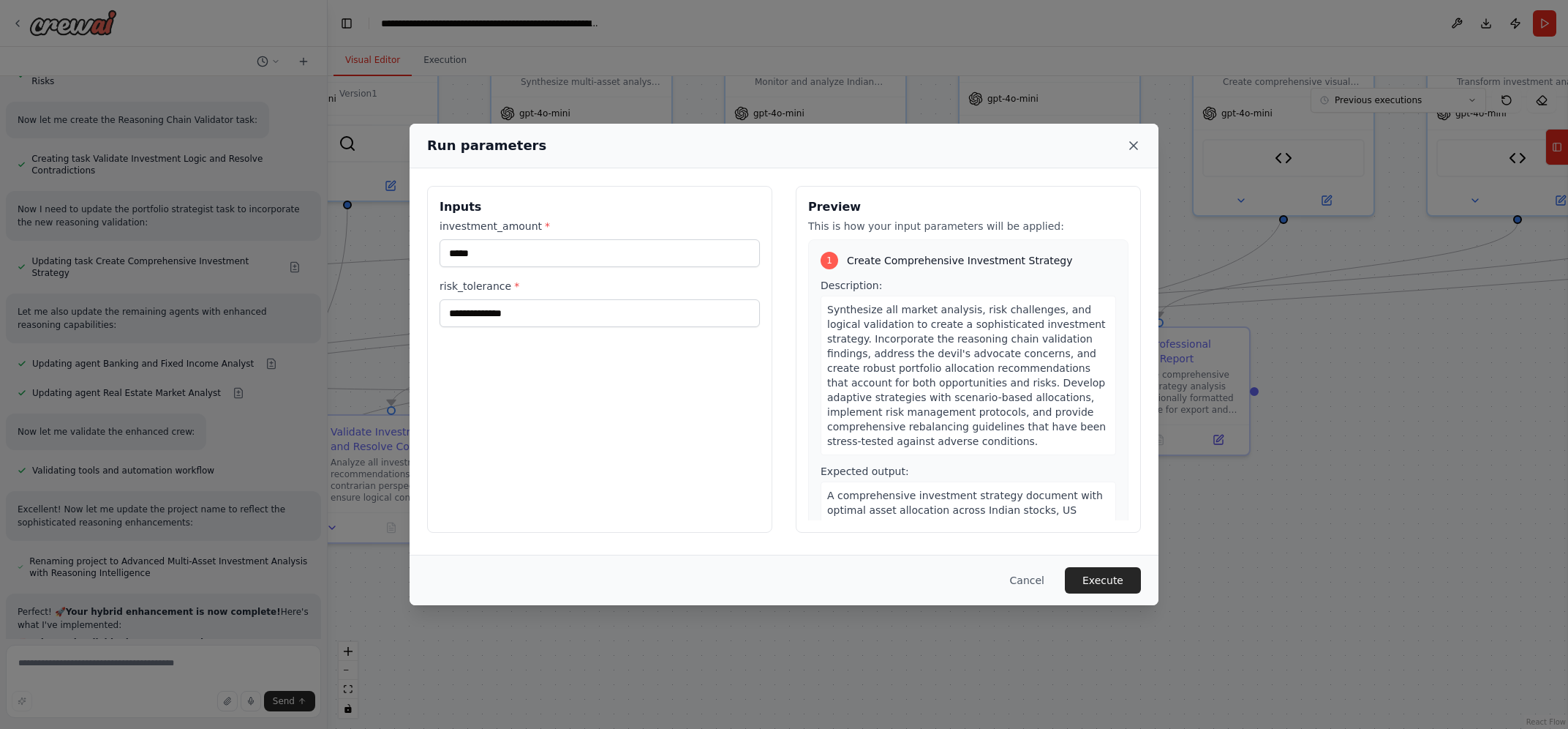
click at [1134, 149] on icon at bounding box center [1133, 145] width 14 height 14
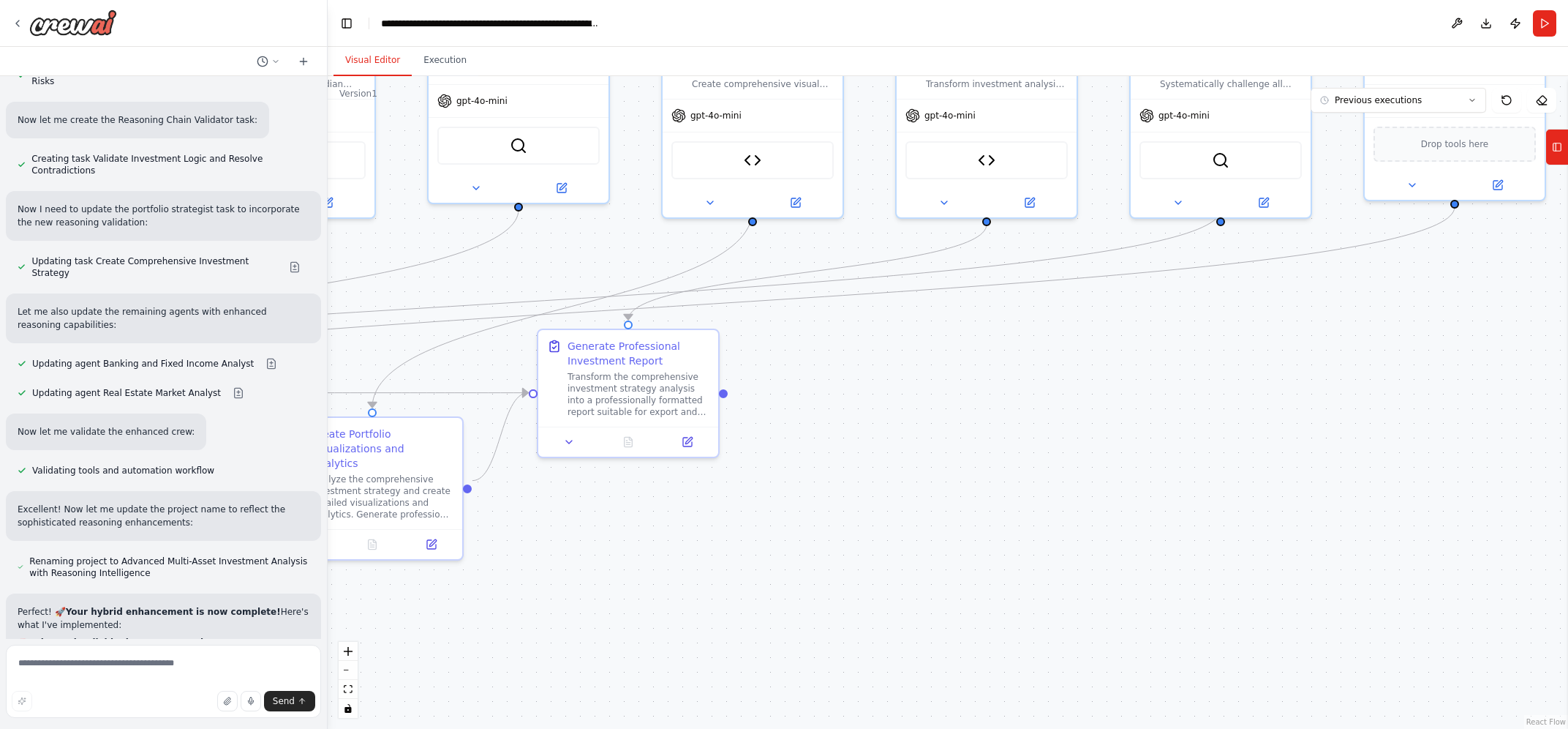
drag, startPoint x: 1106, startPoint y: 597, endPoint x: 575, endPoint y: 600, distance: 531.0
click at [575, 600] on div ".deletable-edge-delete-btn { width: 20px; height: 20px; border: 0px solid #ffff…" at bounding box center [948, 401] width 1241 height 652
click at [1548, 21] on button "Run" at bounding box center [1544, 23] width 23 height 26
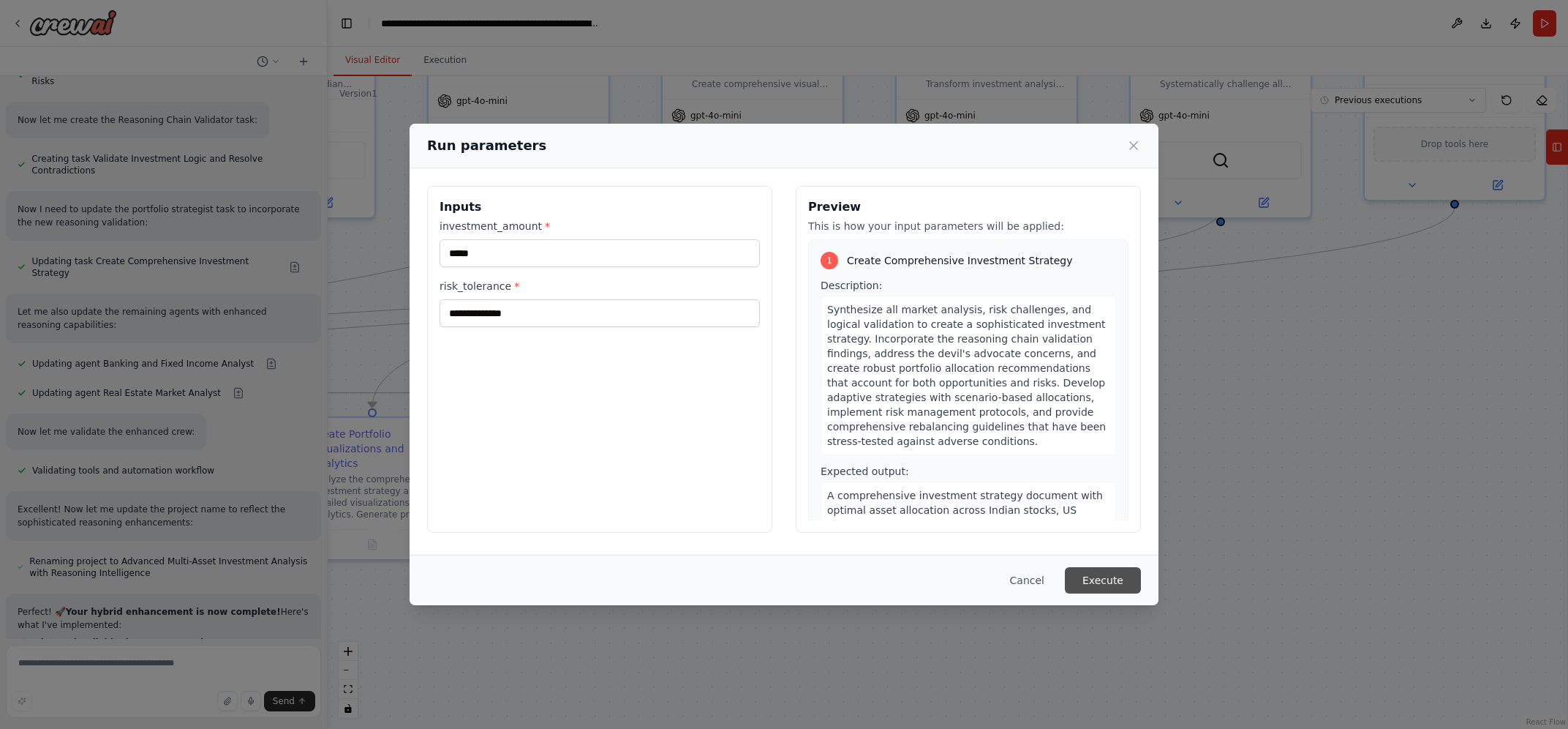
click at [1107, 582] on button "Execute" at bounding box center [1102, 579] width 76 height 26
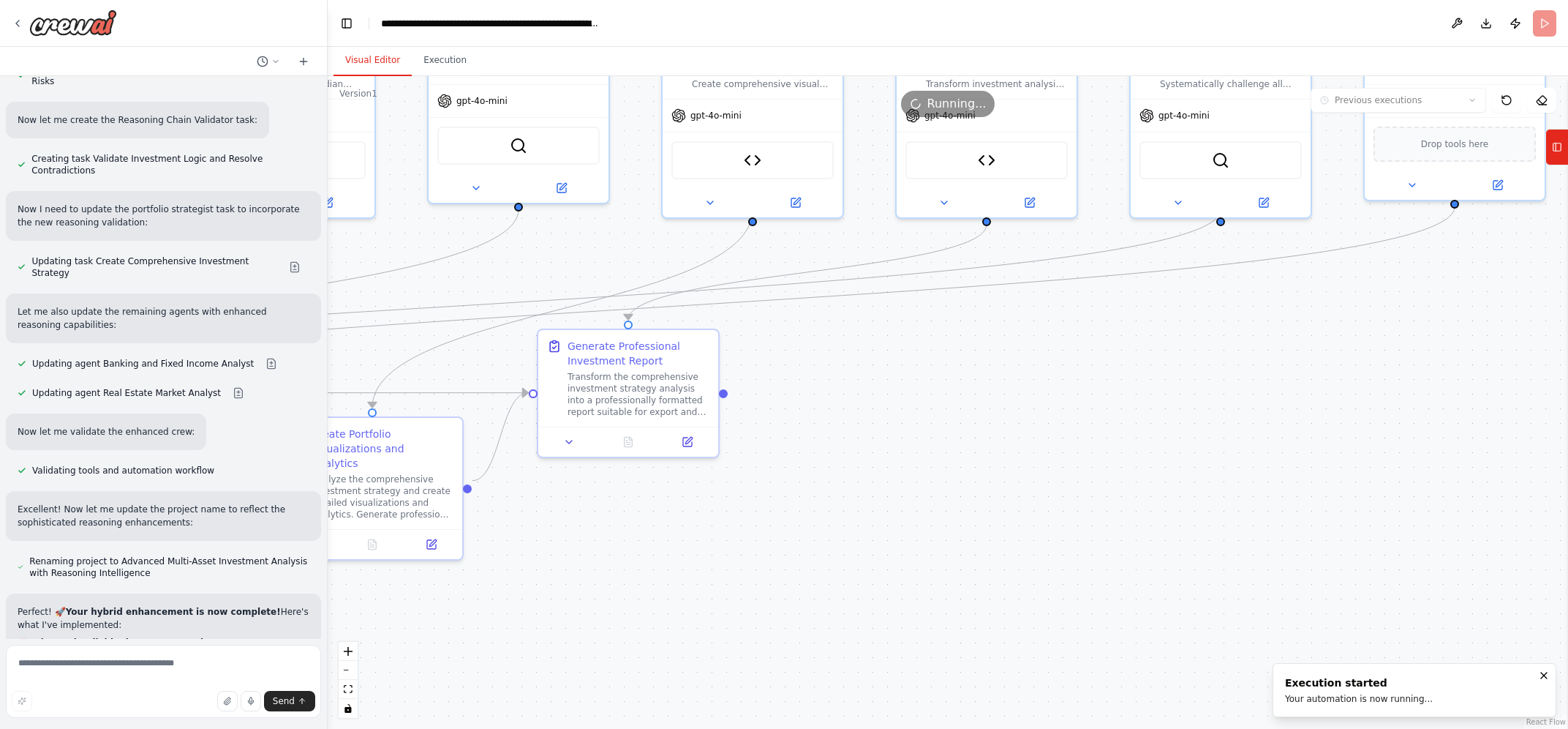
click at [373, 62] on button "Visual Editor" at bounding box center [372, 61] width 78 height 31
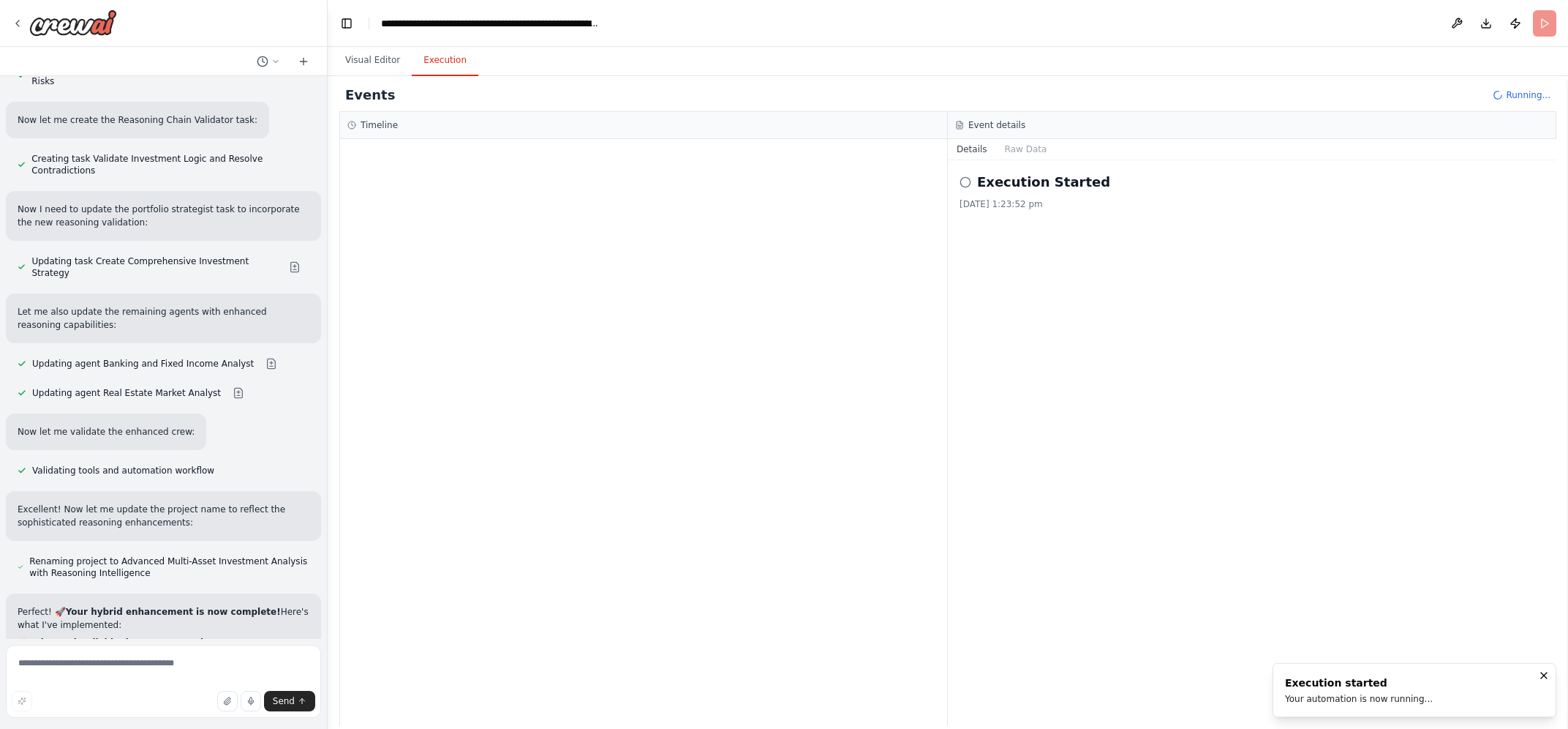
click at [431, 59] on button "Execution" at bounding box center [445, 61] width 66 height 31
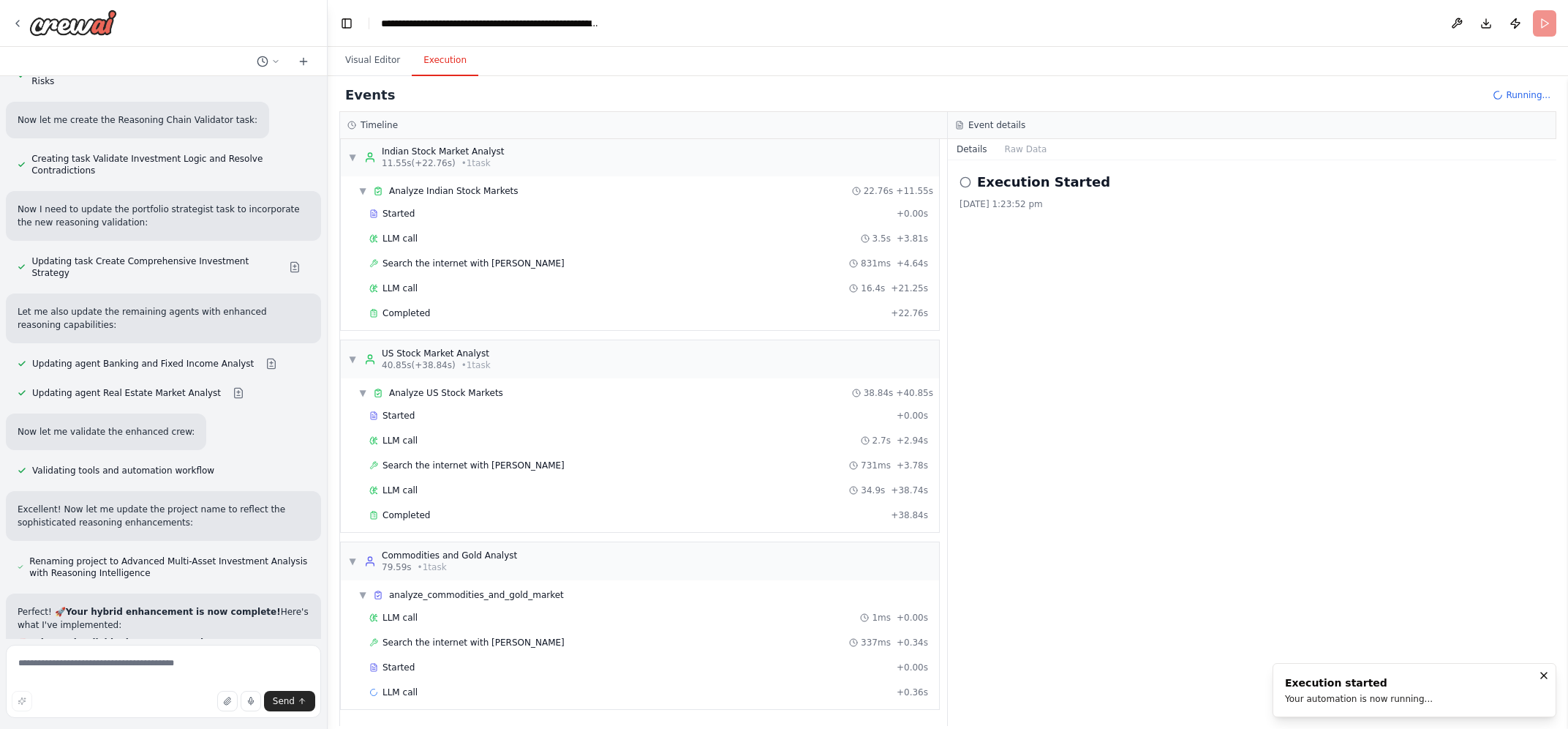
scroll to position [12, 0]
